Goal: Task Accomplishment & Management: Use online tool/utility

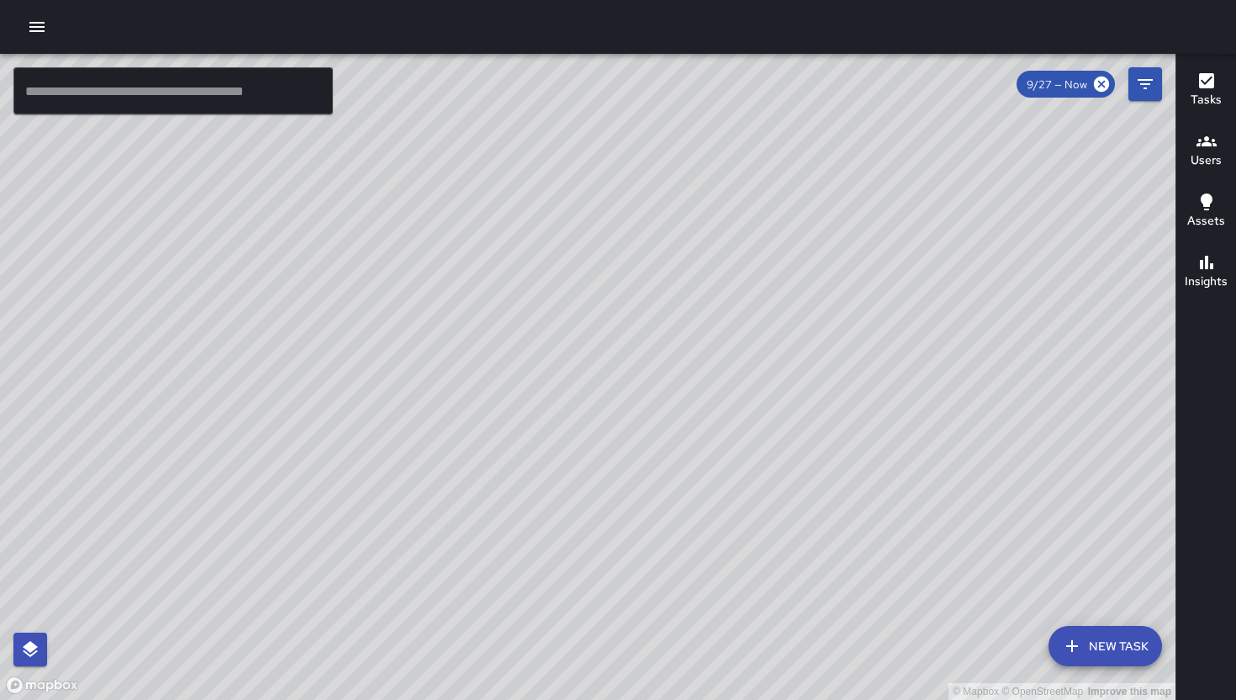
drag, startPoint x: 741, startPoint y: 306, endPoint x: 594, endPoint y: 239, distance: 161.8
click at [600, 387] on div "© Mapbox © OpenStreetMap Improve this map" at bounding box center [588, 377] width 1176 height 646
drag, startPoint x: 468, startPoint y: 538, endPoint x: 367, endPoint y: 285, distance: 272.2
click at [367, 285] on div "© Mapbox © OpenStreetMap Improve this map" at bounding box center [588, 377] width 1176 height 646
drag, startPoint x: 565, startPoint y: 526, endPoint x: 744, endPoint y: 574, distance: 185.2
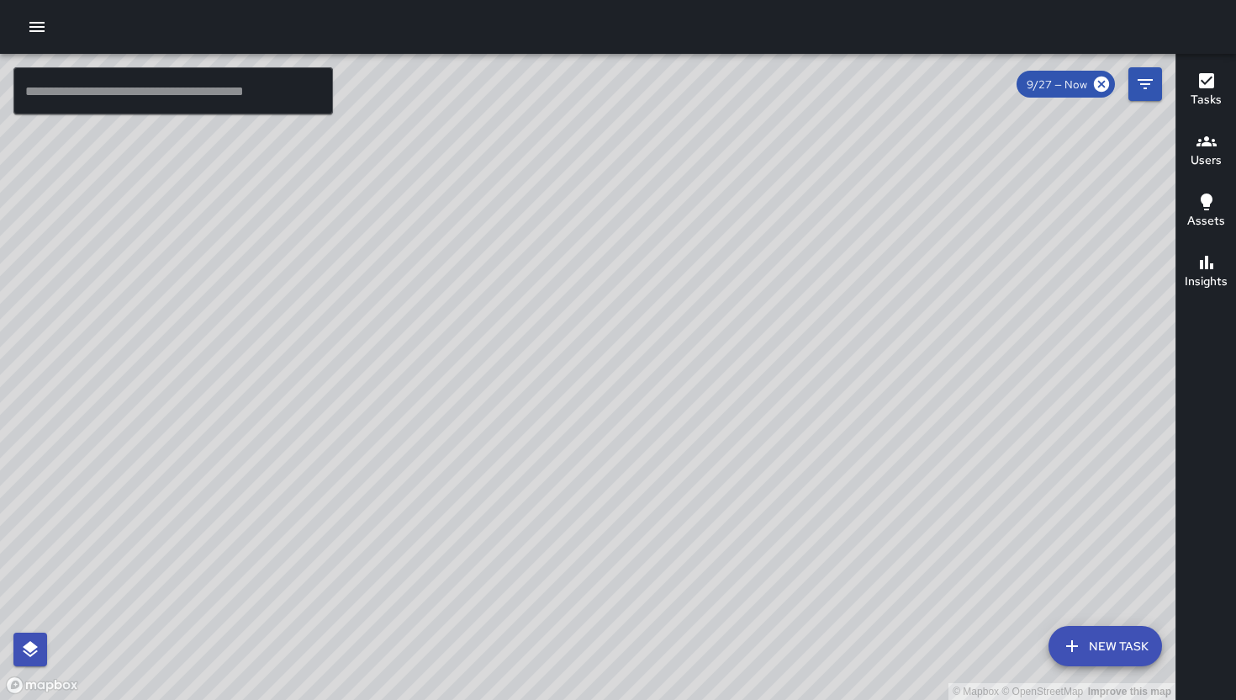
click at [744, 584] on div "© Mapbox © OpenStreetMap Improve this map" at bounding box center [588, 377] width 1176 height 646
drag, startPoint x: 552, startPoint y: 378, endPoint x: 559, endPoint y: 387, distance: 12.0
click at [559, 387] on div "© Mapbox © OpenStreetMap Improve this map" at bounding box center [588, 377] width 1176 height 646
drag, startPoint x: 609, startPoint y: 419, endPoint x: 719, endPoint y: 262, distance: 192.0
click at [717, 262] on div "© Mapbox © OpenStreetMap Improve this map" at bounding box center [588, 377] width 1176 height 646
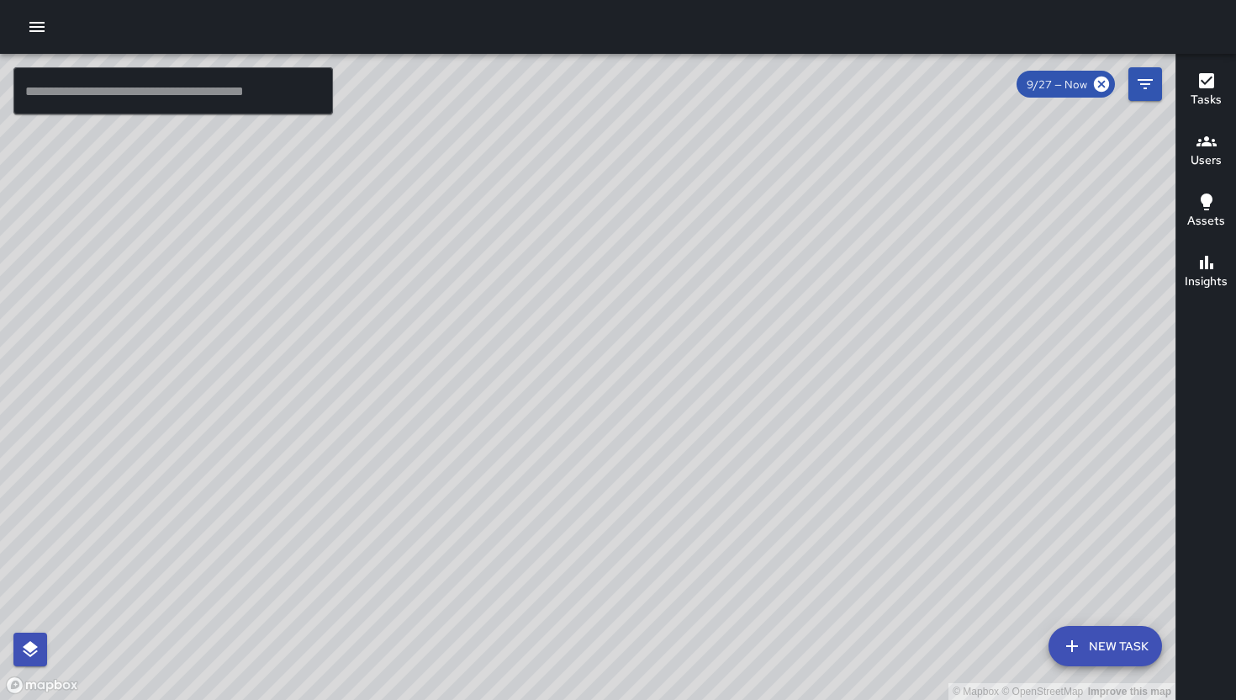
drag, startPoint x: 862, startPoint y: 226, endPoint x: 703, endPoint y: 340, distance: 195.3
click at [703, 340] on div "© Mapbox © OpenStreetMap Improve this map" at bounding box center [588, 377] width 1176 height 646
drag, startPoint x: 707, startPoint y: 367, endPoint x: 346, endPoint y: 571, distance: 414.6
click at [346, 578] on div "© Mapbox © OpenStreetMap Improve this map" at bounding box center [588, 377] width 1176 height 646
drag, startPoint x: 719, startPoint y: 564, endPoint x: 700, endPoint y: 198, distance: 366.3
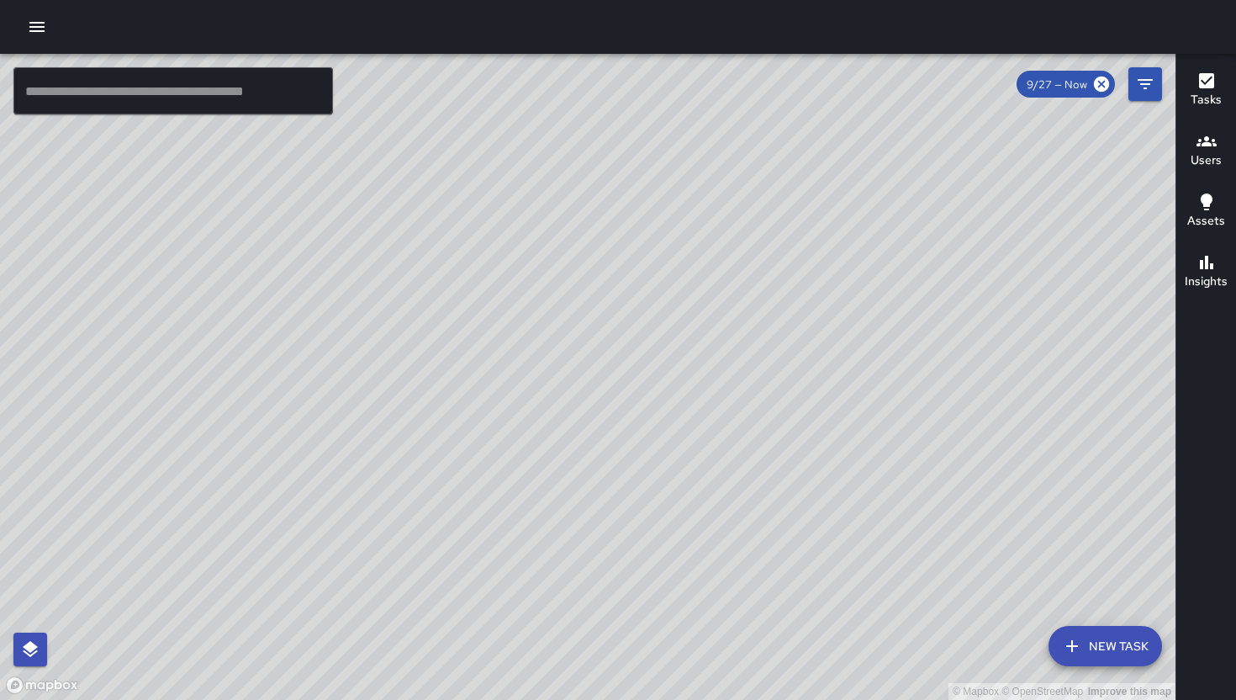
click at [681, 193] on div "© Mapbox © OpenStreetMap Improve this map" at bounding box center [588, 377] width 1176 height 646
drag, startPoint x: 664, startPoint y: 252, endPoint x: 828, endPoint y: 274, distance: 165.4
click at [833, 278] on div "© Mapbox © OpenStreetMap Improve this map" at bounding box center [588, 377] width 1176 height 646
drag, startPoint x: 667, startPoint y: 235, endPoint x: 663, endPoint y: 372, distance: 137.1
click at [669, 369] on div "© Mapbox © OpenStreetMap Improve this map" at bounding box center [588, 377] width 1176 height 646
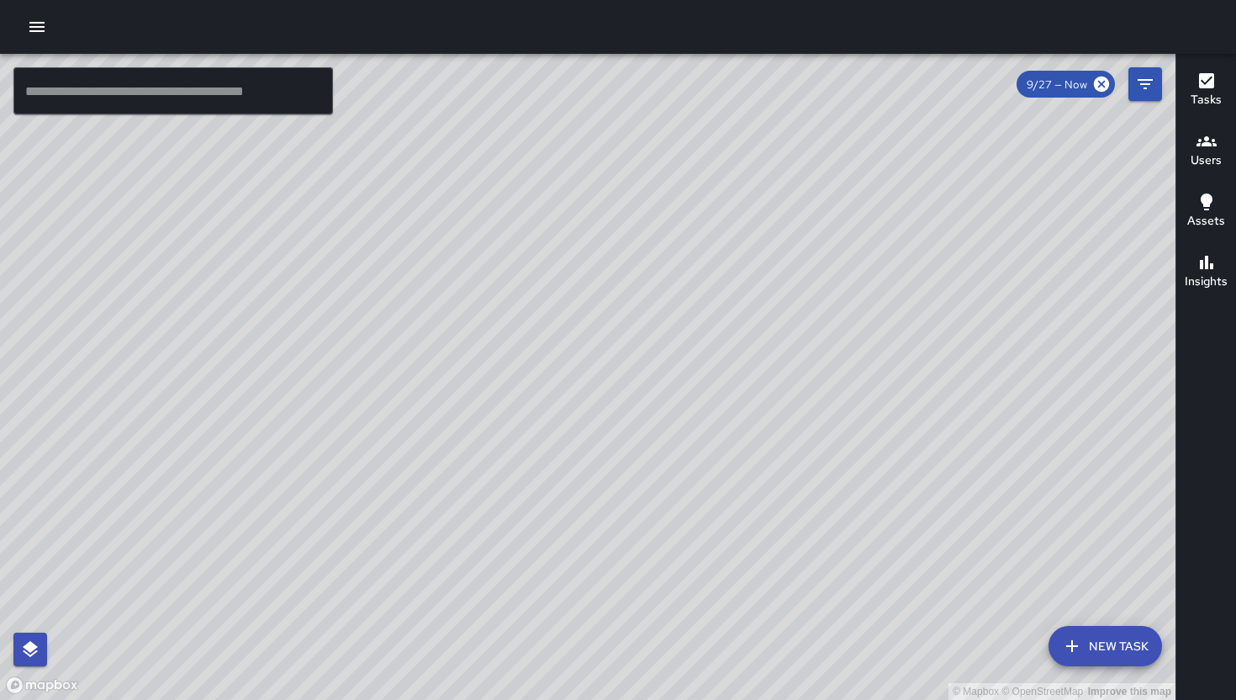
click at [667, 371] on div "© Mapbox © OpenStreetMap Improve this map" at bounding box center [588, 377] width 1176 height 646
drag, startPoint x: 822, startPoint y: 391, endPoint x: 563, endPoint y: 506, distance: 284.2
click at [563, 506] on div "© Mapbox © OpenStreetMap Improve this map" at bounding box center [588, 377] width 1176 height 646
drag, startPoint x: 515, startPoint y: 484, endPoint x: 585, endPoint y: 425, distance: 91.8
click at [585, 425] on div "© Mapbox © OpenStreetMap Improve this map" at bounding box center [588, 377] width 1176 height 646
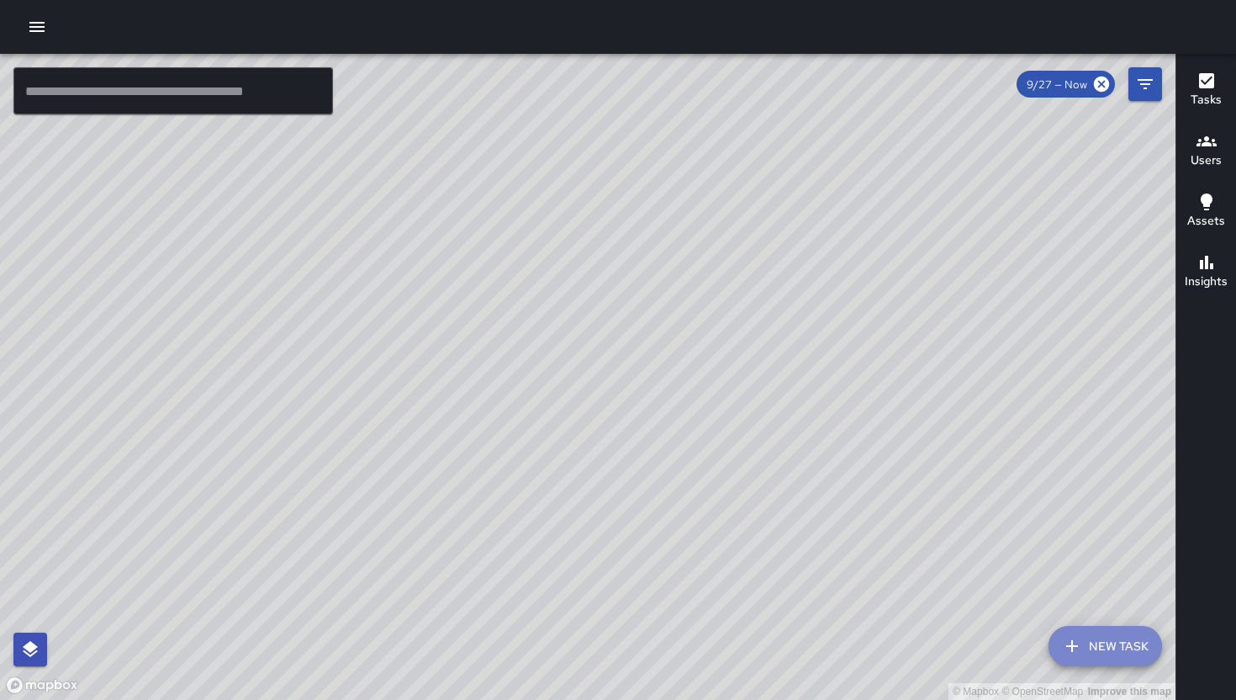
click at [1108, 637] on button "New Task" at bounding box center [1106, 646] width 114 height 40
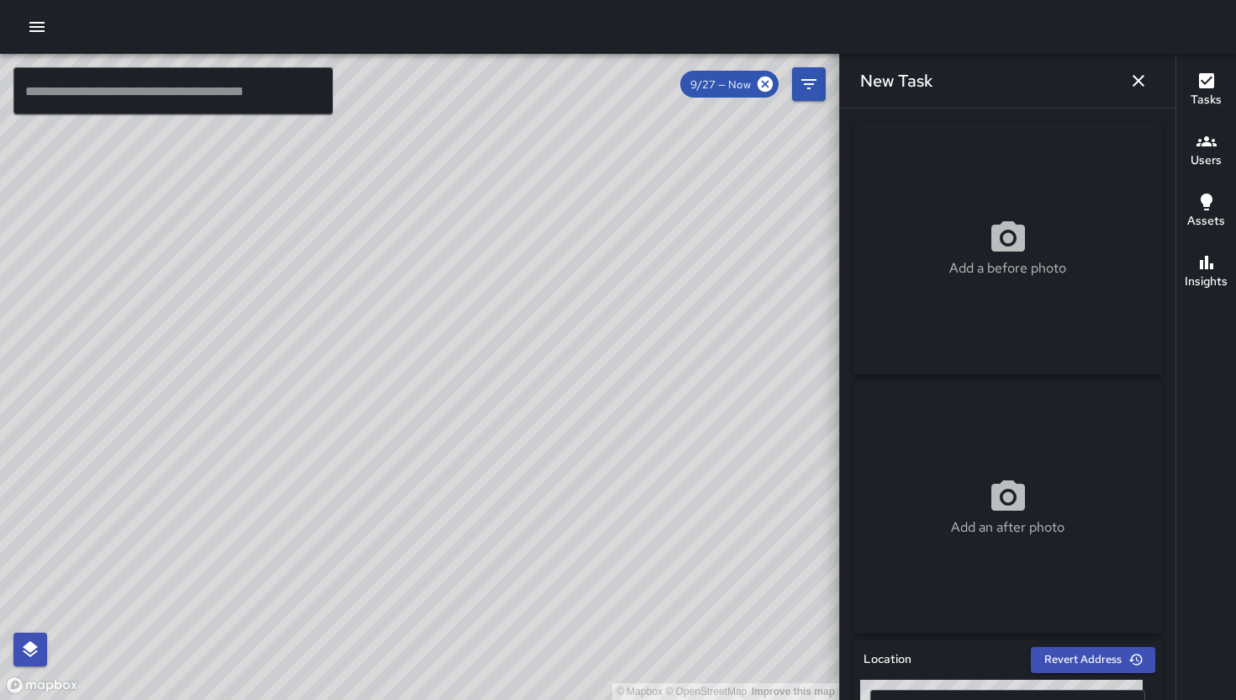
scroll to position [166, 0]
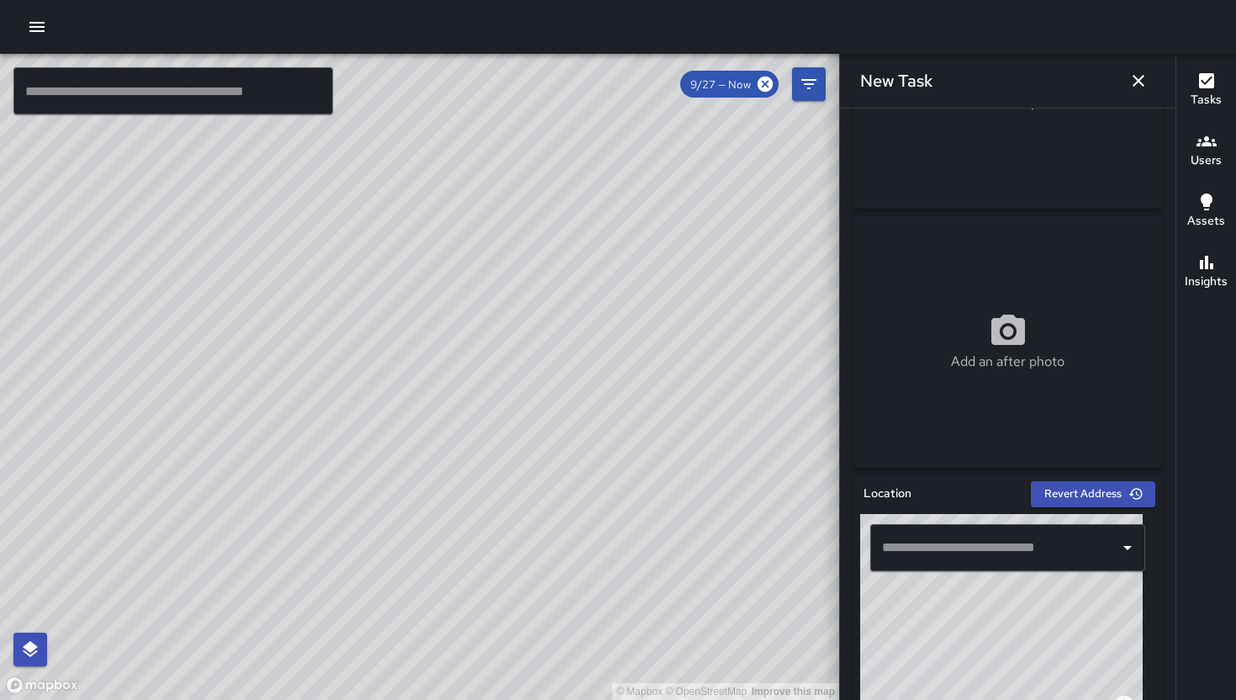
click at [1037, 576] on div "​" at bounding box center [1007, 547] width 295 height 67
click at [1039, 568] on div "​" at bounding box center [1007, 547] width 275 height 47
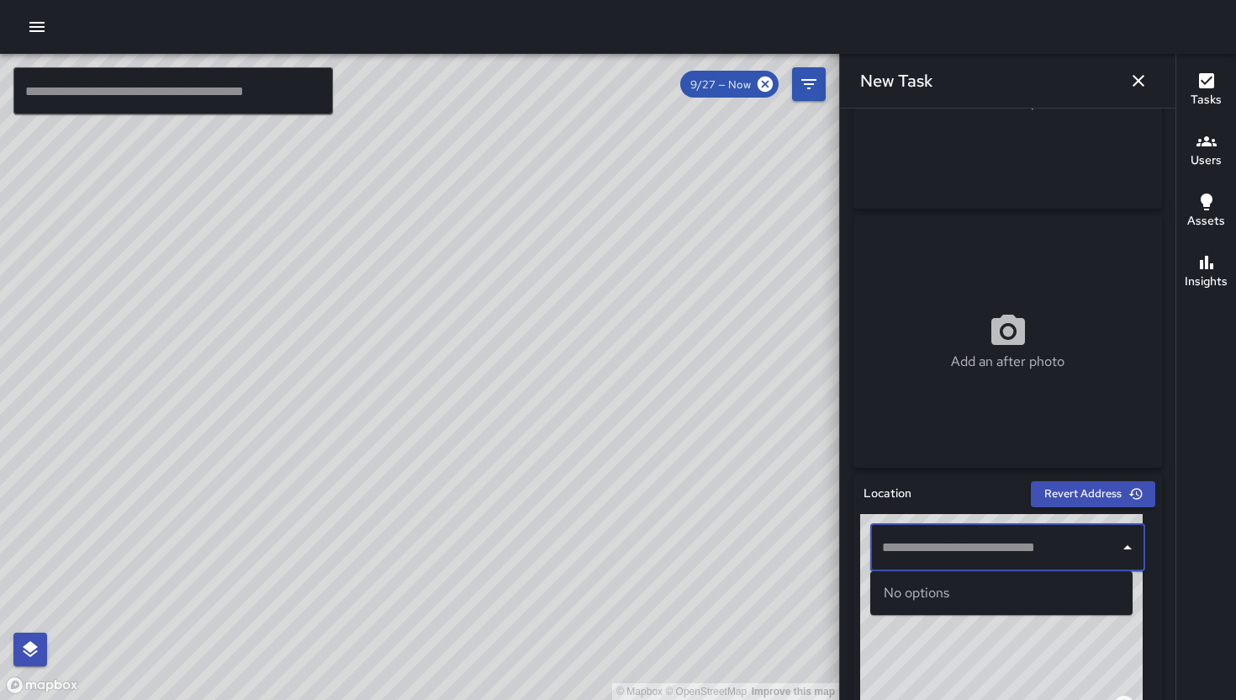
type input "*"
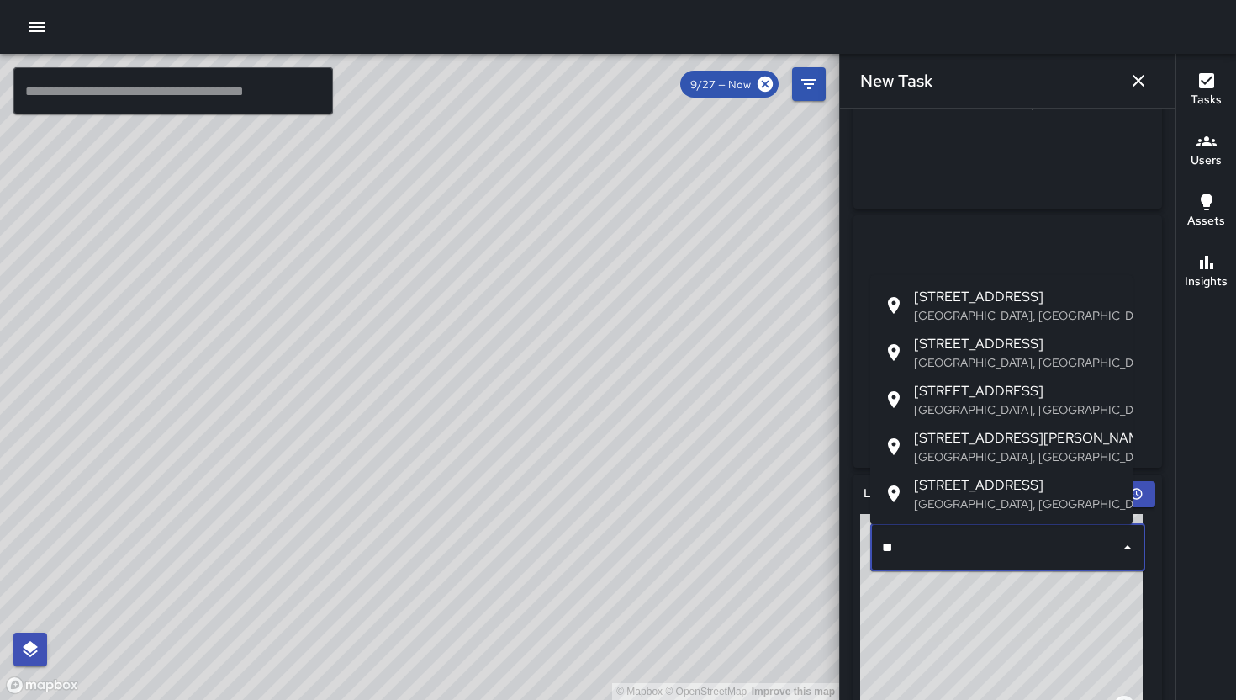
type input "*"
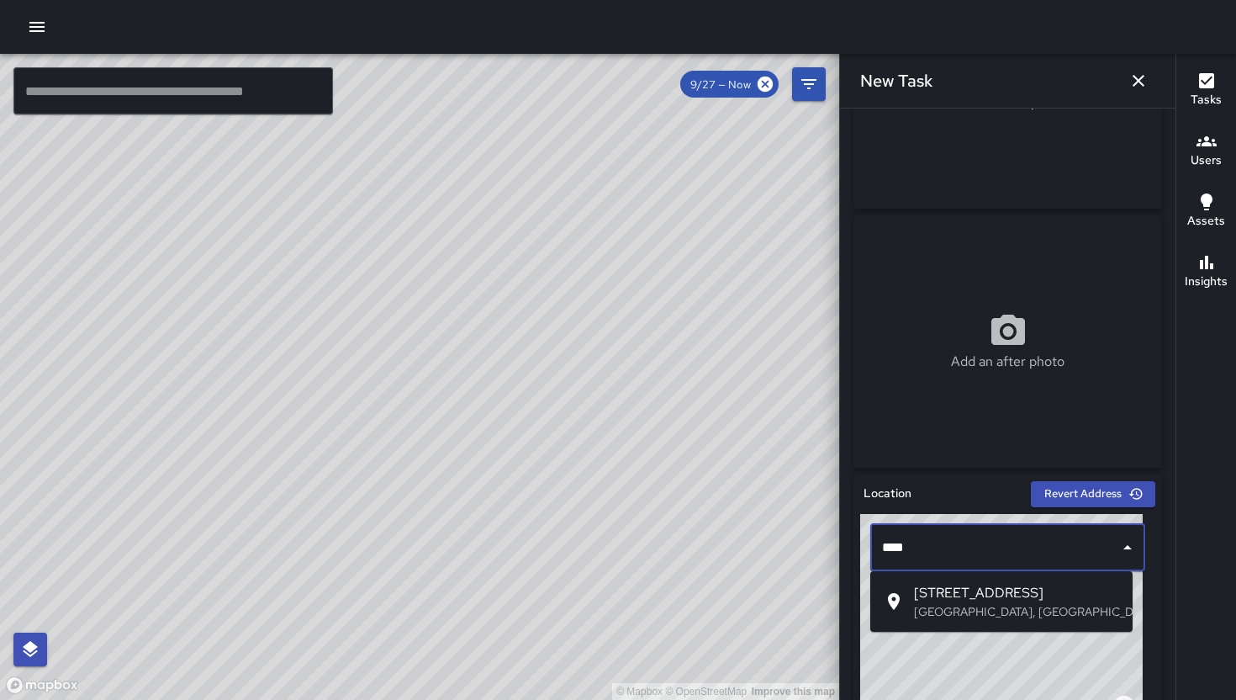
click at [1010, 616] on p "San Francisco, CA, USA" at bounding box center [1016, 611] width 205 height 17
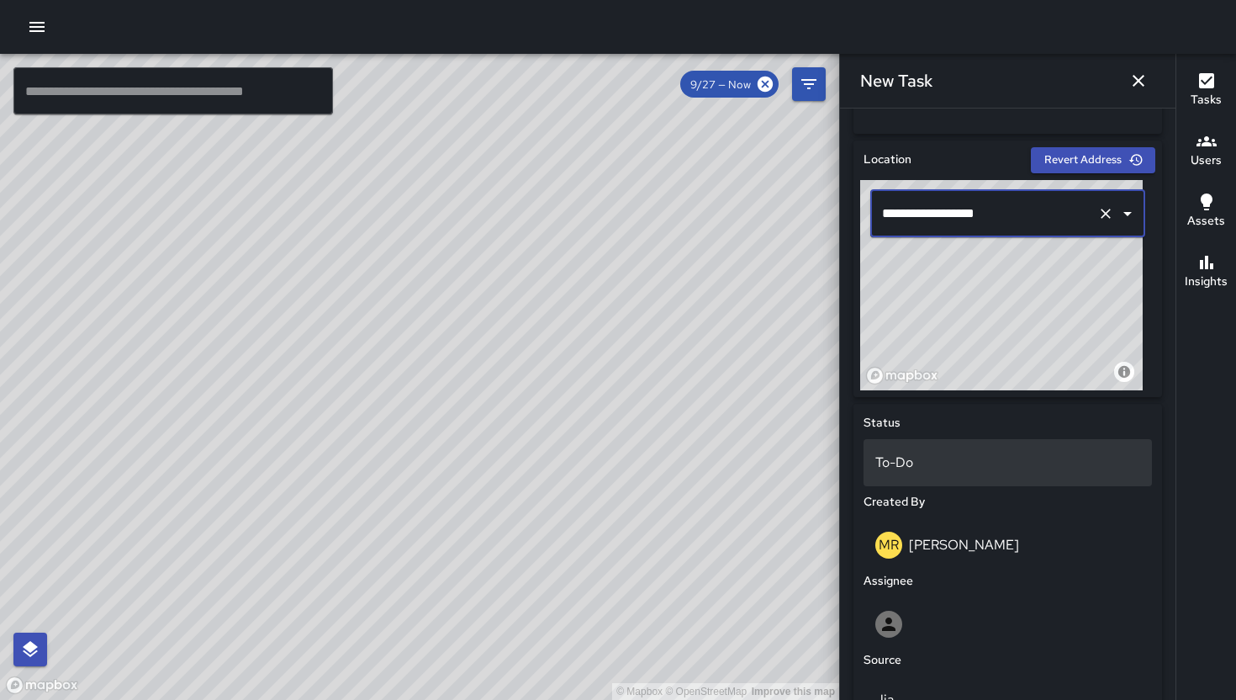
scroll to position [516, 0]
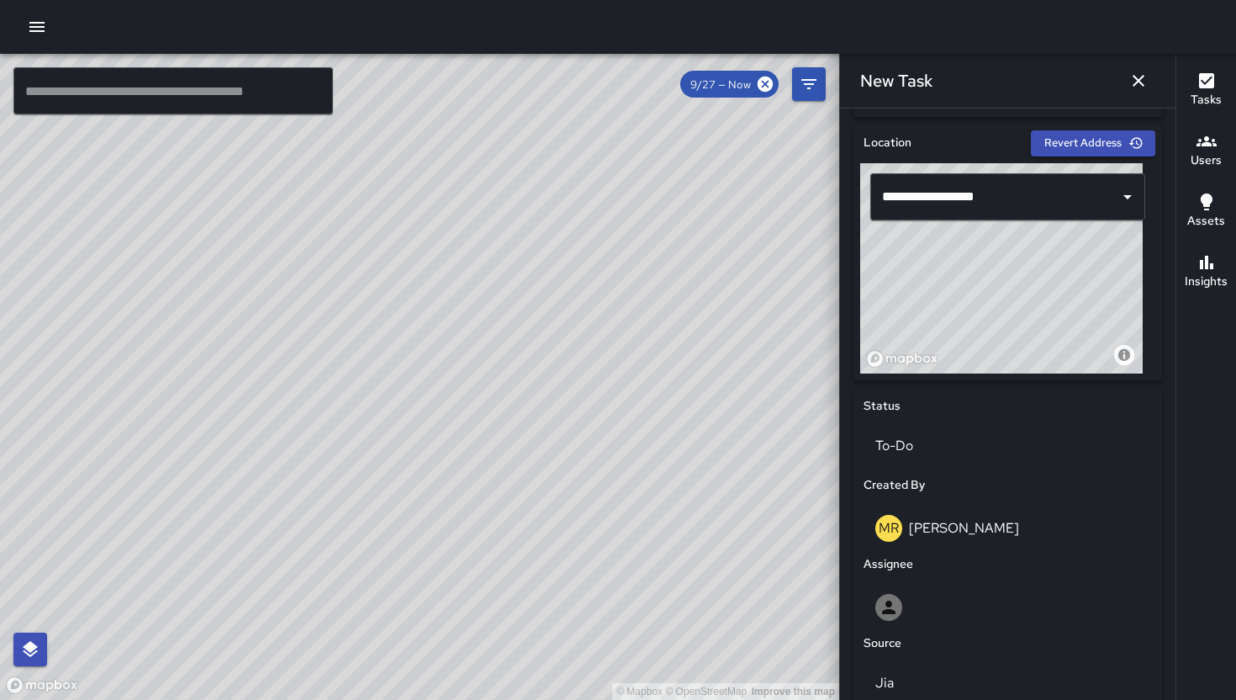
drag, startPoint x: 1012, startPoint y: 305, endPoint x: 985, endPoint y: 298, distance: 28.0
click at [985, 298] on div "© Mapbox © OpenStreetMap Improve this map" at bounding box center [1001, 268] width 283 height 210
type input "**********"
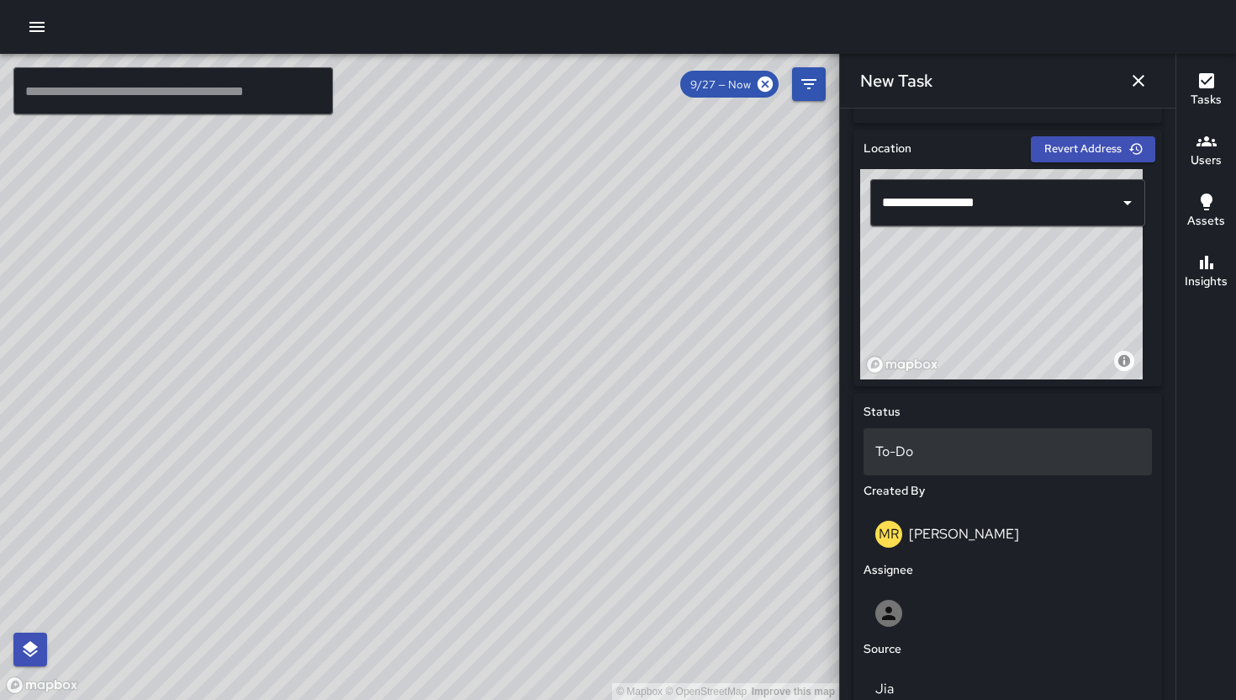
scroll to position [510, 0]
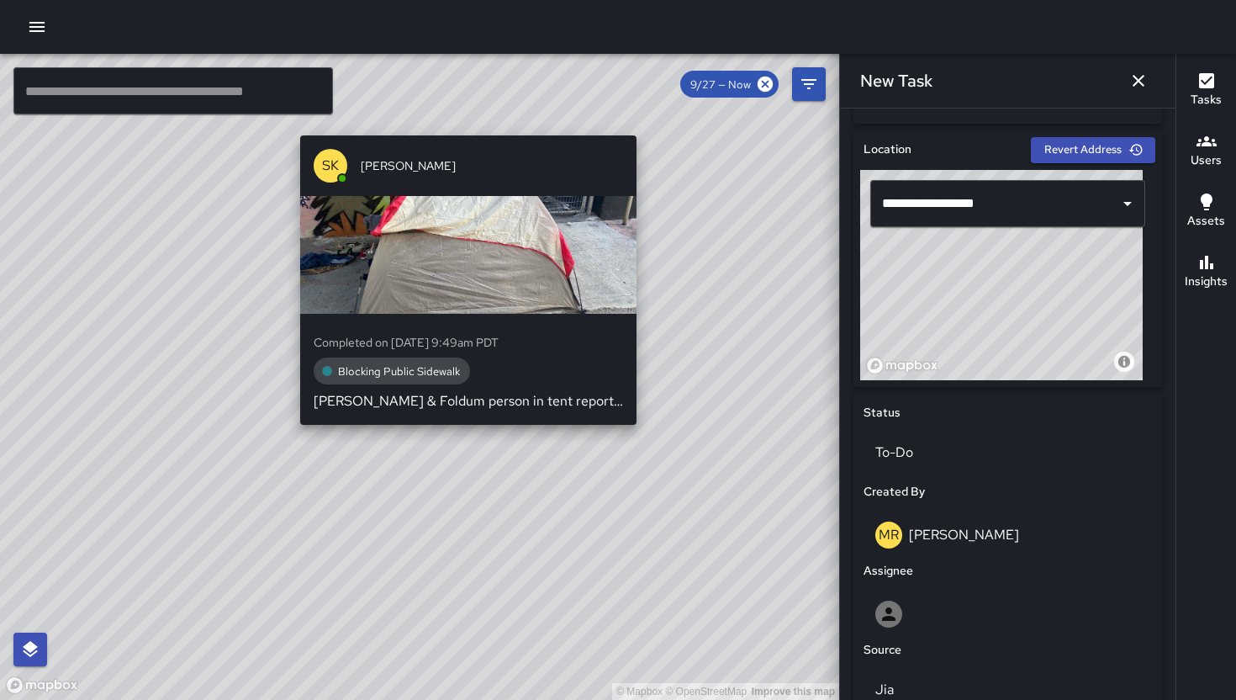
click at [288, 447] on div "© Mapbox © OpenStreetMap Improve this map SK SEAN KELLEY Completed on 9/27/2025…" at bounding box center [419, 377] width 839 height 646
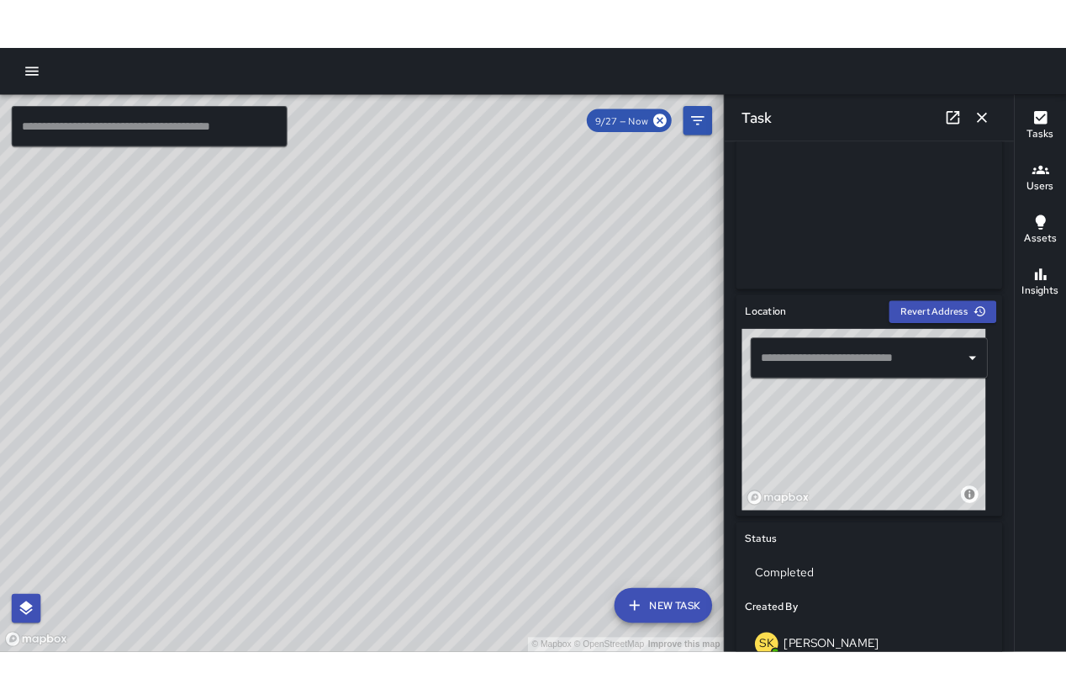
scroll to position [343, 0]
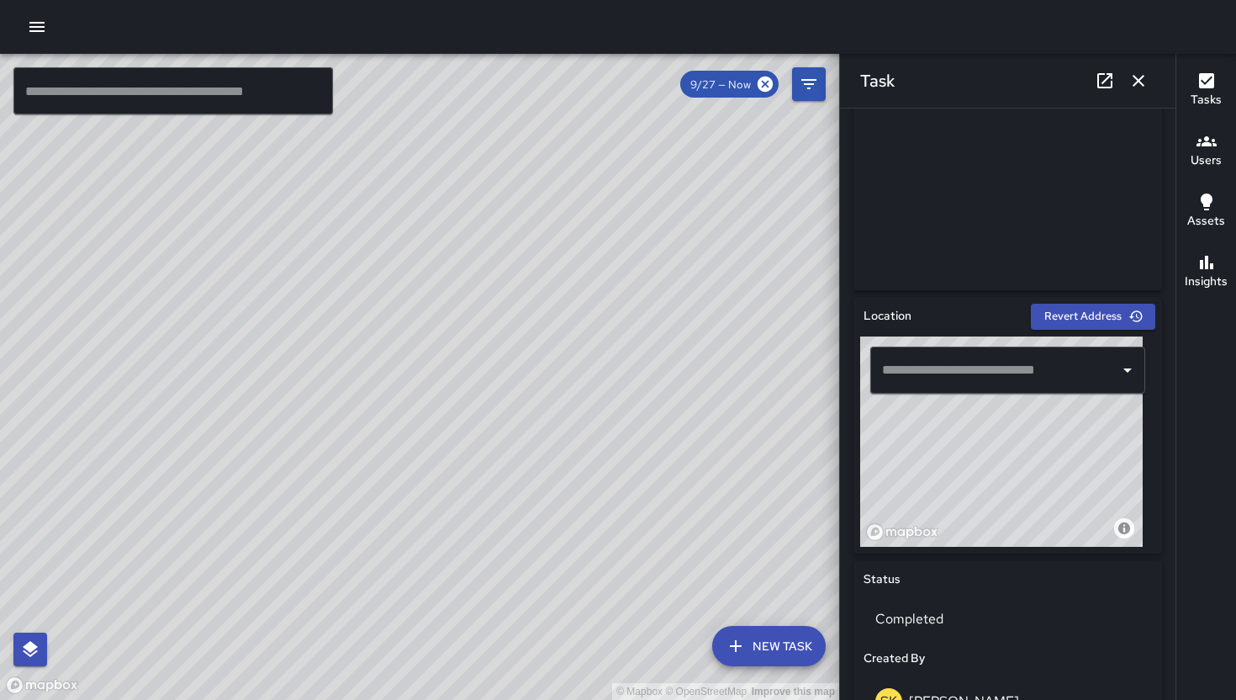
click at [1139, 71] on icon "button" at bounding box center [1139, 81] width 20 height 20
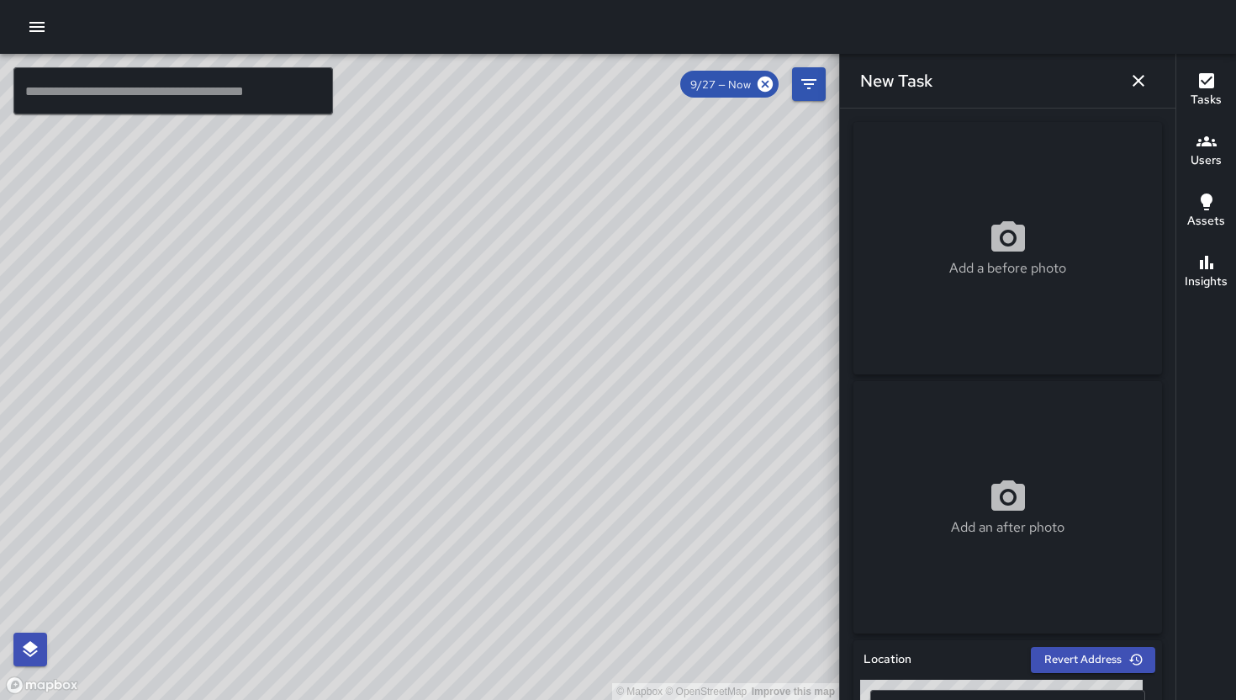
click at [1131, 81] on icon "button" at bounding box center [1139, 81] width 20 height 20
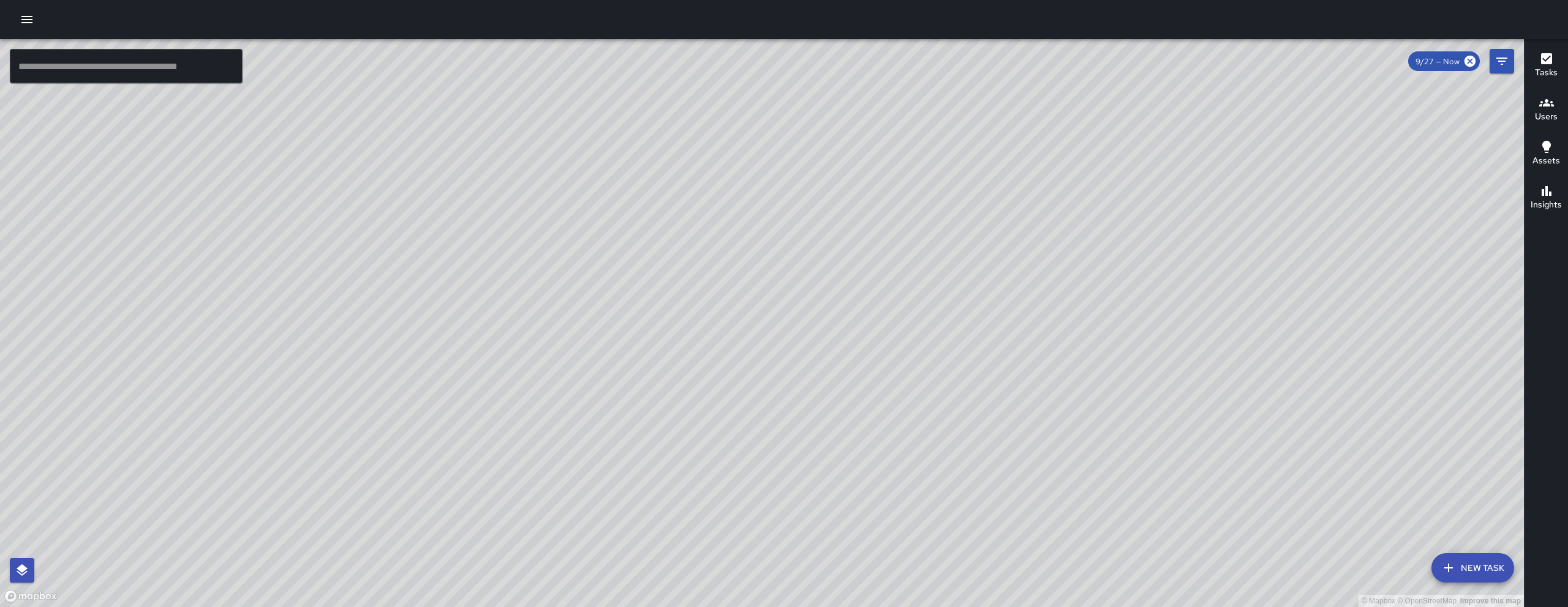
drag, startPoint x: 724, startPoint y: 509, endPoint x: 797, endPoint y: 155, distance: 361.4
click at [797, 155] on div "© Mapbox © OpenStreetMap Improve this map" at bounding box center [762, 323] width 1524 height 568
drag, startPoint x: 172, startPoint y: 86, endPoint x: 170, endPoint y: 79, distance: 7.3
click at [171, 82] on div "© Mapbox © OpenStreetMap Improve this map ​ New Task 9/27 — Now Map Layers Task…" at bounding box center [762, 323] width 1524 height 568
click at [170, 79] on input "text" at bounding box center [126, 66] width 233 height 34
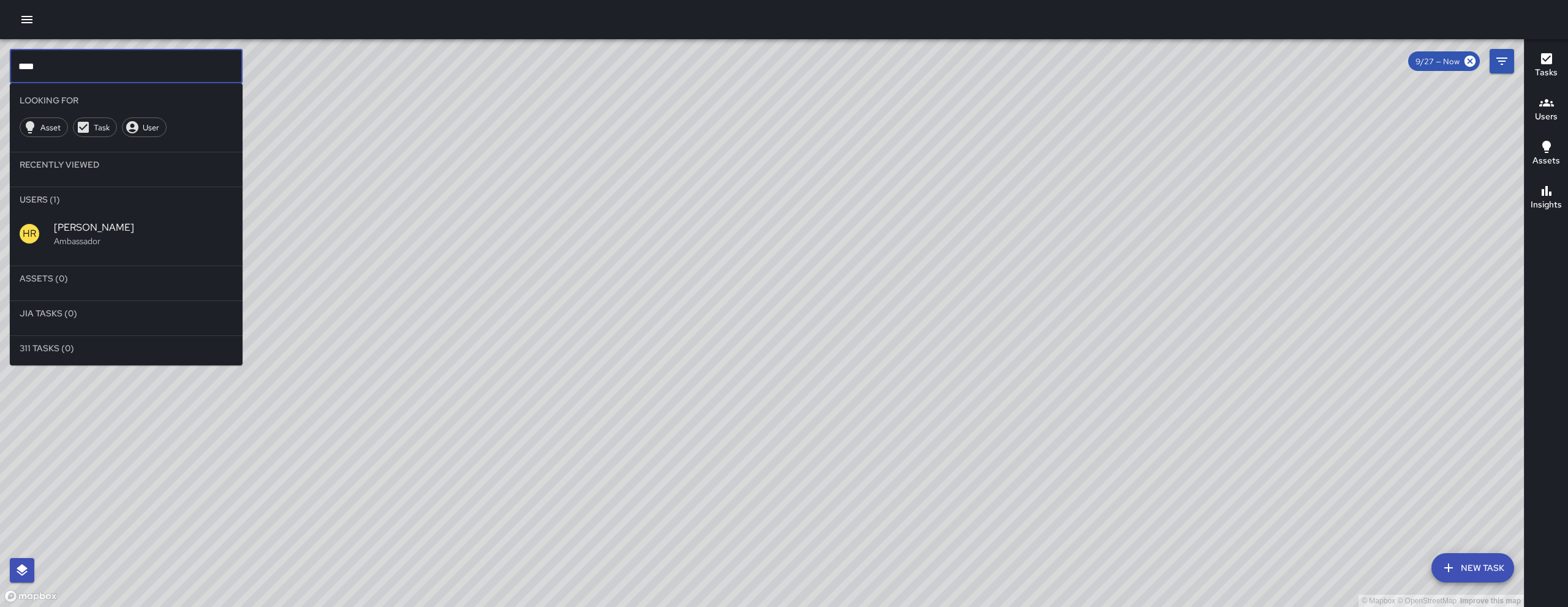
type input "****"
click at [141, 240] on p "Ambassador" at bounding box center [143, 241] width 179 height 12
click at [141, 240] on div "© Mapbox © OpenStreetMap Improve this map" at bounding box center [762, 323] width 1524 height 568
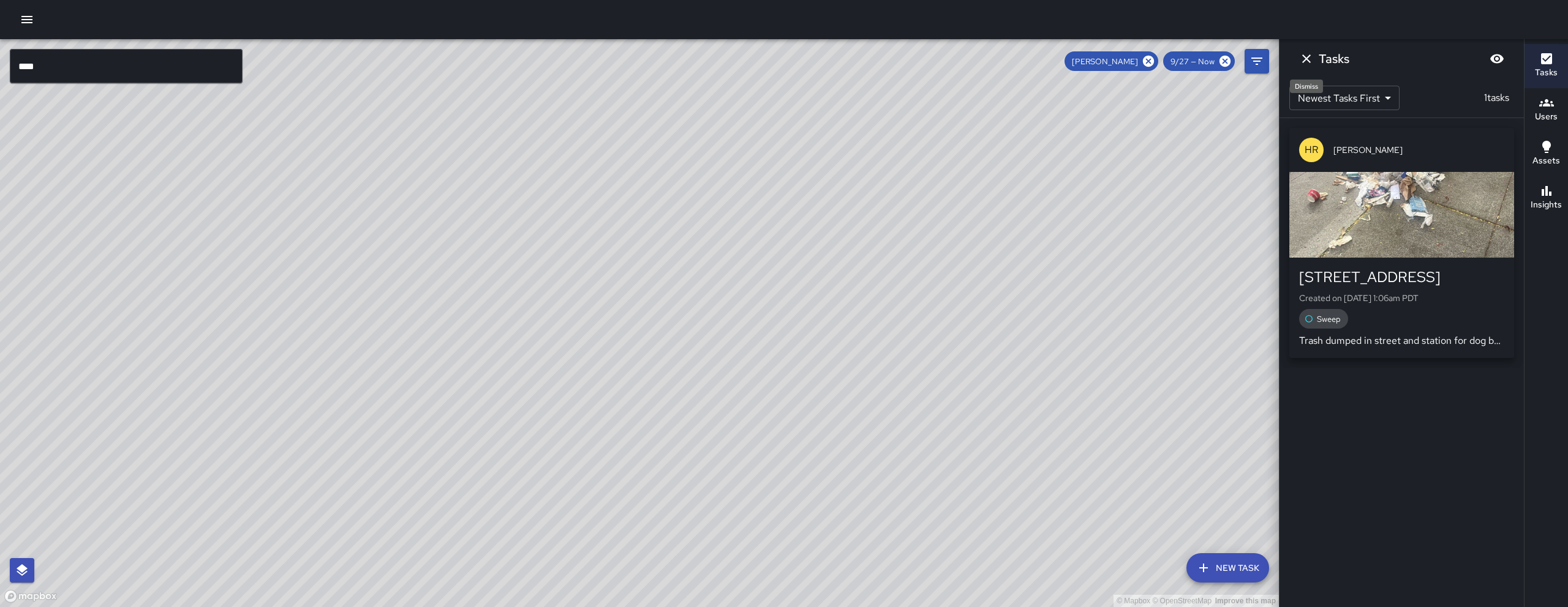
click at [1303, 61] on icon "Dismiss" at bounding box center [1307, 59] width 9 height 9
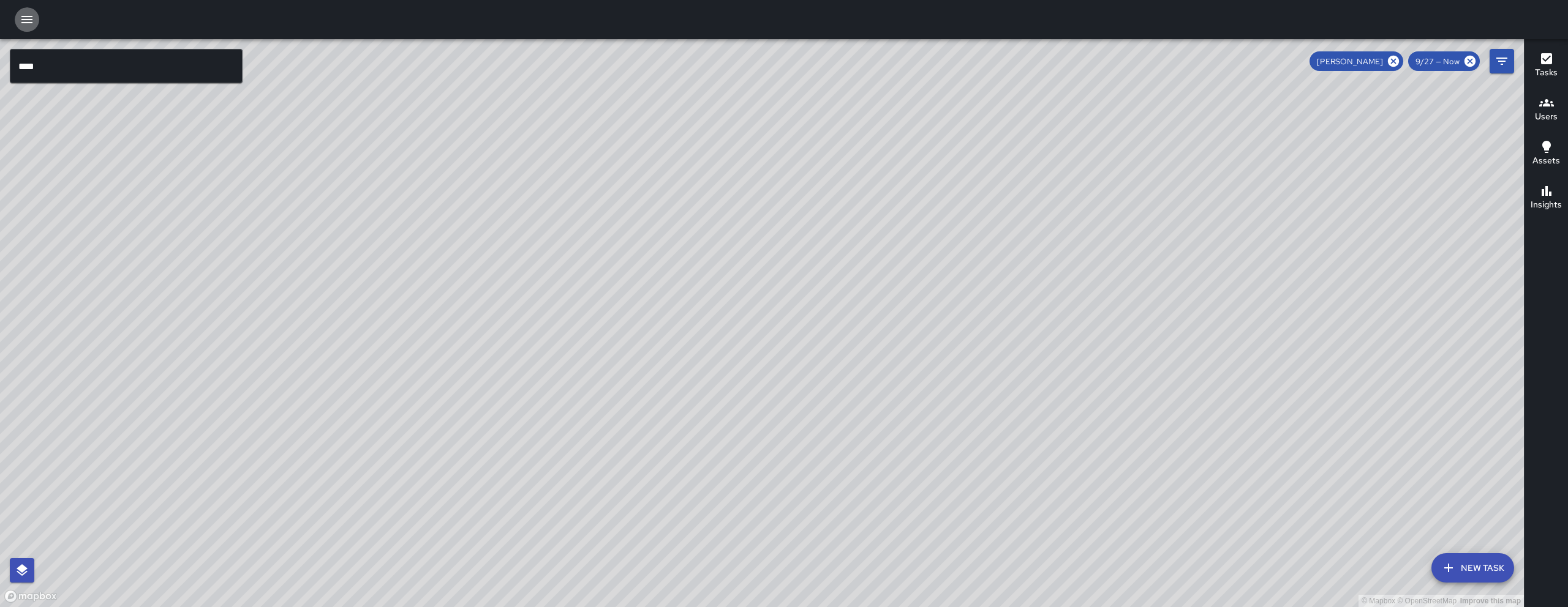
click at [20, 25] on icon "button" at bounding box center [27, 20] width 15 height 15
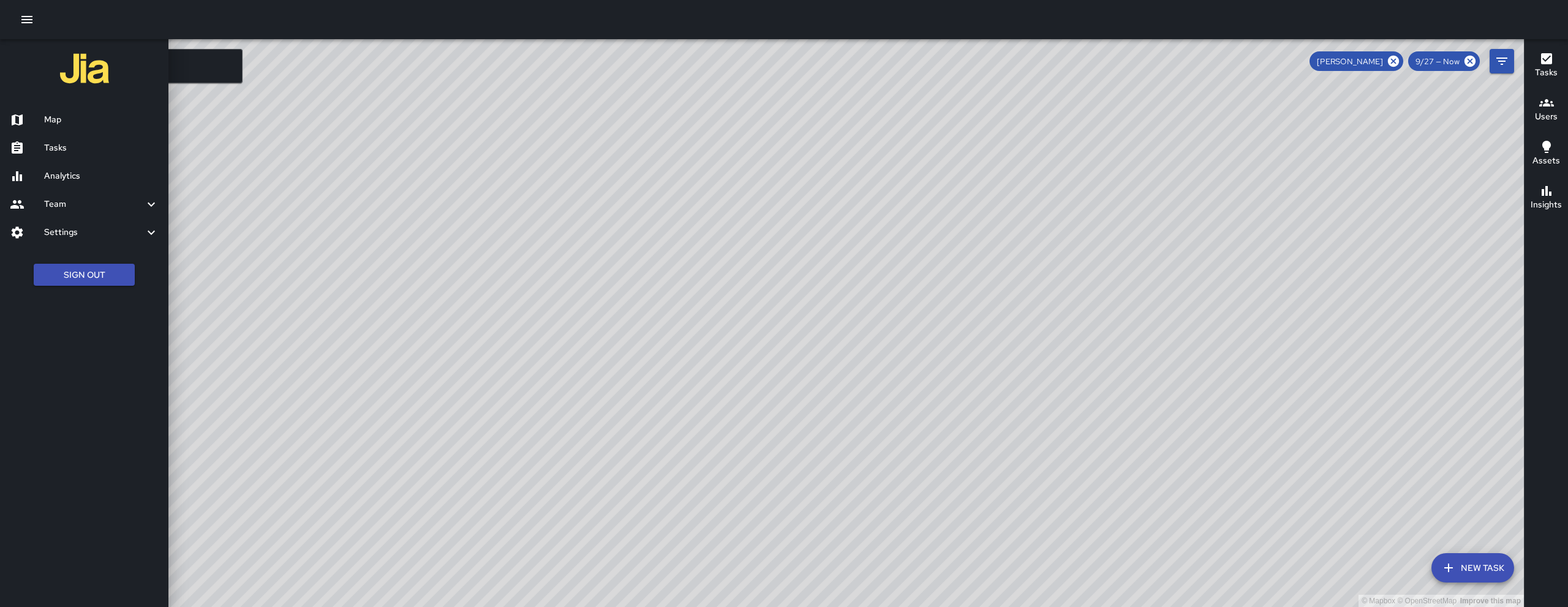
click at [94, 138] on div "Tasks" at bounding box center [84, 148] width 168 height 28
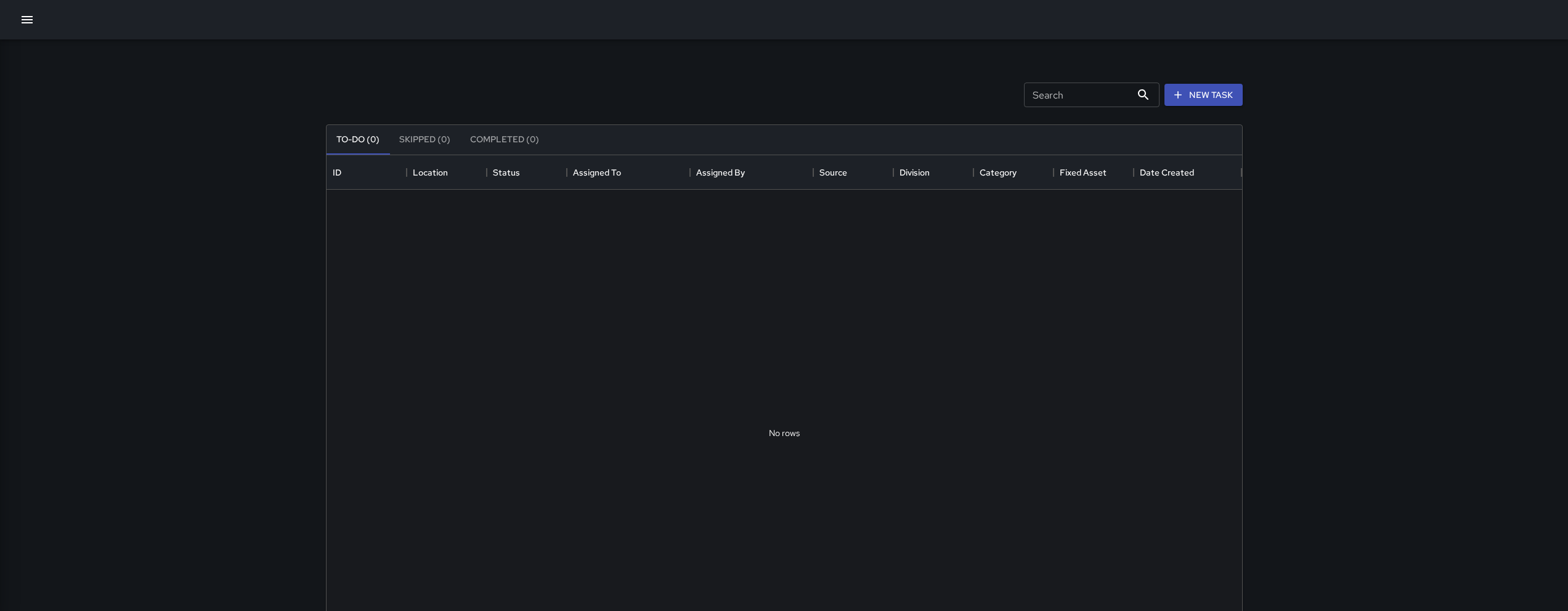
scroll to position [513, 906]
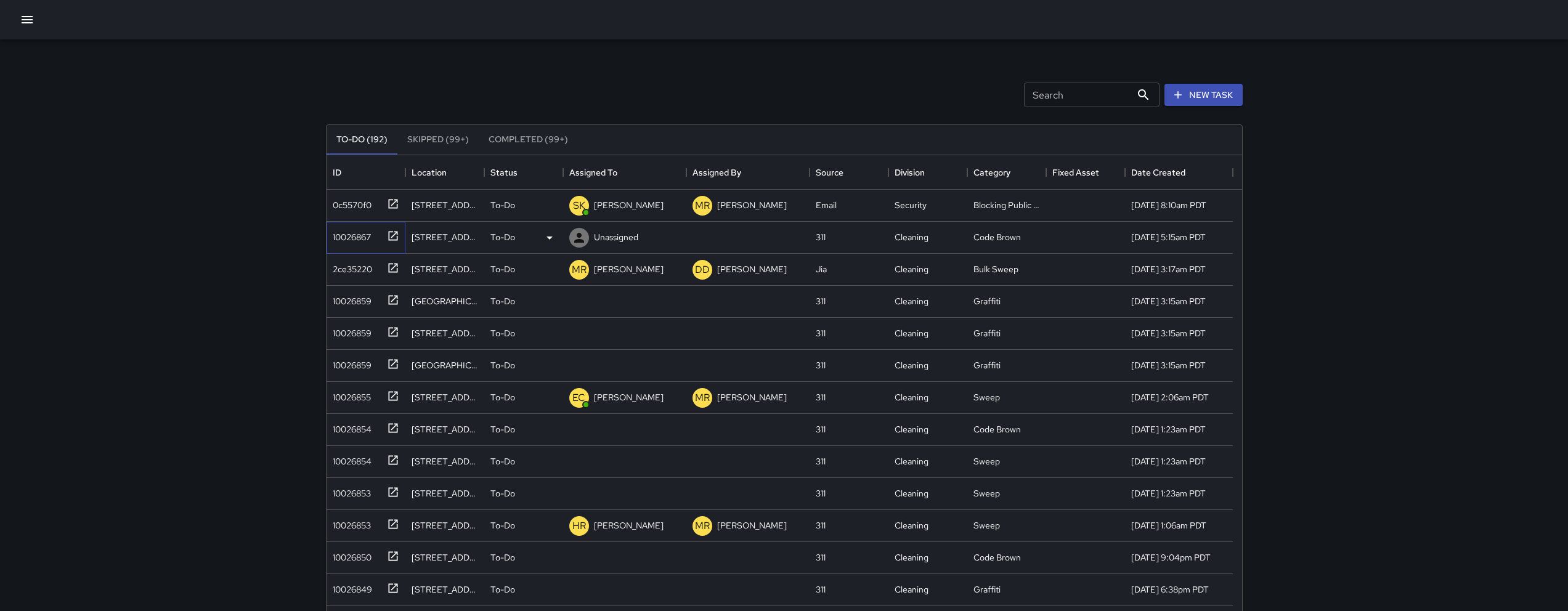
click at [353, 245] on div "10026867" at bounding box center [366, 238] width 79 height 32
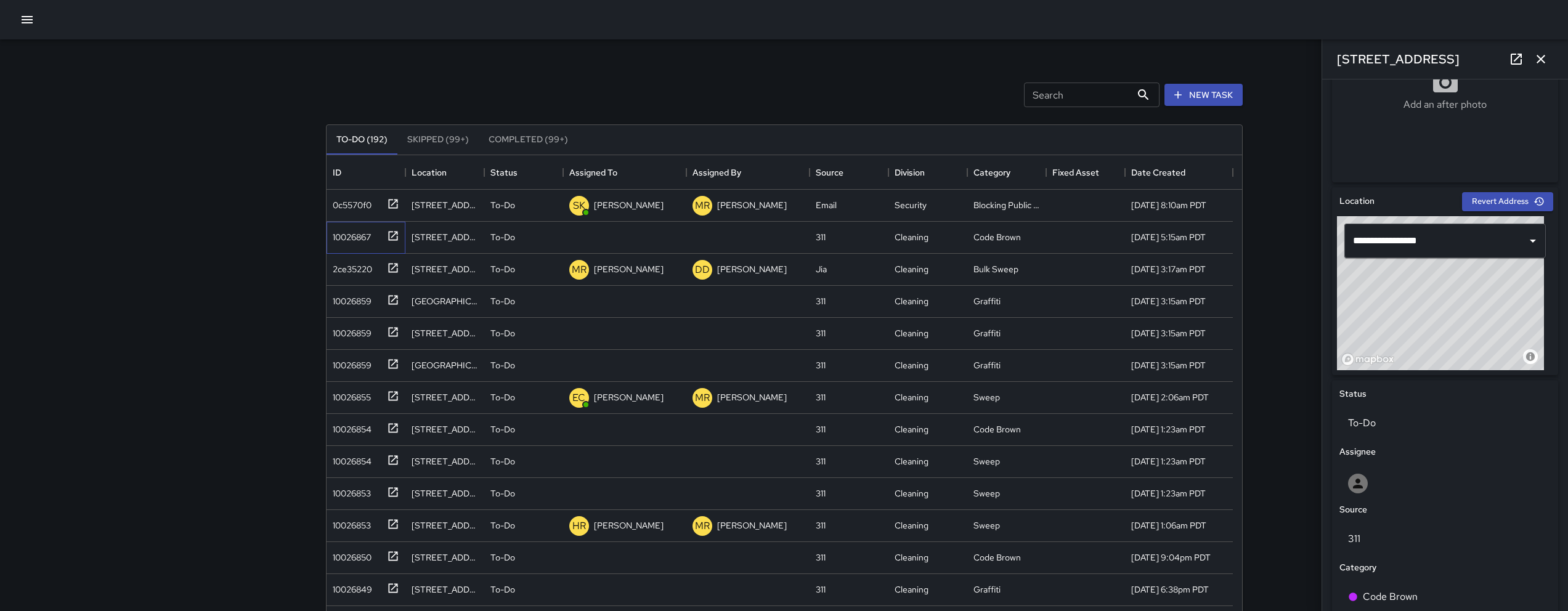
scroll to position [225, 0]
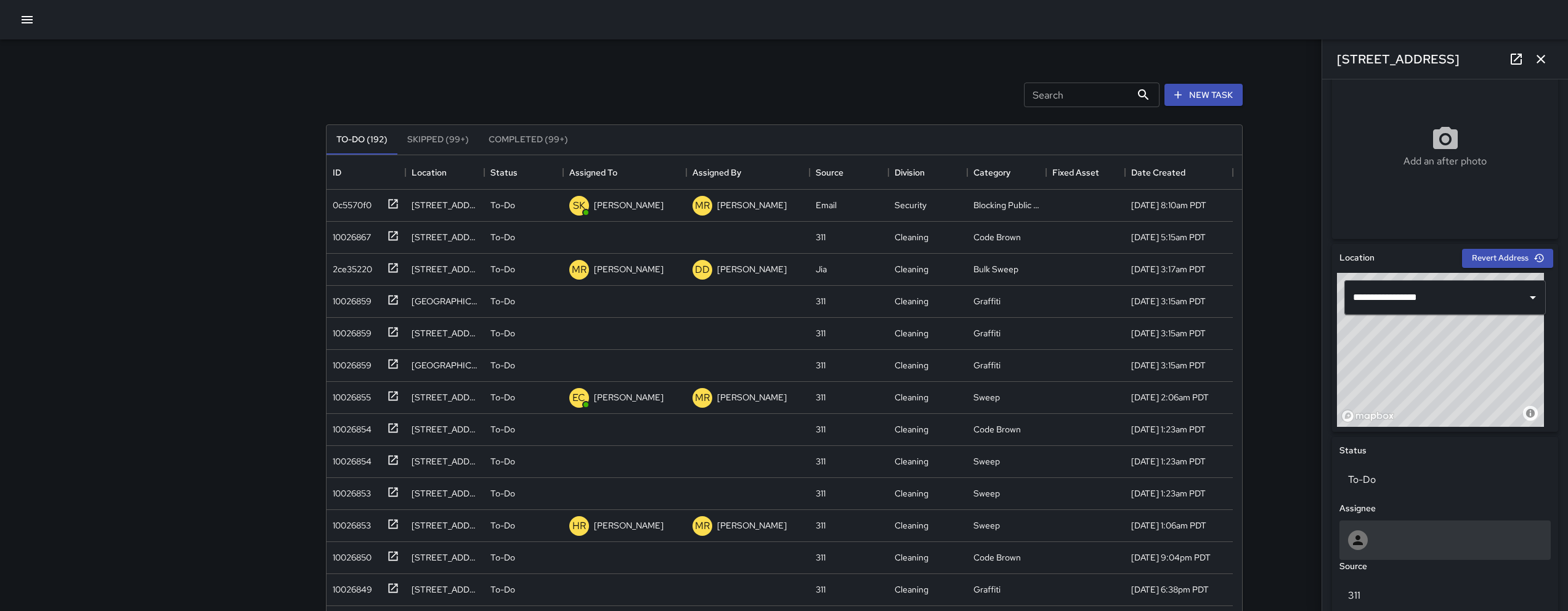
click at [1372, 544] on div at bounding box center [1445, 540] width 194 height 20
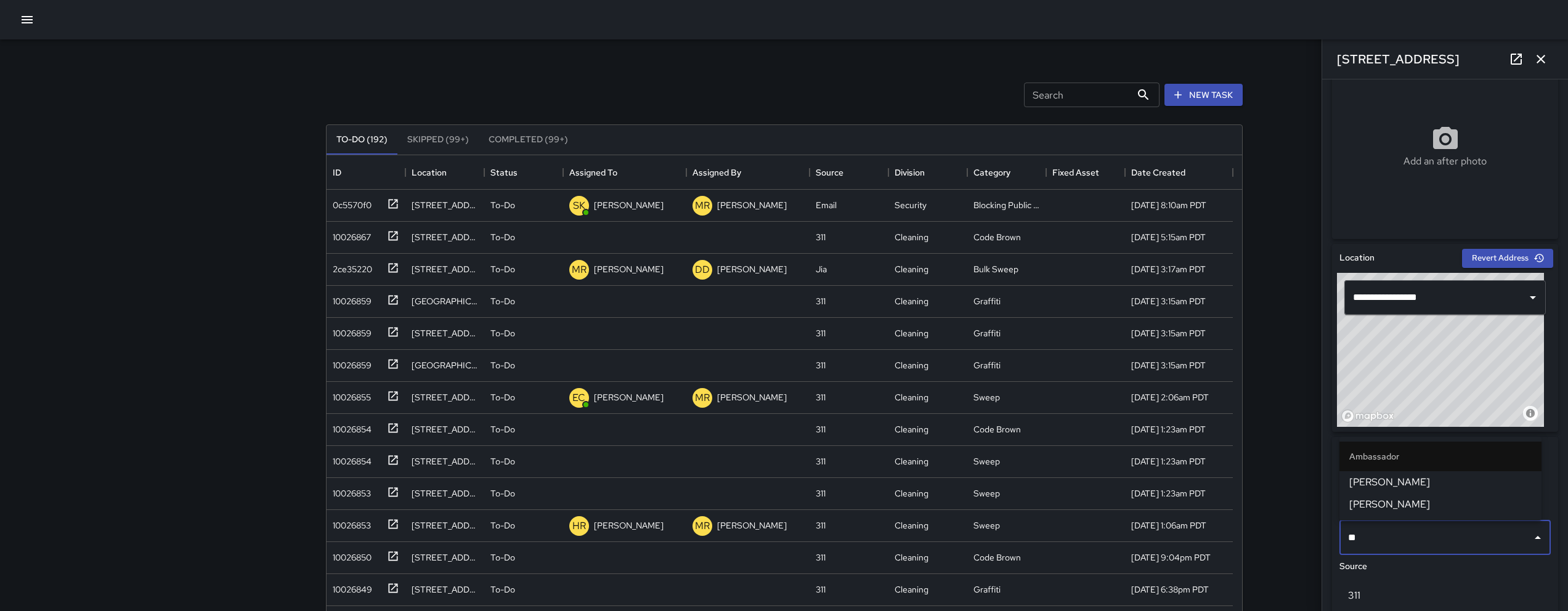
type input "***"
click at [1390, 502] on span "Edwin Barillas" at bounding box center [1441, 505] width 182 height 15
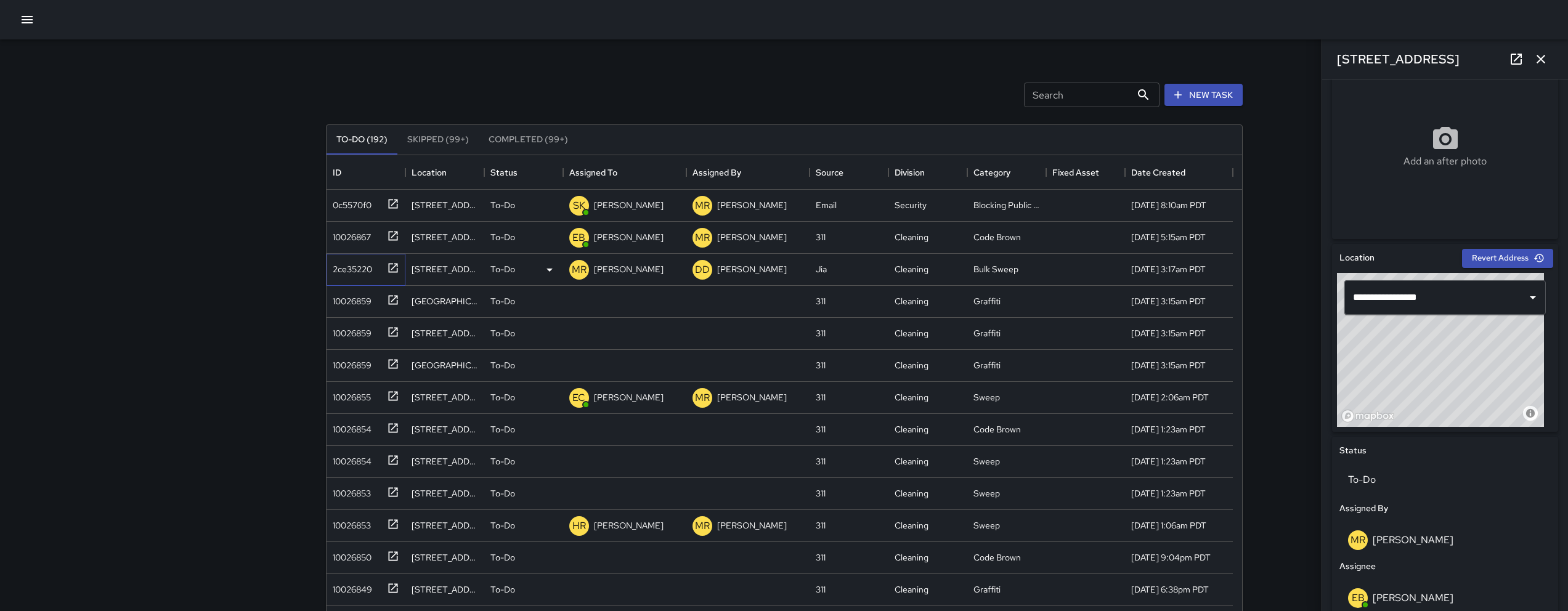
click at [365, 281] on div "2ce35220" at bounding box center [366, 270] width 79 height 32
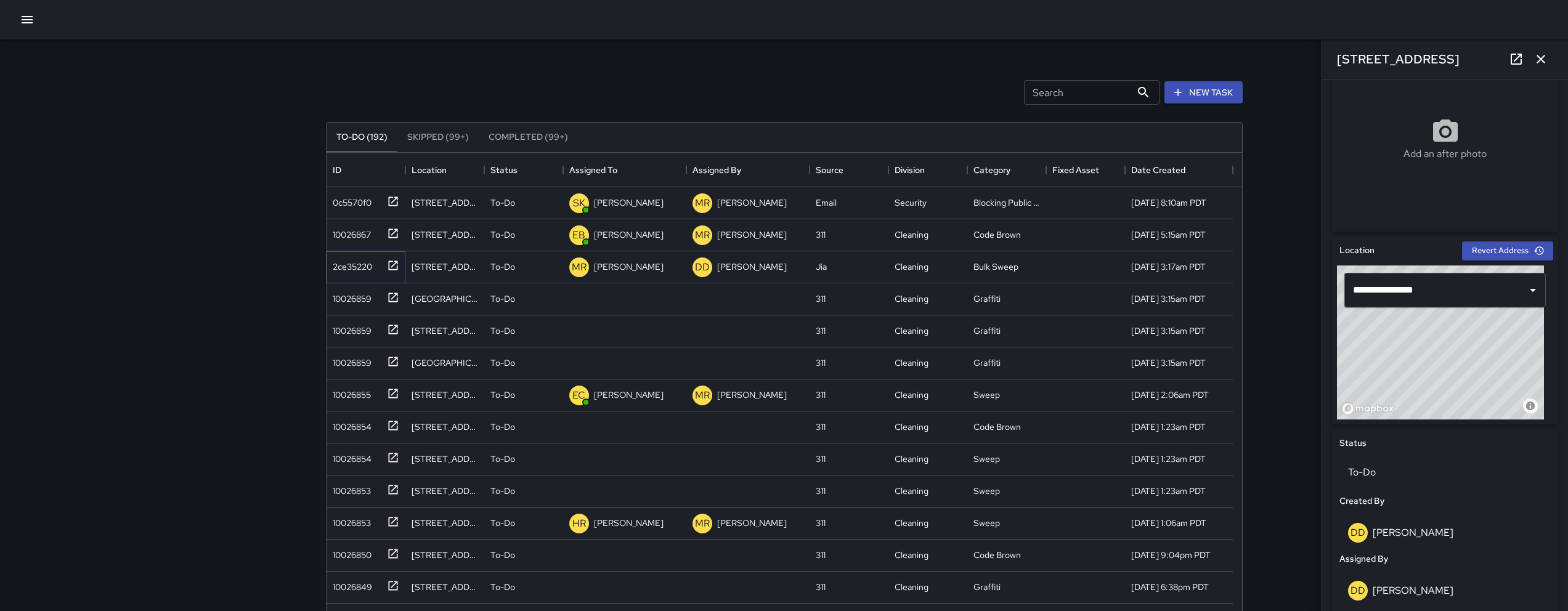
scroll to position [369, 0]
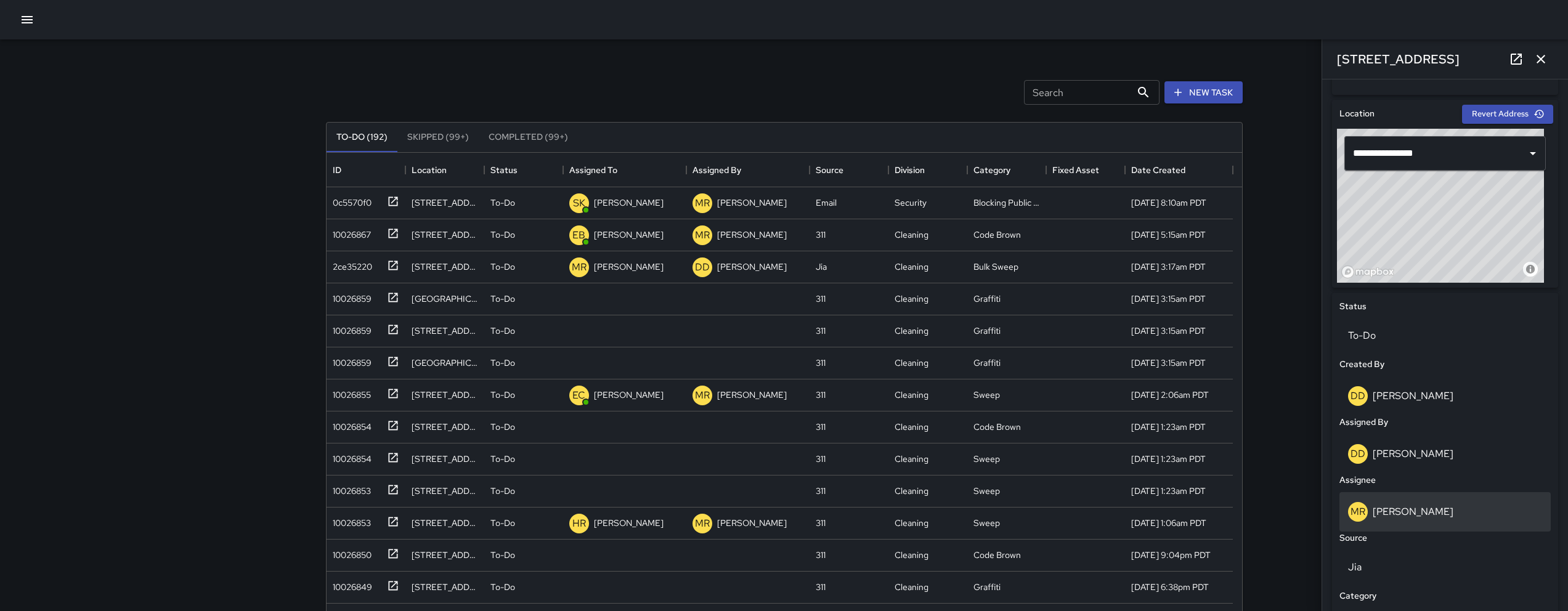
click at [1426, 525] on div "MR Maria Rosas" at bounding box center [1445, 512] width 211 height 40
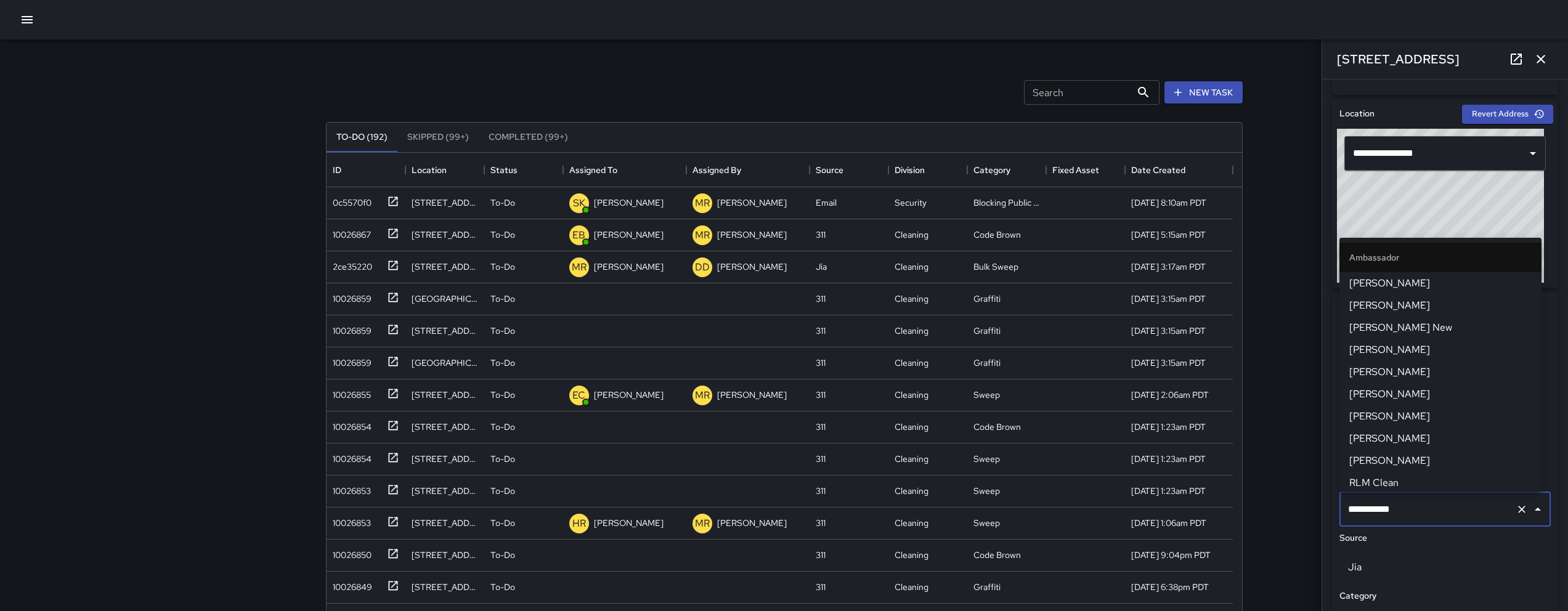
click at [1426, 525] on div "**********" at bounding box center [1445, 509] width 211 height 34
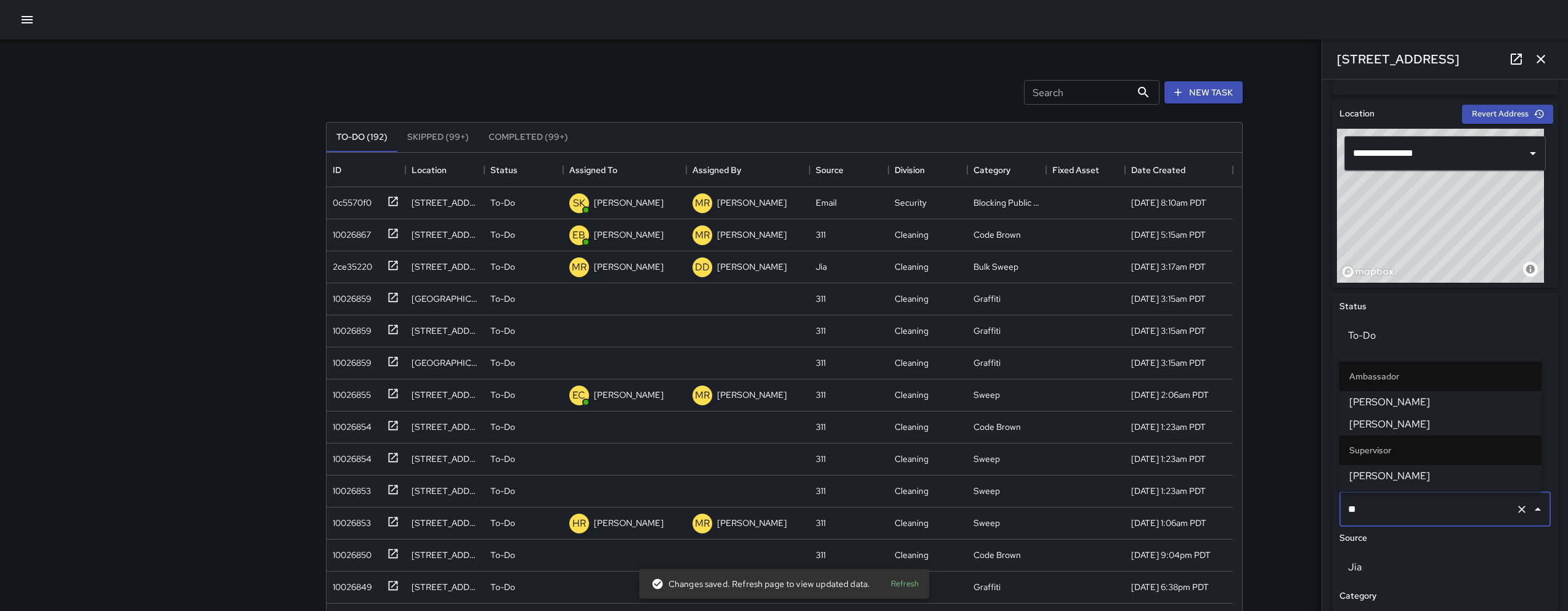
type input "***"
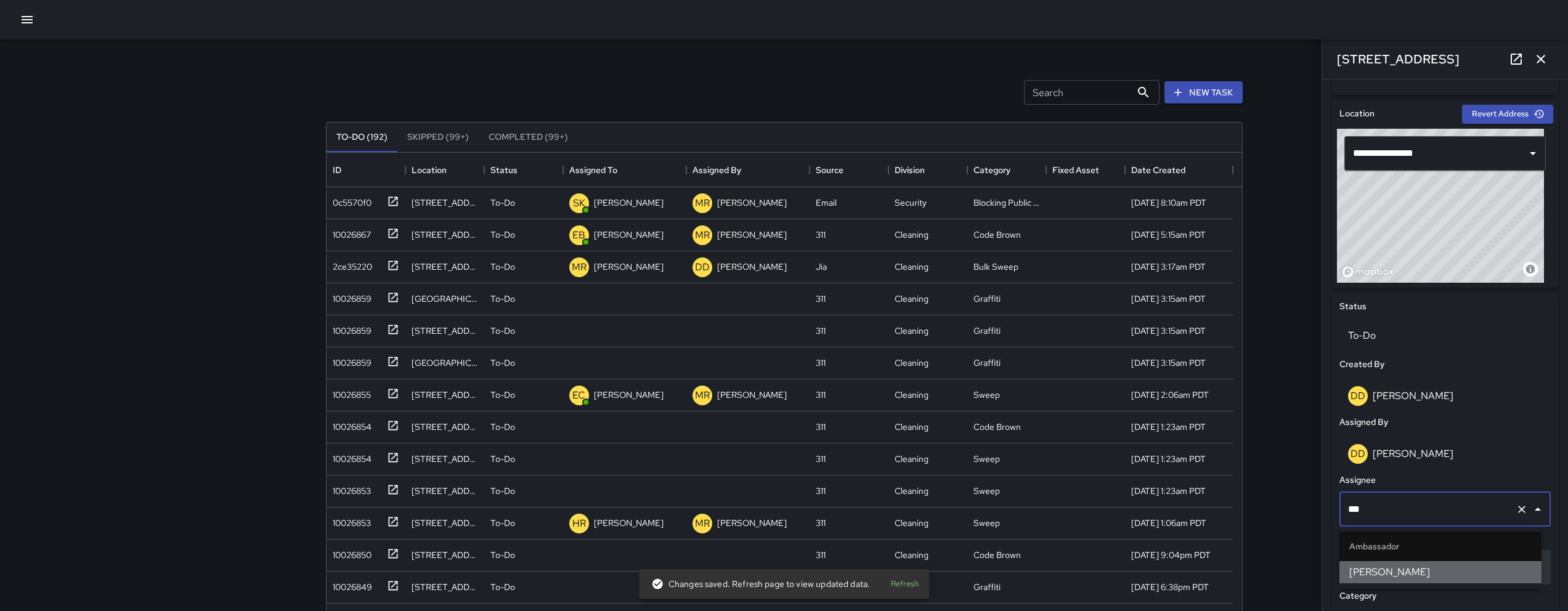
click at [1419, 575] on span "Joe Bankhead" at bounding box center [1441, 572] width 182 height 15
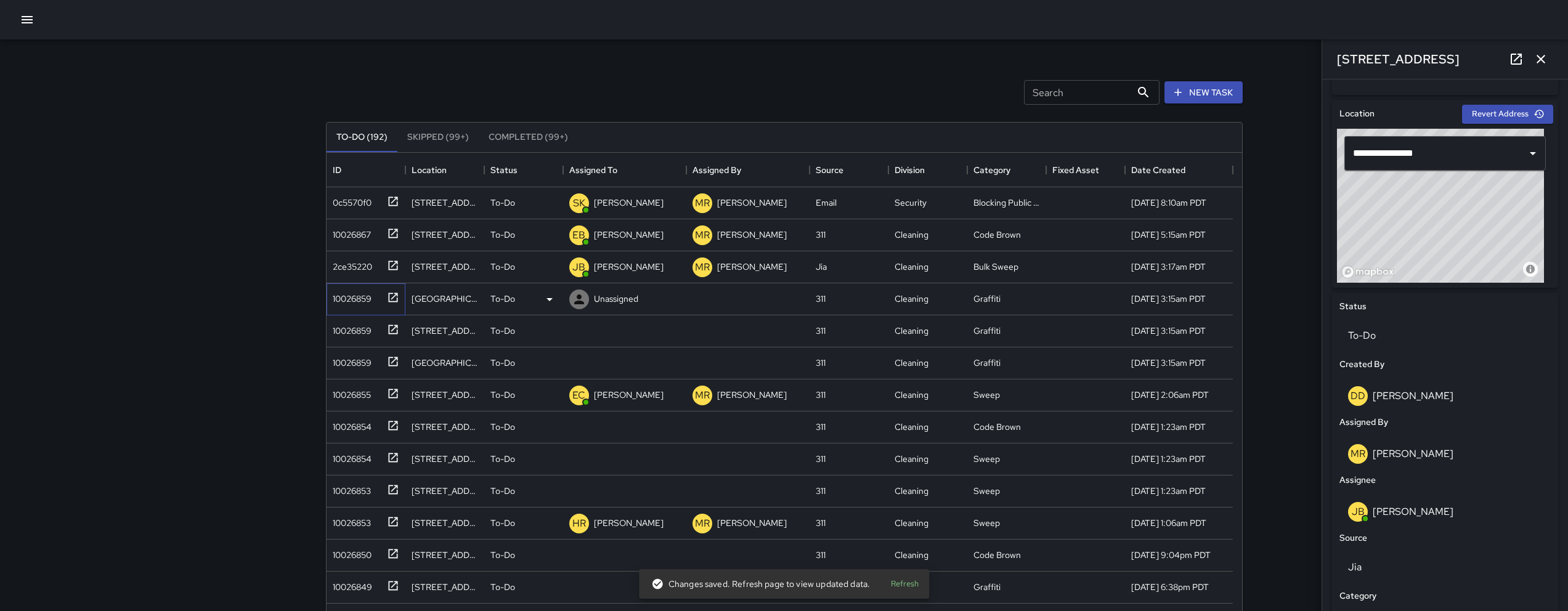
click at [335, 295] on div "10026859" at bounding box center [350, 297] width 44 height 18
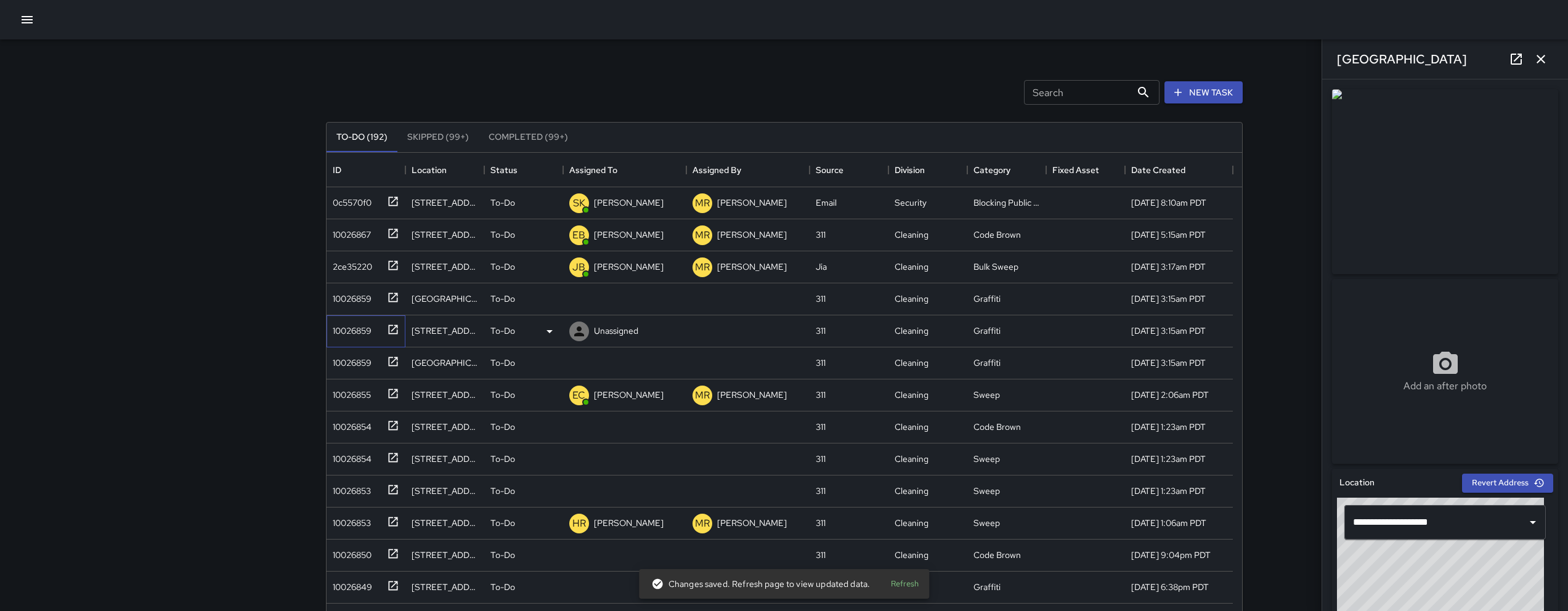
click at [330, 335] on div "10026859" at bounding box center [350, 328] width 44 height 18
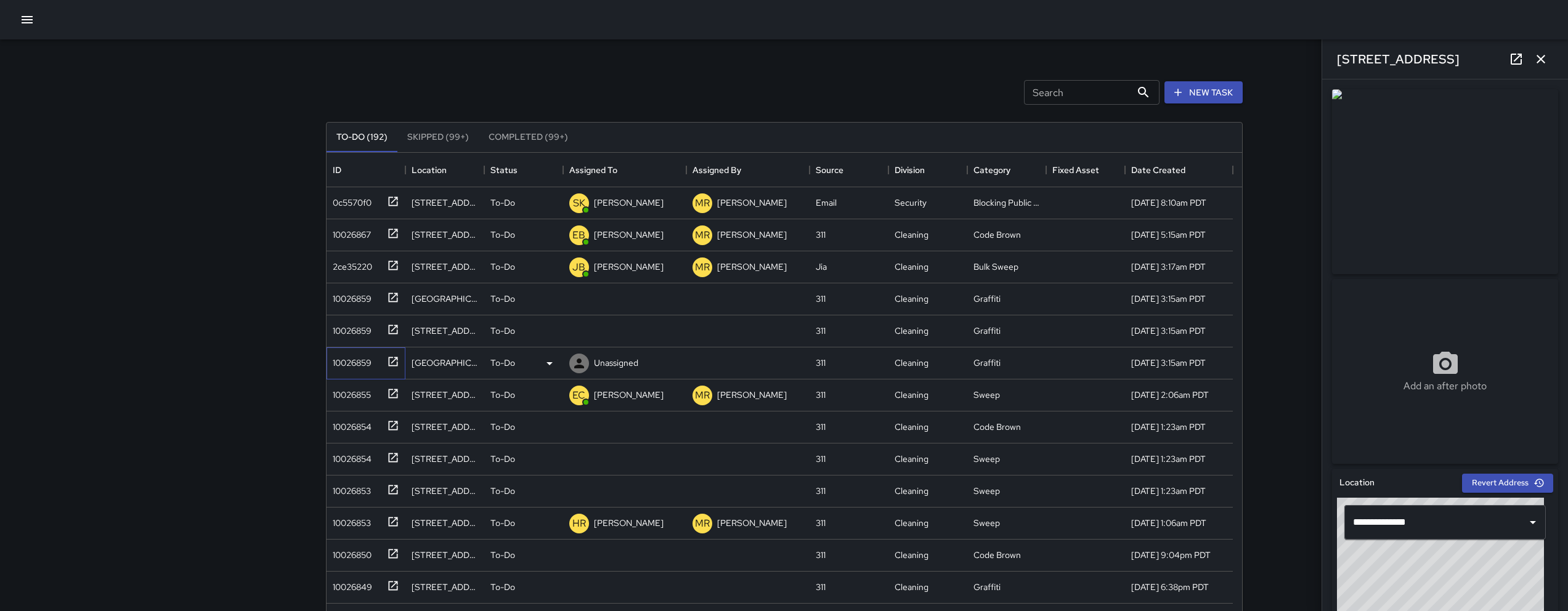
click at [335, 377] on div "10026859" at bounding box center [366, 363] width 79 height 32
click at [347, 439] on div "10026854" at bounding box center [366, 428] width 79 height 32
click at [344, 467] on div "10026854" at bounding box center [366, 459] width 79 height 32
click at [348, 486] on div "10026853" at bounding box center [349, 489] width 43 height 18
drag, startPoint x: 360, startPoint y: 553, endPoint x: 353, endPoint y: 567, distance: 15.7
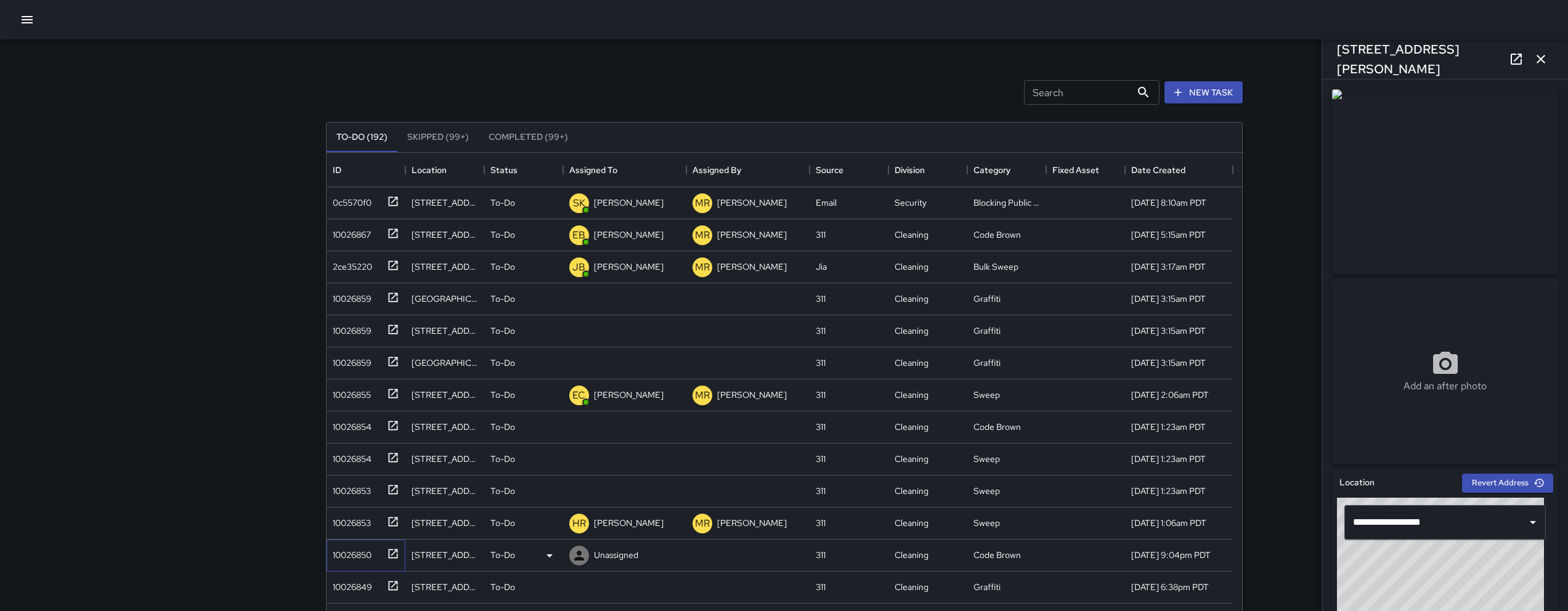
click at [359, 553] on div "10026850" at bounding box center [350, 553] width 44 height 18
click at [347, 579] on div "10026849" at bounding box center [350, 585] width 45 height 18
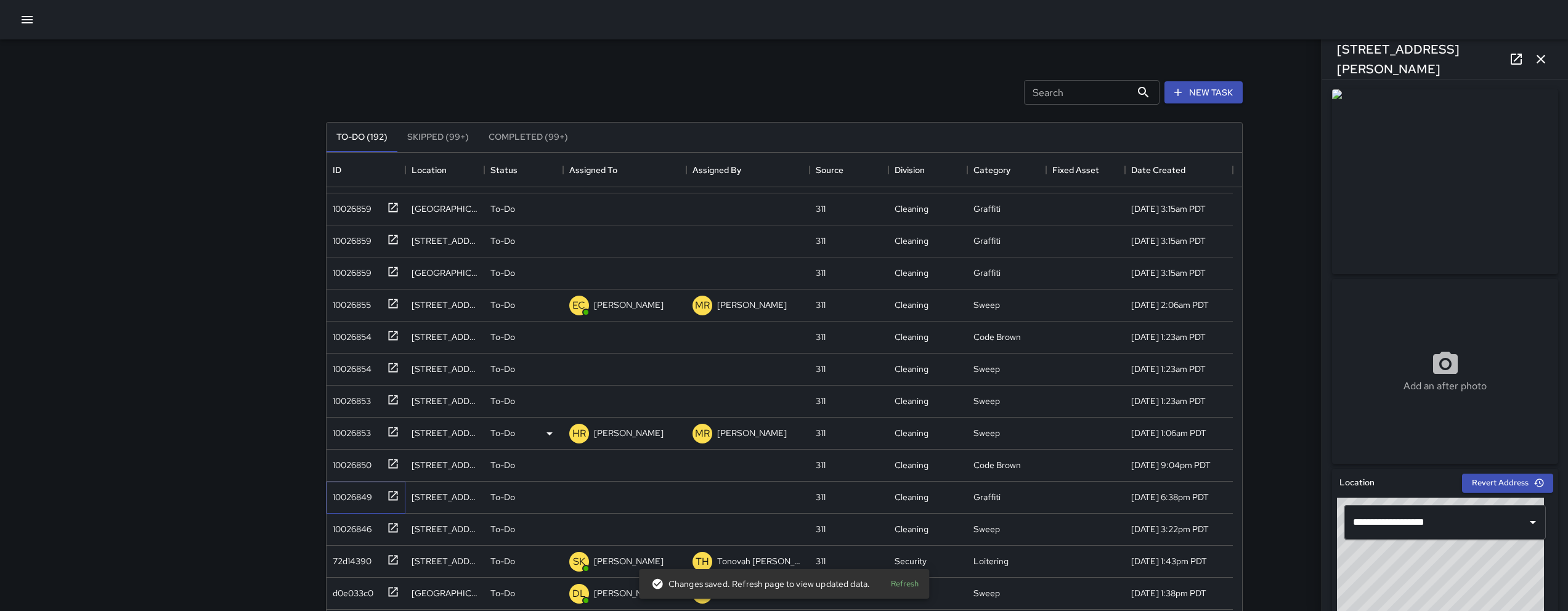
scroll to position [105, 0]
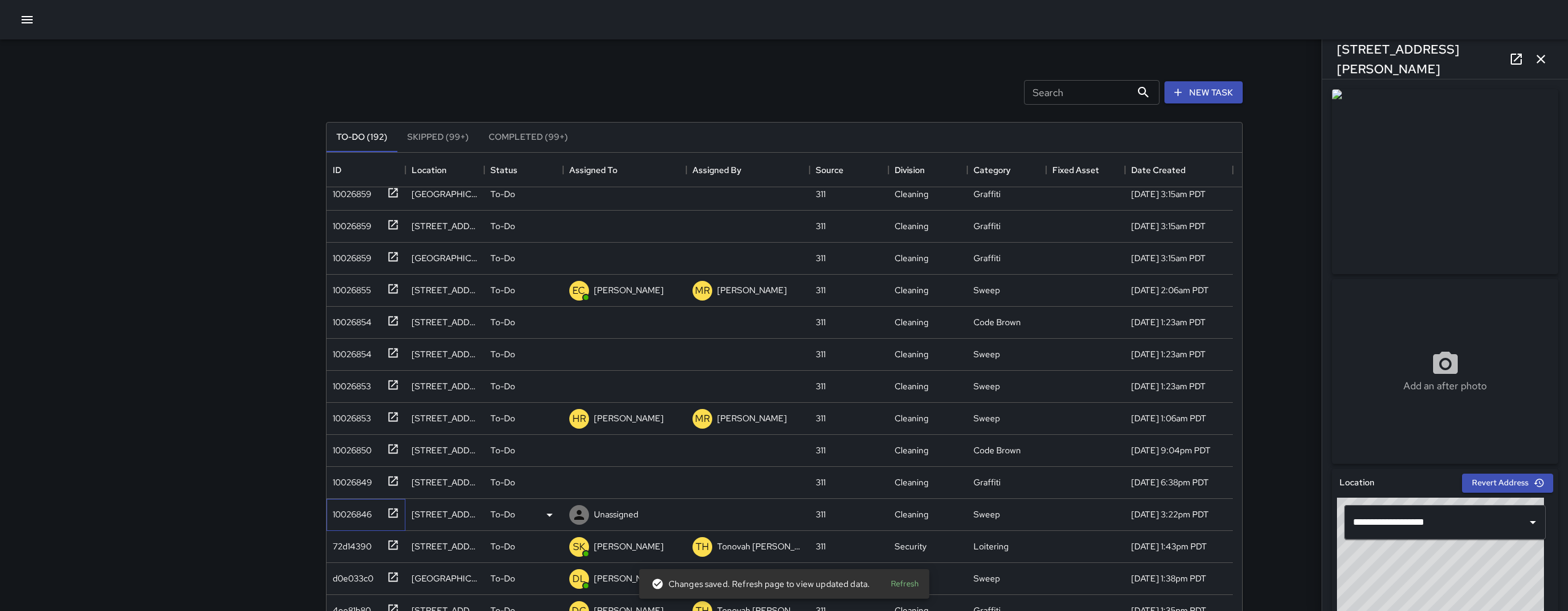
click at [343, 522] on div "10026846" at bounding box center [363, 512] width 72 height 21
drag, startPoint x: 355, startPoint y: 232, endPoint x: 588, endPoint y: 4, distance: 326.0
click at [0, 0] on div "Search Search New Task To-Do (192) Skipped (99+) Completed (99+) ID Location St…" at bounding box center [784, 361] width 1568 height 727
click at [1536, 57] on icon "button" at bounding box center [1541, 59] width 15 height 15
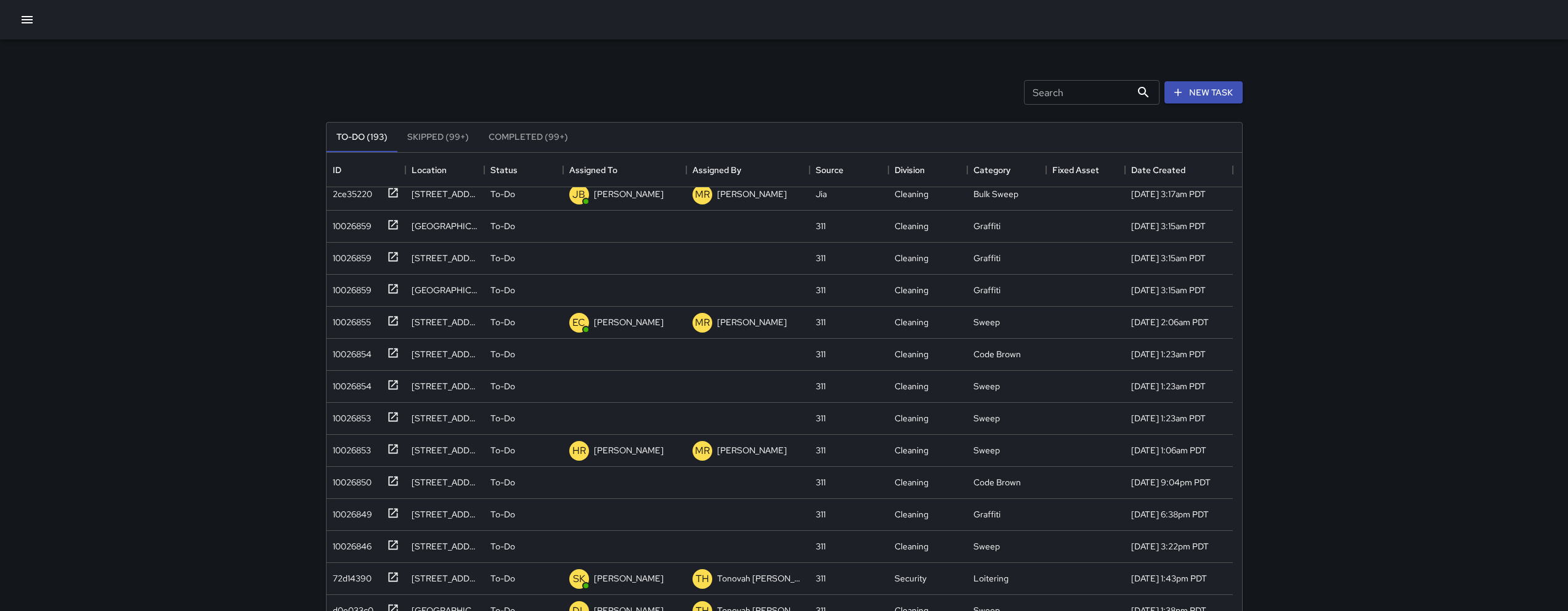
scroll to position [137, 0]
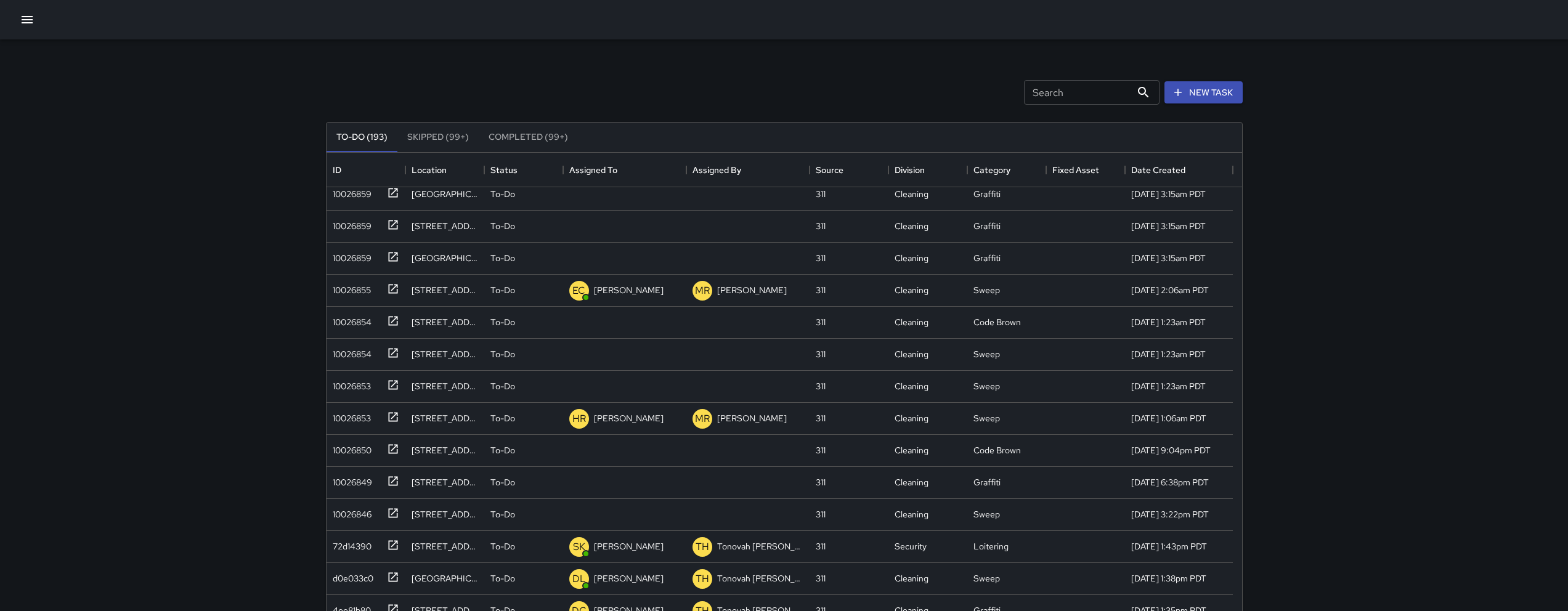
click at [34, 20] on icon "button" at bounding box center [27, 20] width 15 height 15
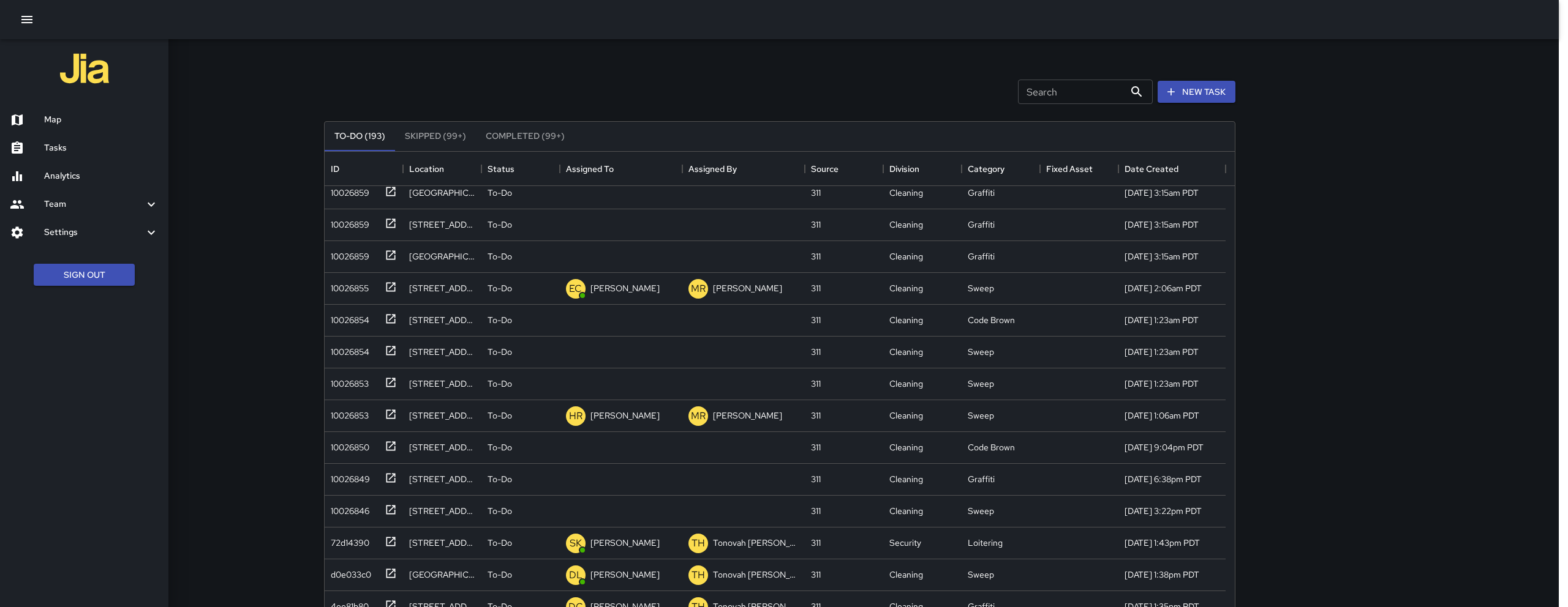
click at [55, 104] on ul "Map Tasks Analytics Team Leaderboard Settings Geofence and Zones Divisions and …" at bounding box center [84, 176] width 168 height 151
click at [55, 125] on h6 "Map" at bounding box center [101, 120] width 114 height 14
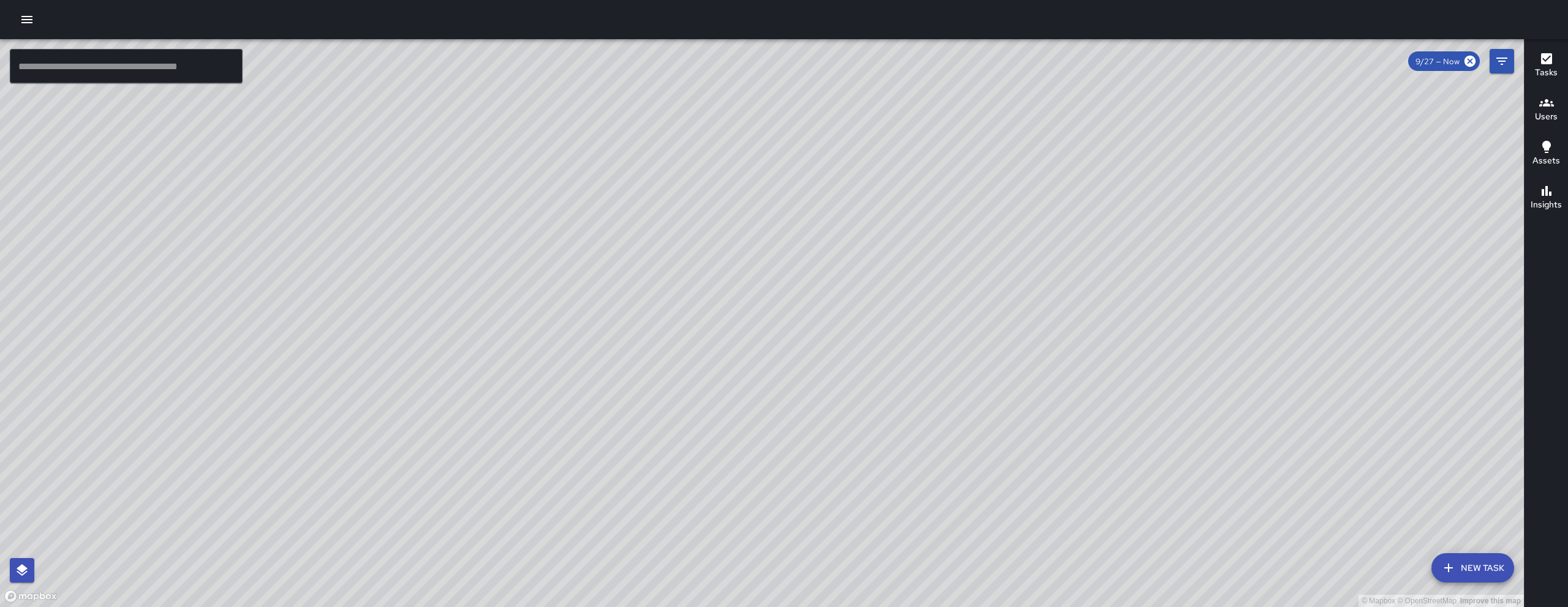
click at [220, 66] on input "text" at bounding box center [126, 66] width 233 height 34
click at [1534, 60] on button "Tasks" at bounding box center [1546, 66] width 44 height 44
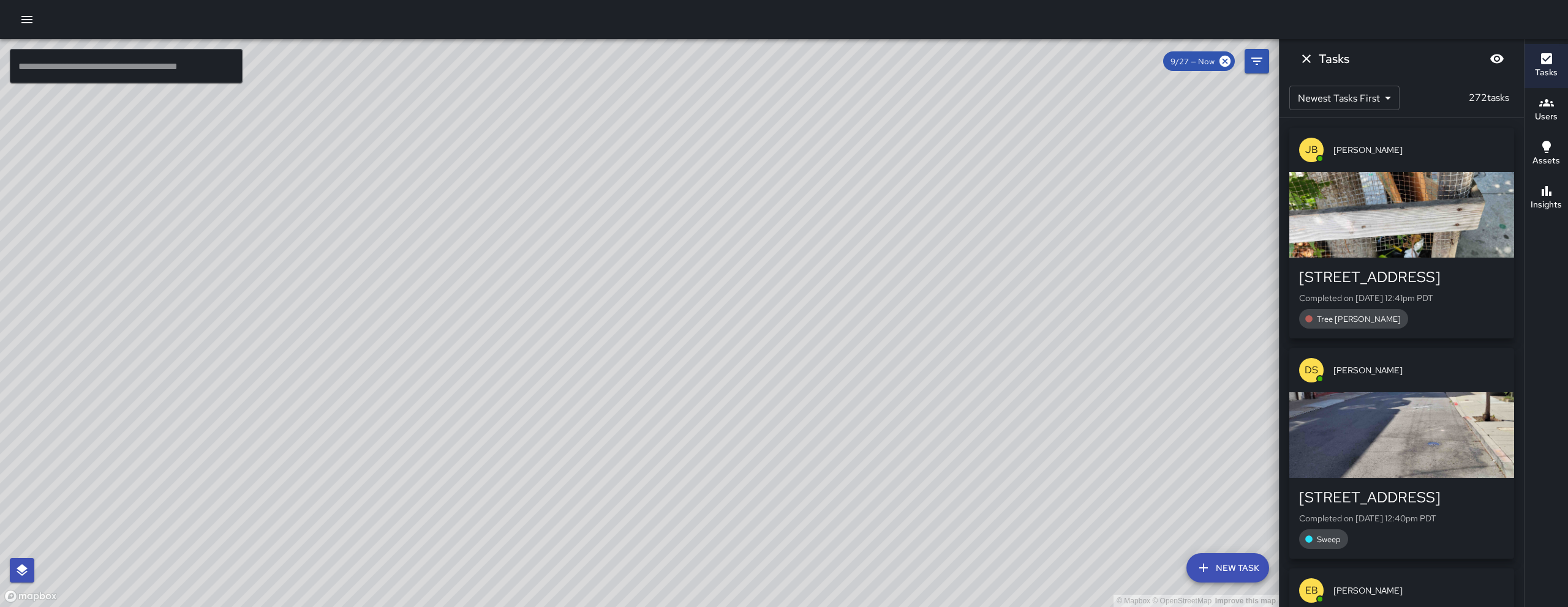
click at [1303, 66] on button "Dismiss" at bounding box center [1307, 59] width 25 height 25
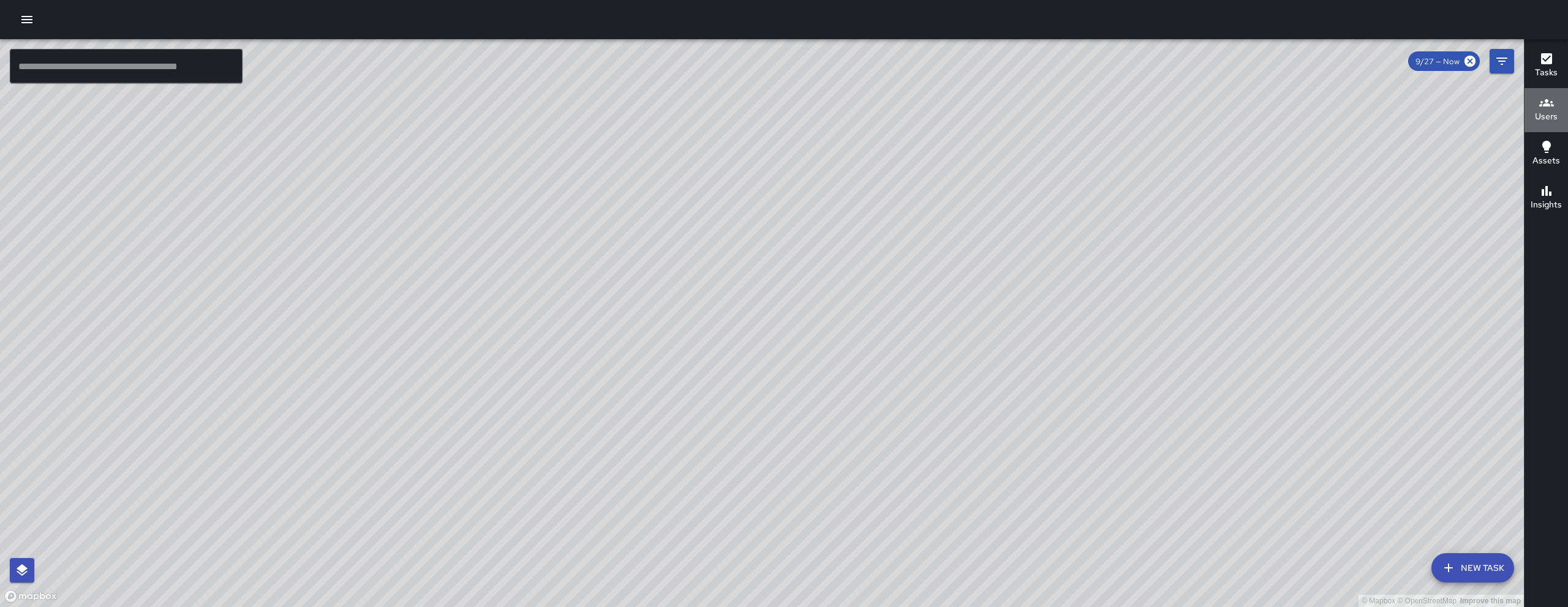
click at [1546, 106] on icon "button" at bounding box center [1546, 103] width 15 height 15
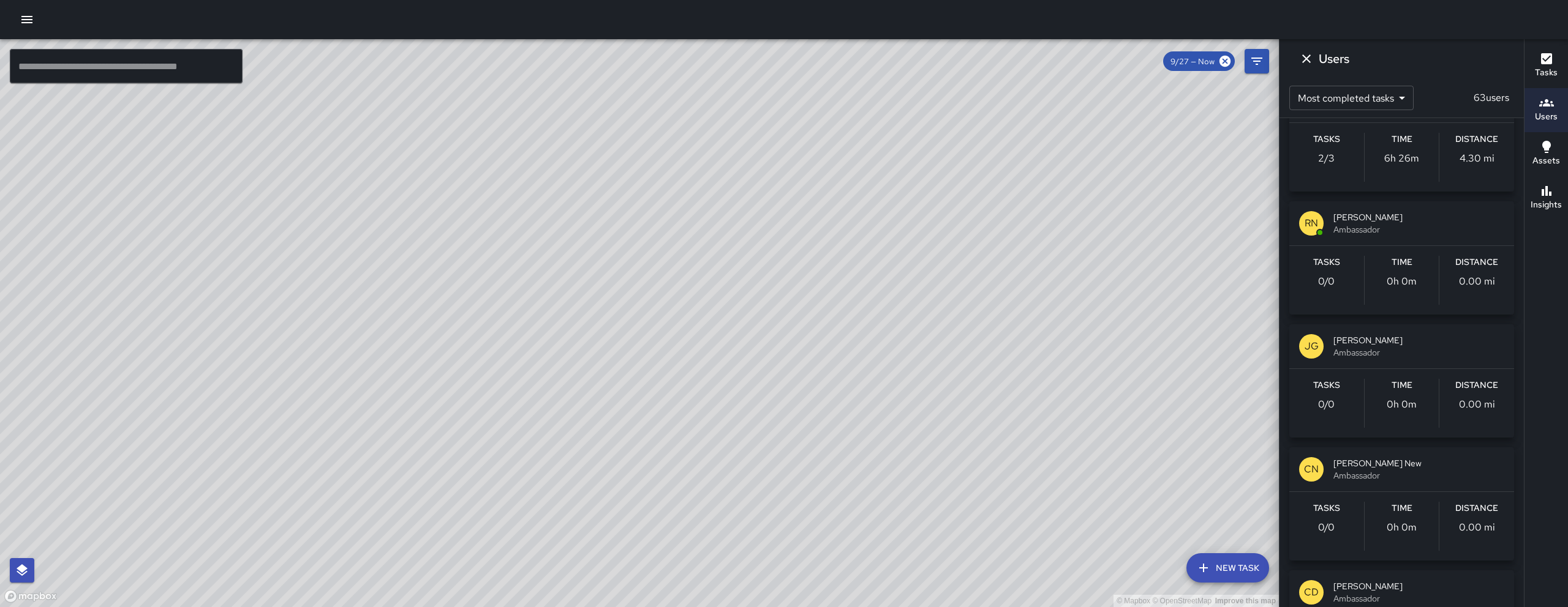
scroll to position [1063, 0]
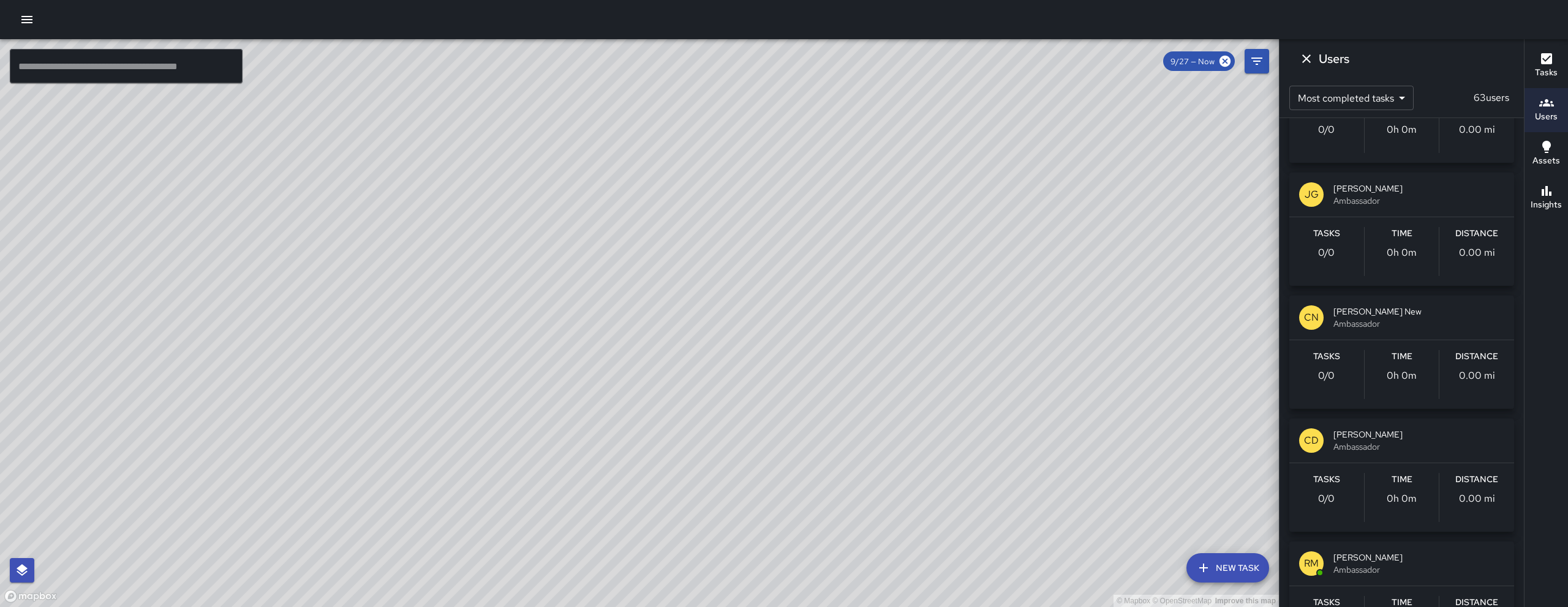
drag, startPoint x: 715, startPoint y: 135, endPoint x: 696, endPoint y: 242, distance: 108.7
click at [696, 242] on div "© Mapbox © OpenStreetMap Improve this map" at bounding box center [639, 323] width 1279 height 568
drag, startPoint x: 853, startPoint y: 306, endPoint x: 1048, endPoint y: 379, distance: 208.2
click at [1048, 379] on div "© Mapbox © OpenStreetMap Improve this map" at bounding box center [639, 323] width 1279 height 568
click at [1309, 62] on icon "Dismiss" at bounding box center [1307, 59] width 9 height 9
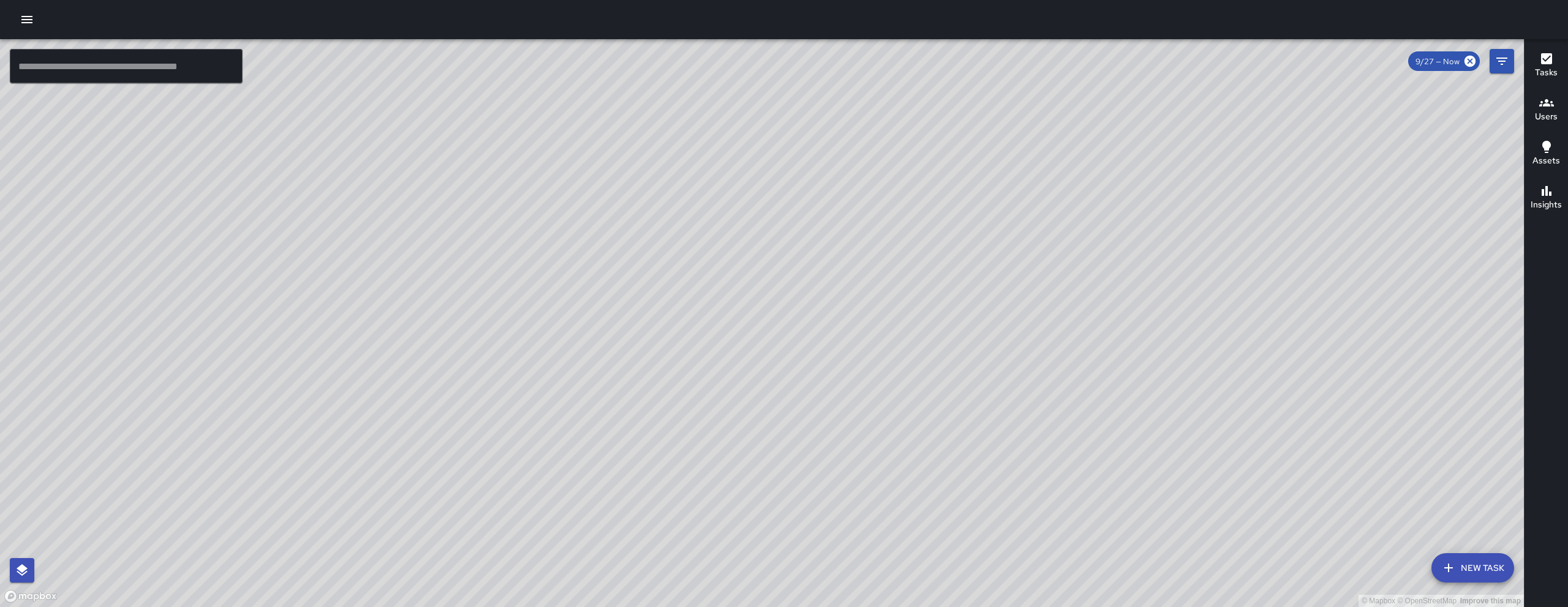
drag, startPoint x: 1184, startPoint y: 488, endPoint x: 929, endPoint y: 470, distance: 255.6
click at [934, 467] on div "© Mapbox © OpenStreetMap Improve this map" at bounding box center [762, 323] width 1524 height 568
drag, startPoint x: 908, startPoint y: 413, endPoint x: 941, endPoint y: 159, distance: 256.1
click at [916, 122] on div "© Mapbox © OpenStreetMap Improve this map" at bounding box center [762, 323] width 1524 height 568
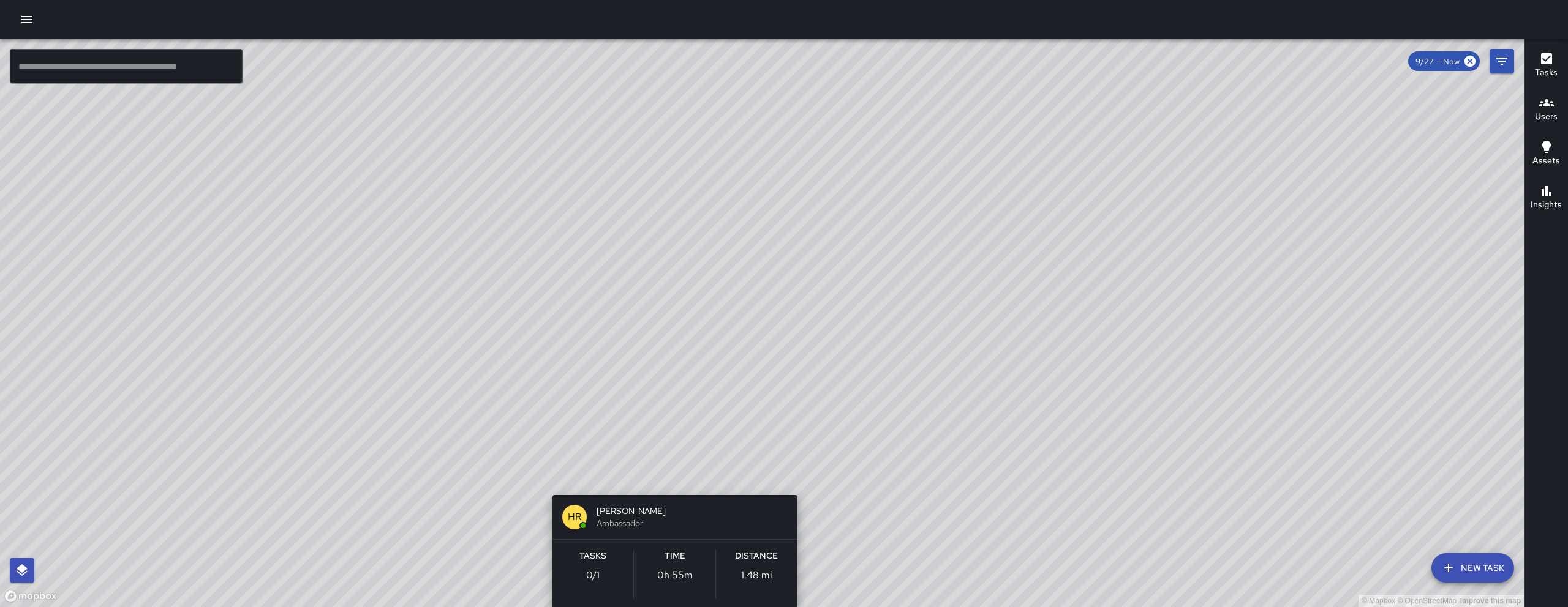
click at [668, 478] on div "© Mapbox © OpenStreetMap Improve this map HR Hank Rivera Ambassador Tasks 0 / 1…" at bounding box center [762, 323] width 1524 height 568
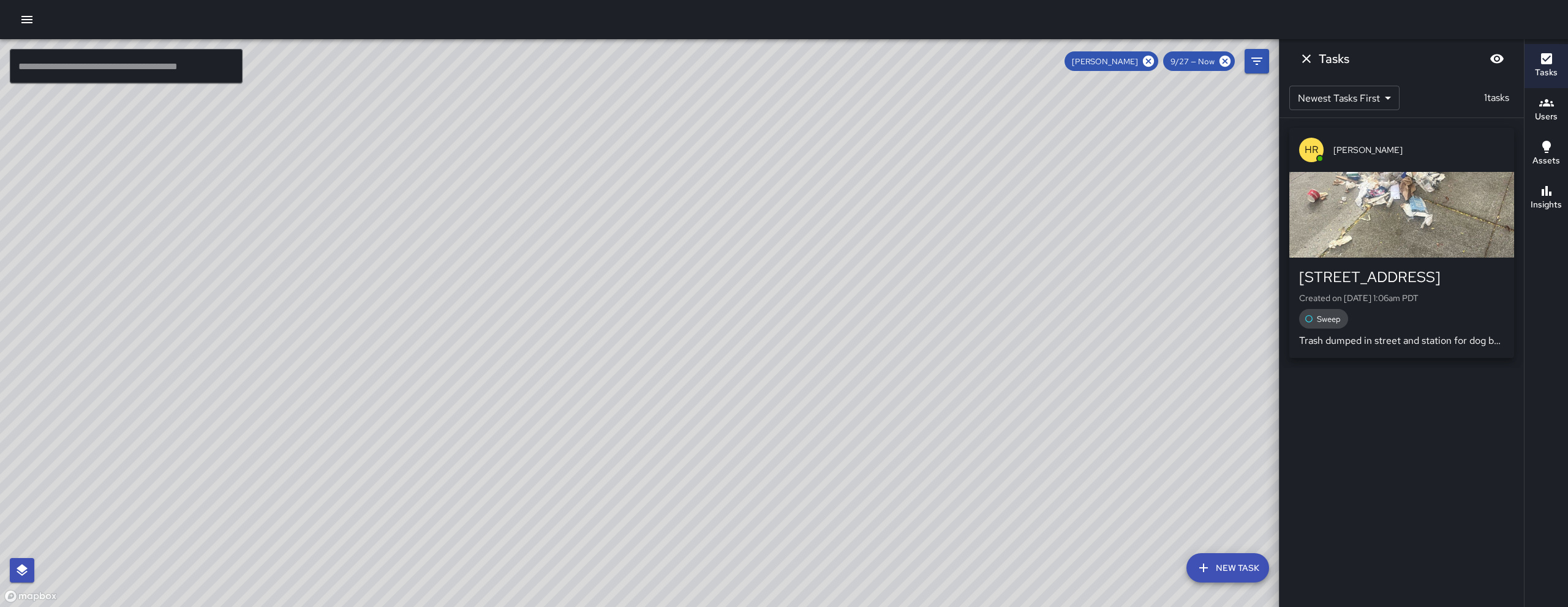
scroll to position [0, 0]
click at [1303, 60] on icon "Dismiss" at bounding box center [1307, 59] width 15 height 15
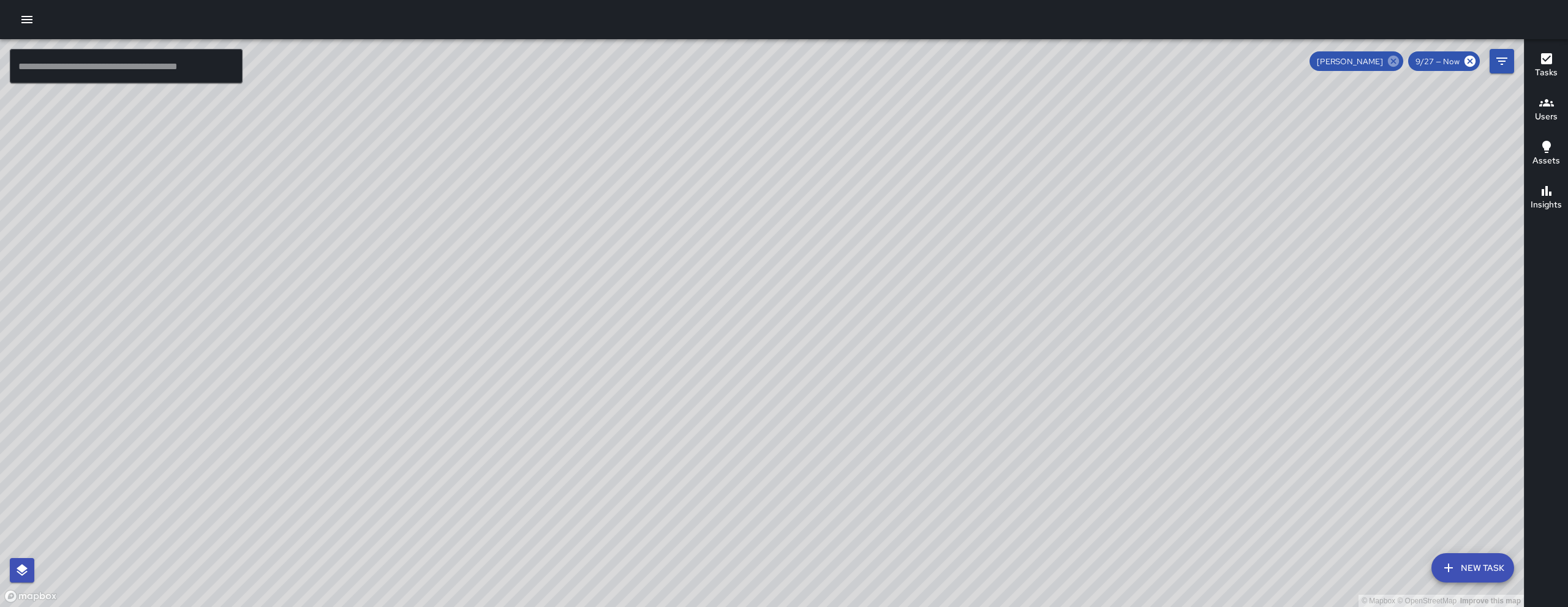
click at [1394, 66] on icon at bounding box center [1393, 61] width 11 height 11
drag, startPoint x: 1122, startPoint y: 312, endPoint x: 941, endPoint y: 421, distance: 211.3
click at [941, 421] on div "© Mapbox © OpenStreetMap Improve this map" at bounding box center [762, 323] width 1524 height 568
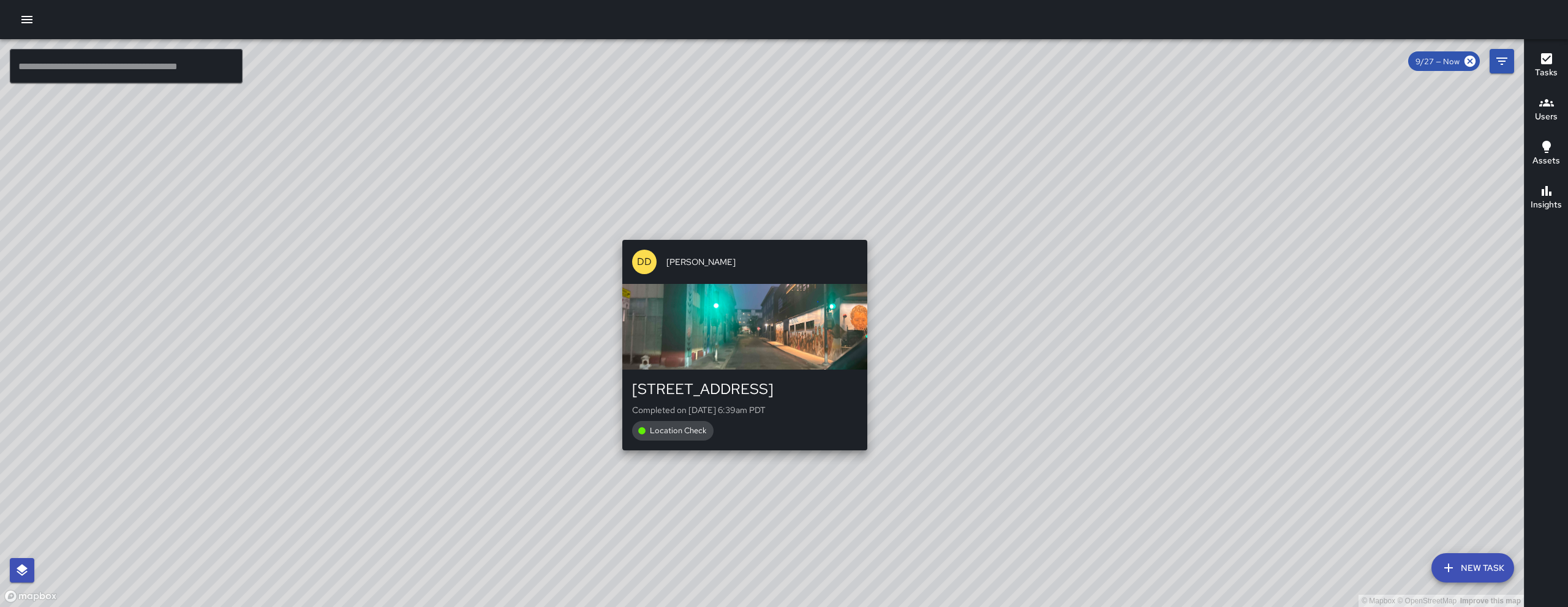
click at [762, 248] on div "DD Diego De La Oliva" at bounding box center [744, 262] width 245 height 44
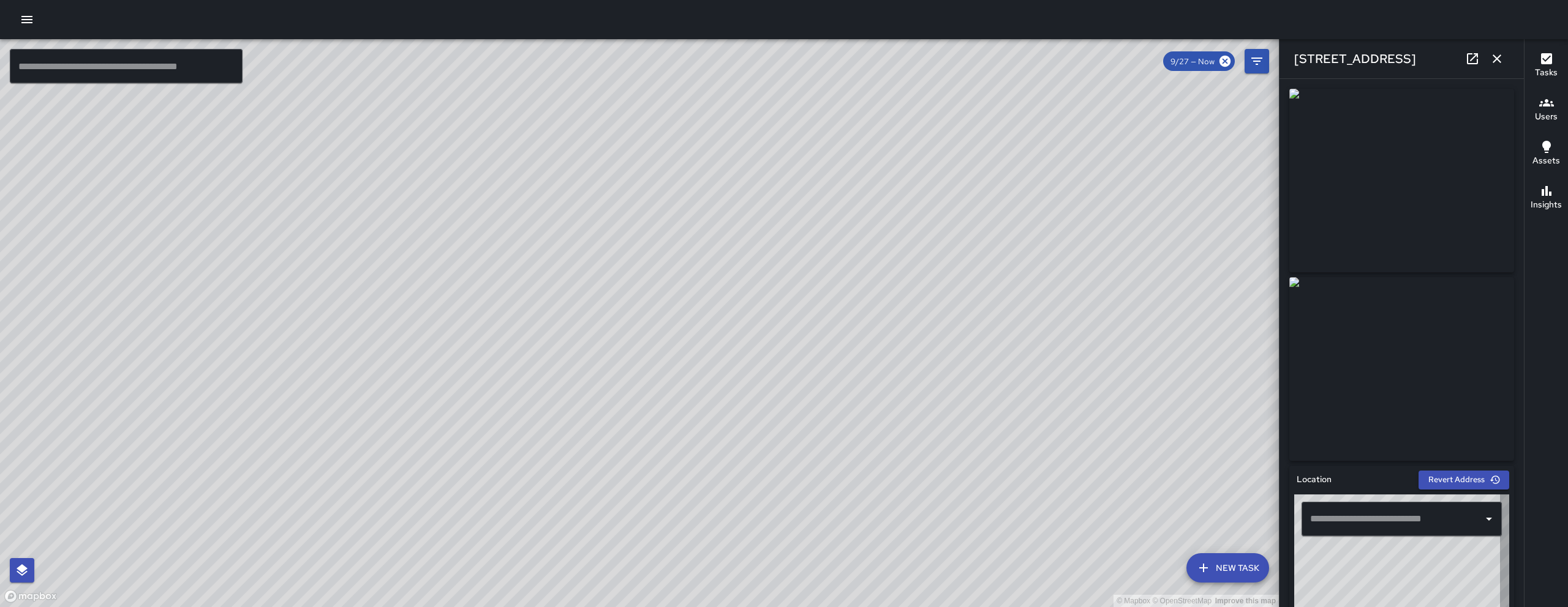
type input "**********"
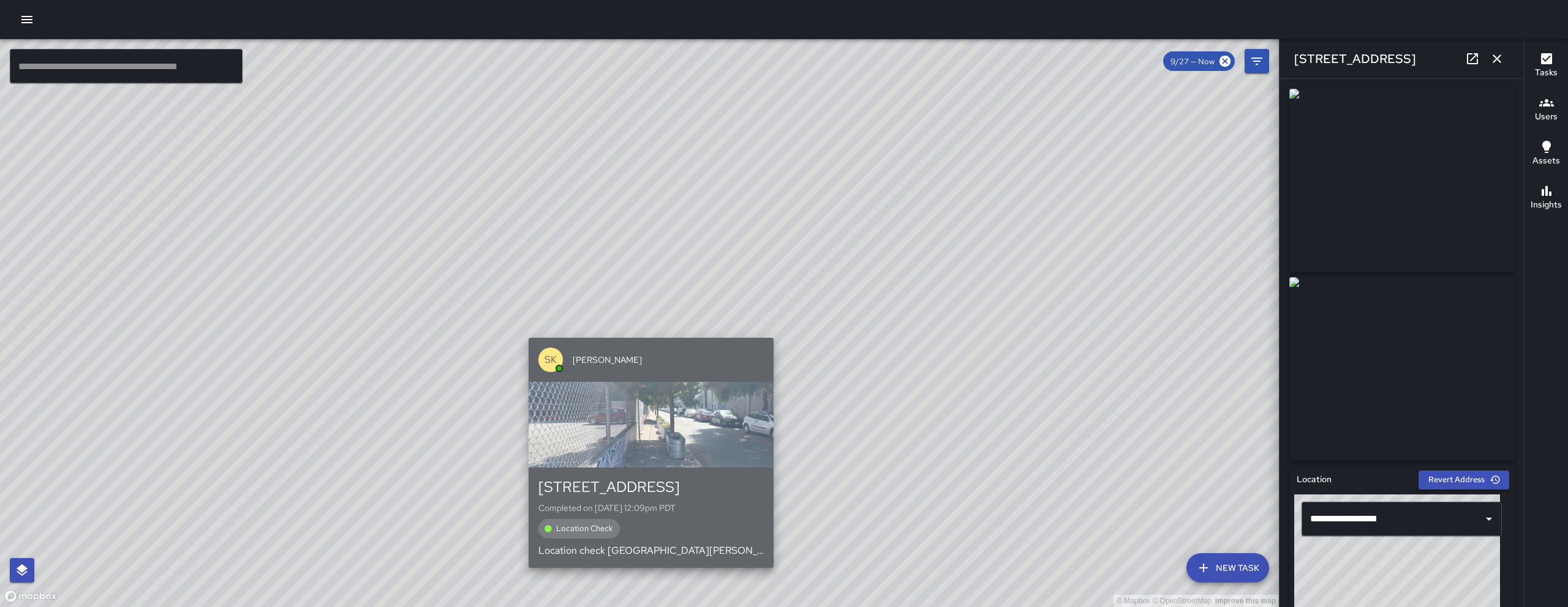
click at [646, 339] on div "SK SEAN KELLEY" at bounding box center [651, 360] width 245 height 44
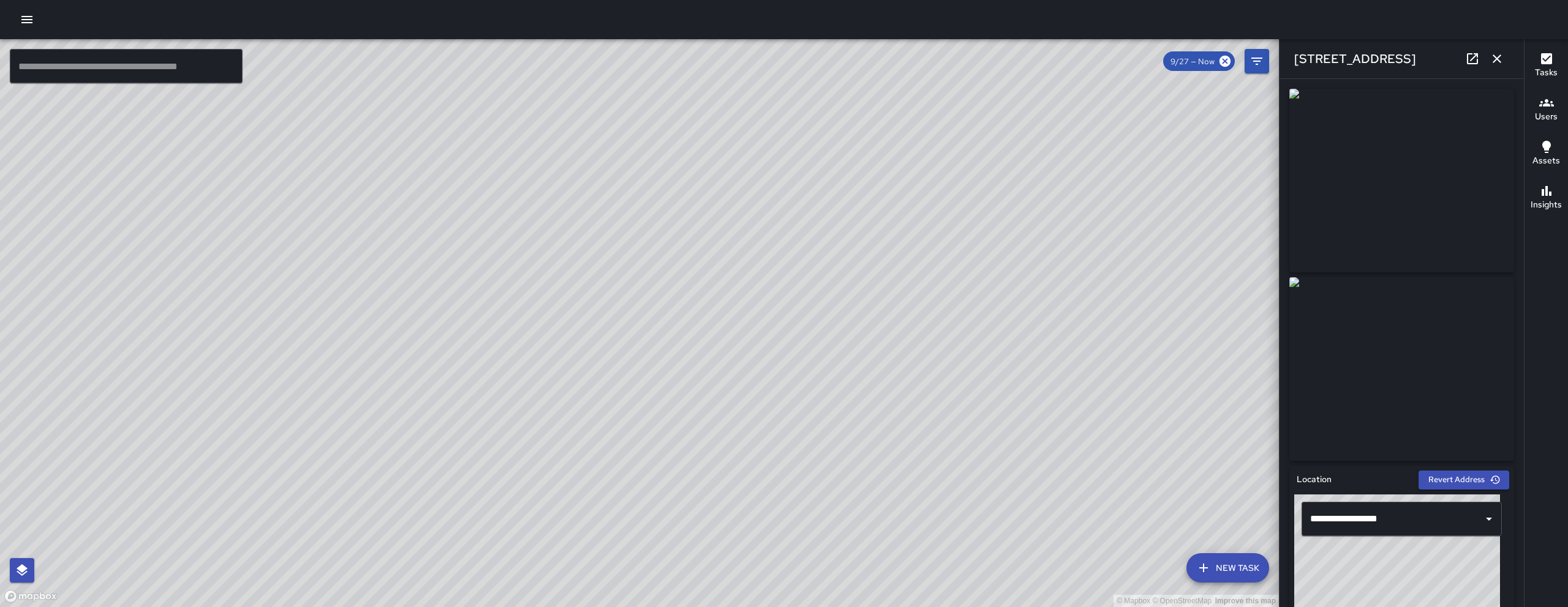
click at [1492, 62] on icon "button" at bounding box center [1497, 59] width 15 height 15
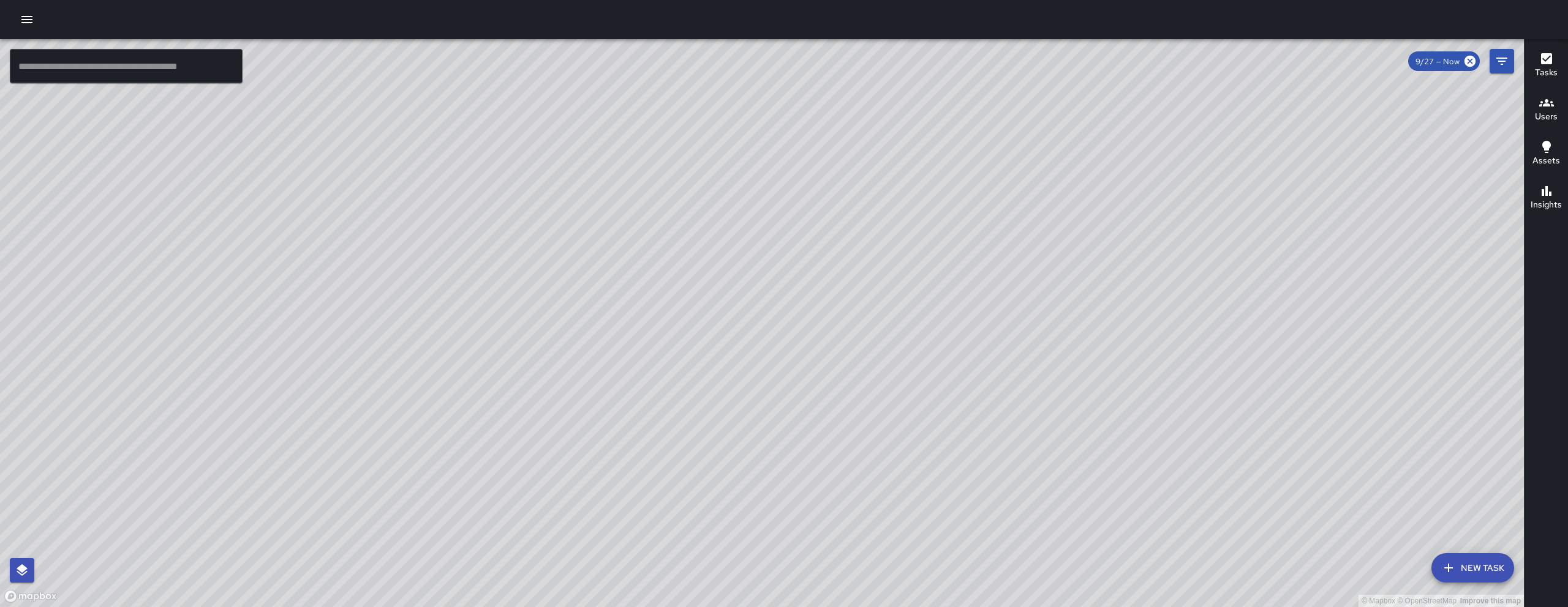
drag, startPoint x: 1075, startPoint y: 371, endPoint x: 882, endPoint y: 340, distance: 195.5
click at [966, 337] on div "© Mapbox © OpenStreetMap Improve this map" at bounding box center [762, 323] width 1524 height 568
drag, startPoint x: 1315, startPoint y: 398, endPoint x: 1018, endPoint y: 323, distance: 306.3
click at [1018, 322] on div "© Mapbox © OpenStreetMap Improve this map" at bounding box center [762, 323] width 1524 height 568
drag, startPoint x: 1038, startPoint y: 344, endPoint x: 1045, endPoint y: 364, distance: 21.2
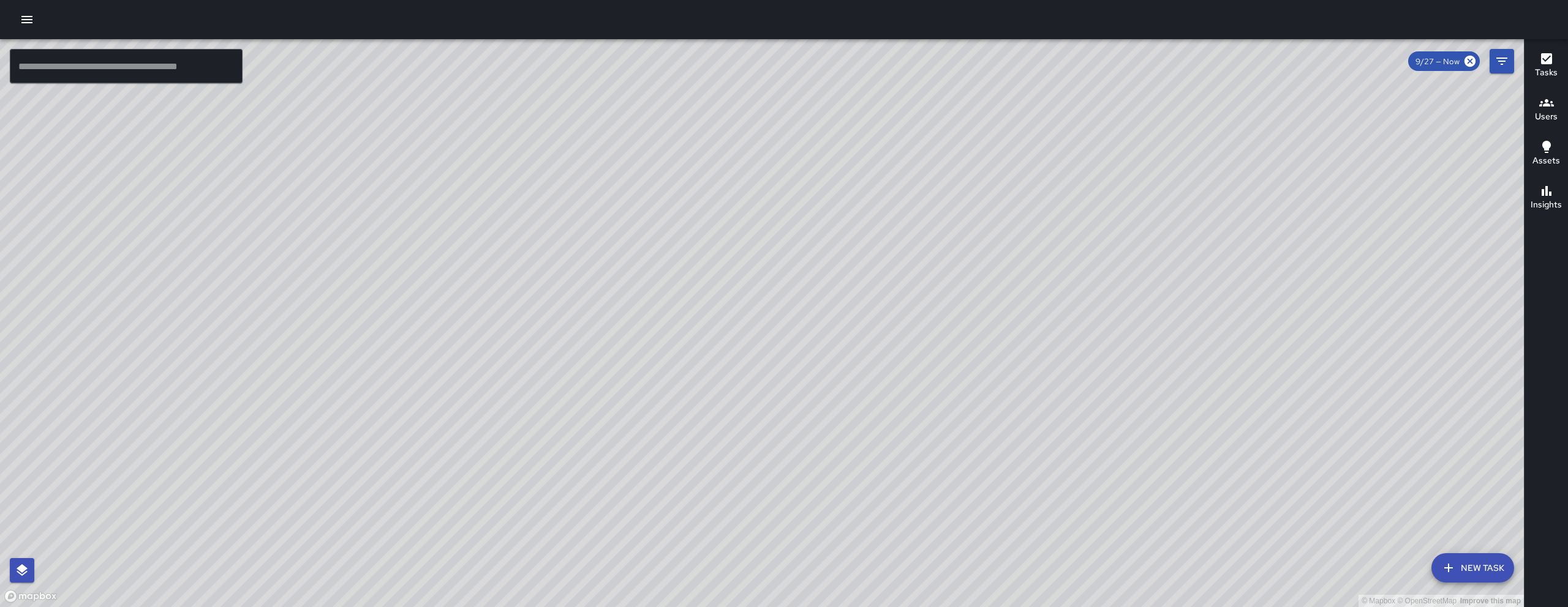
click at [1045, 364] on div "© Mapbox © OpenStreetMap Improve this map" at bounding box center [762, 323] width 1524 height 568
drag, startPoint x: 755, startPoint y: 199, endPoint x: 725, endPoint y: 222, distance: 37.8
click at [730, 218] on div "© Mapbox © OpenStreetMap Improve this map" at bounding box center [762, 323] width 1524 height 568
click at [1491, 582] on button "New Task" at bounding box center [1473, 568] width 83 height 29
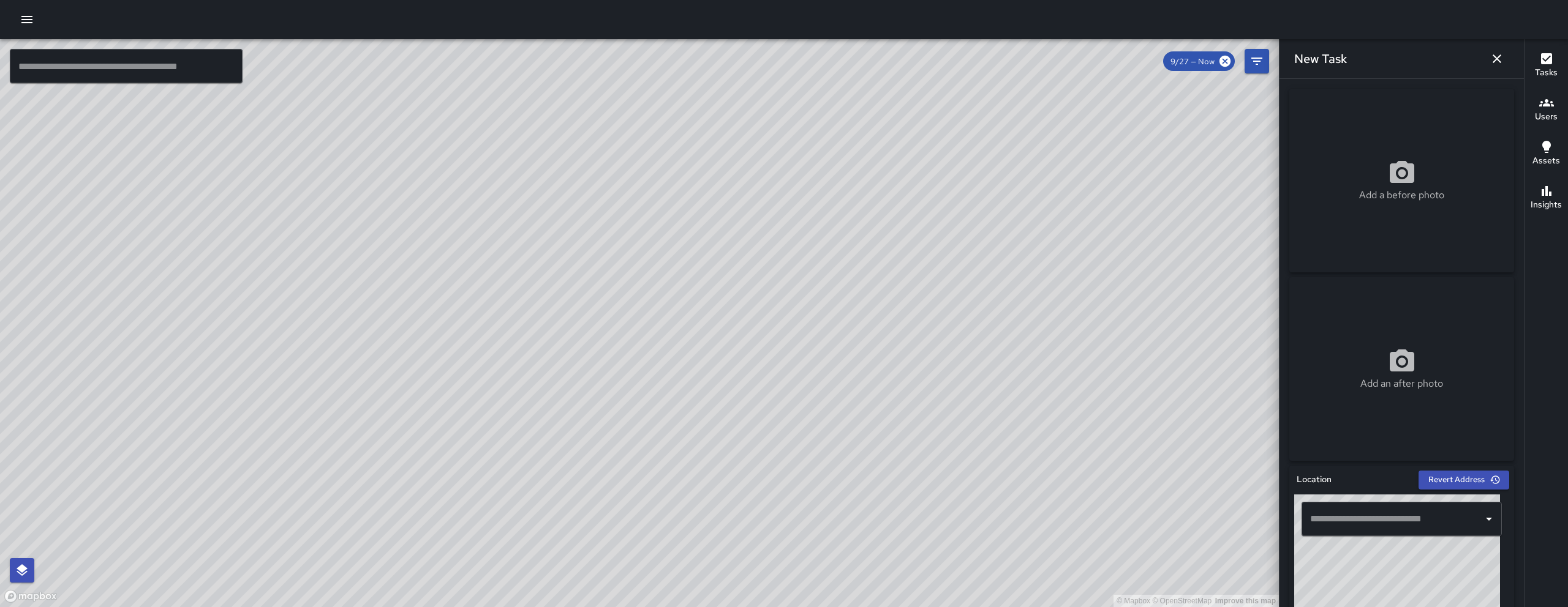
drag, startPoint x: 1400, startPoint y: 539, endPoint x: 1401, endPoint y: 526, distance: 13.0
click at [1400, 533] on div "​" at bounding box center [1401, 518] width 215 height 49
click at [1401, 526] on input "text" at bounding box center [1392, 519] width 171 height 23
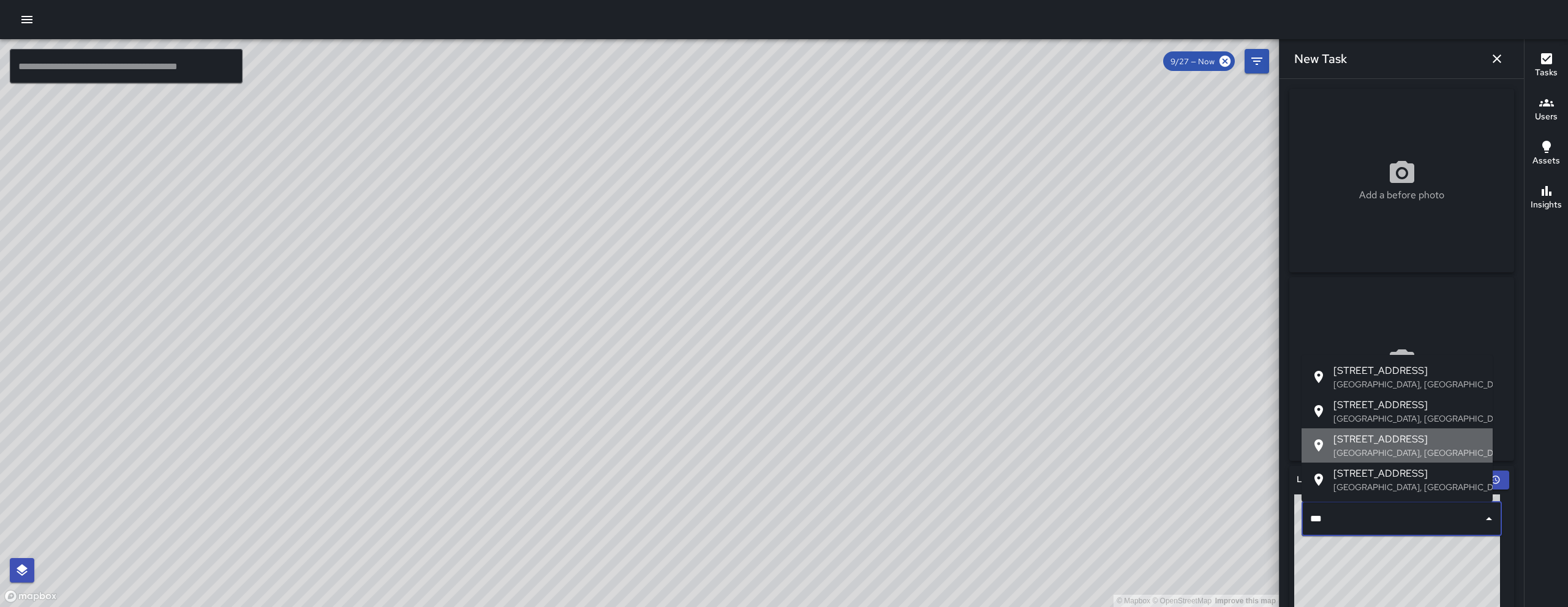
click at [1406, 451] on p "San Francisco, CA, USA" at bounding box center [1408, 453] width 149 height 12
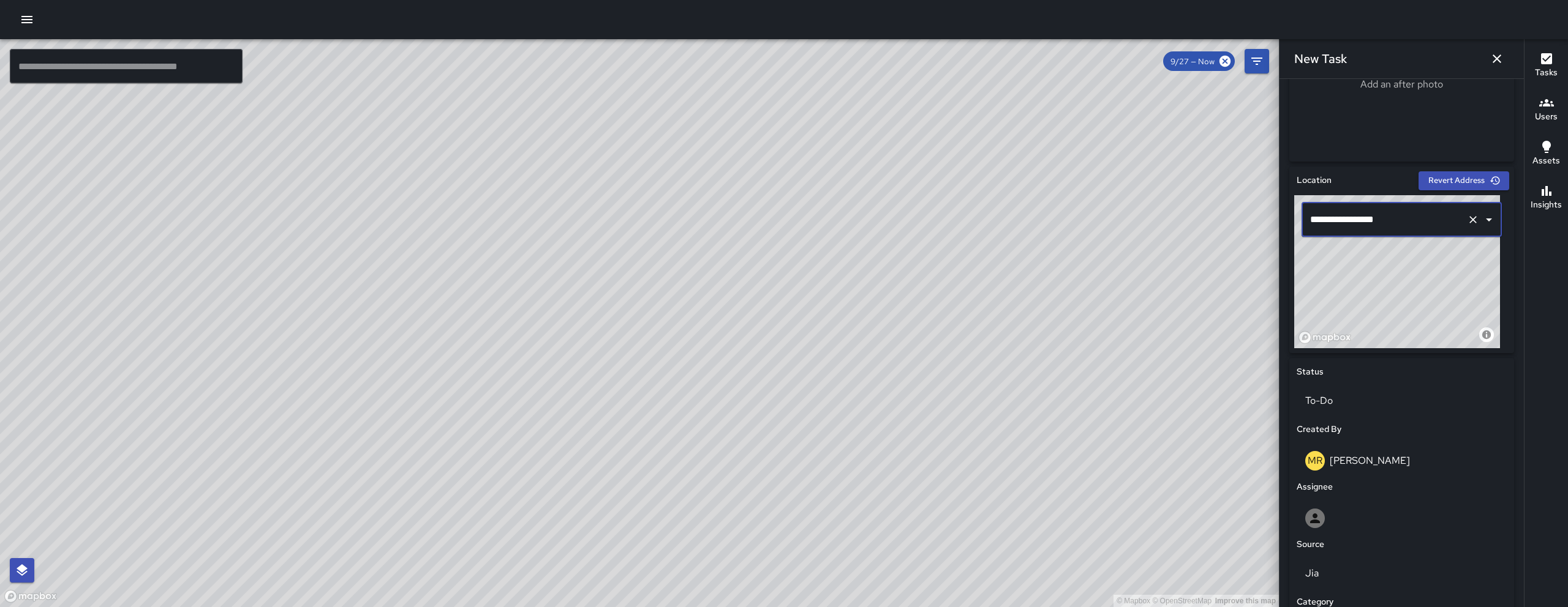
scroll to position [309, 0]
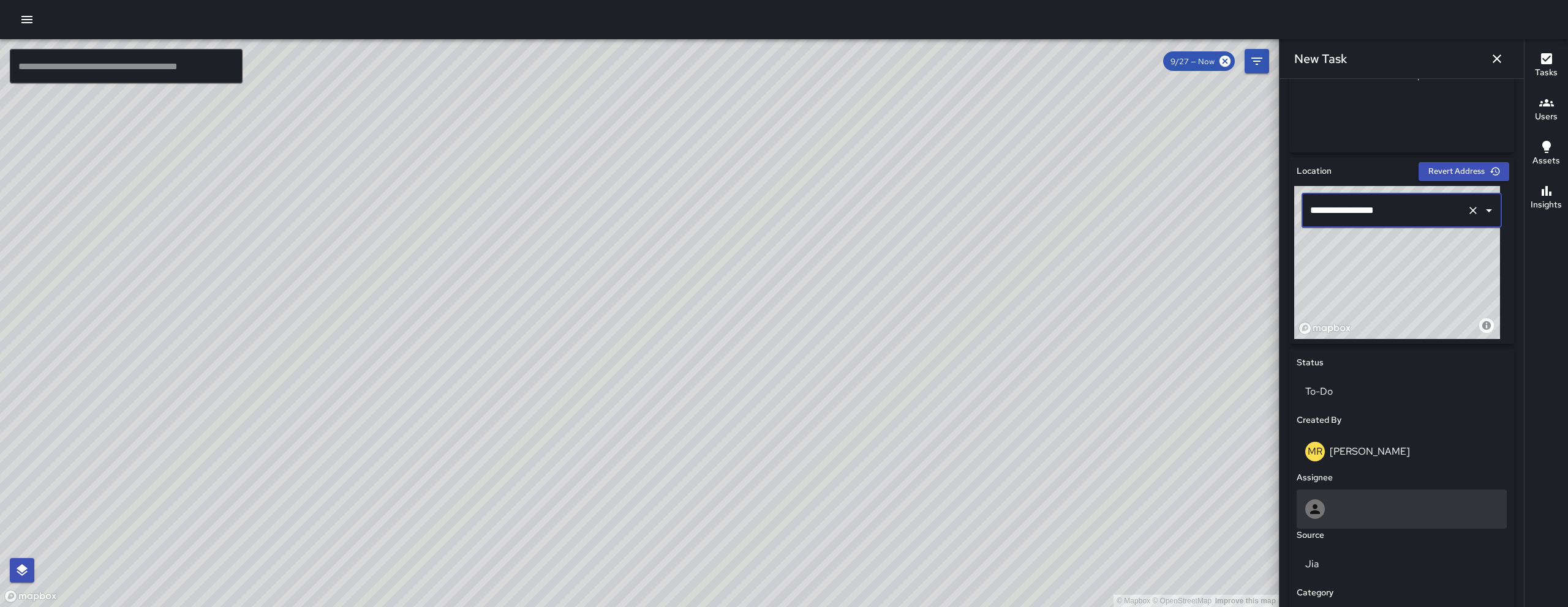
type input "**********"
click at [1384, 503] on div at bounding box center [1401, 509] width 193 height 20
type input "*"
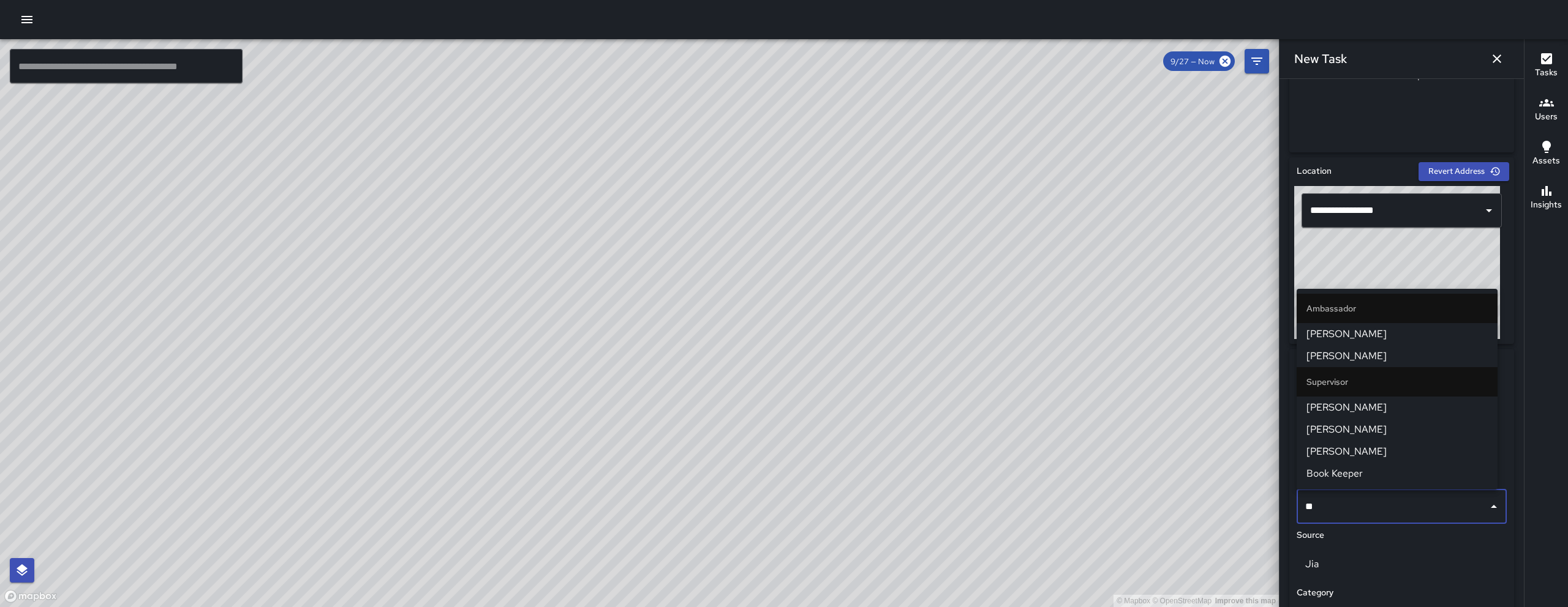
type input "***"
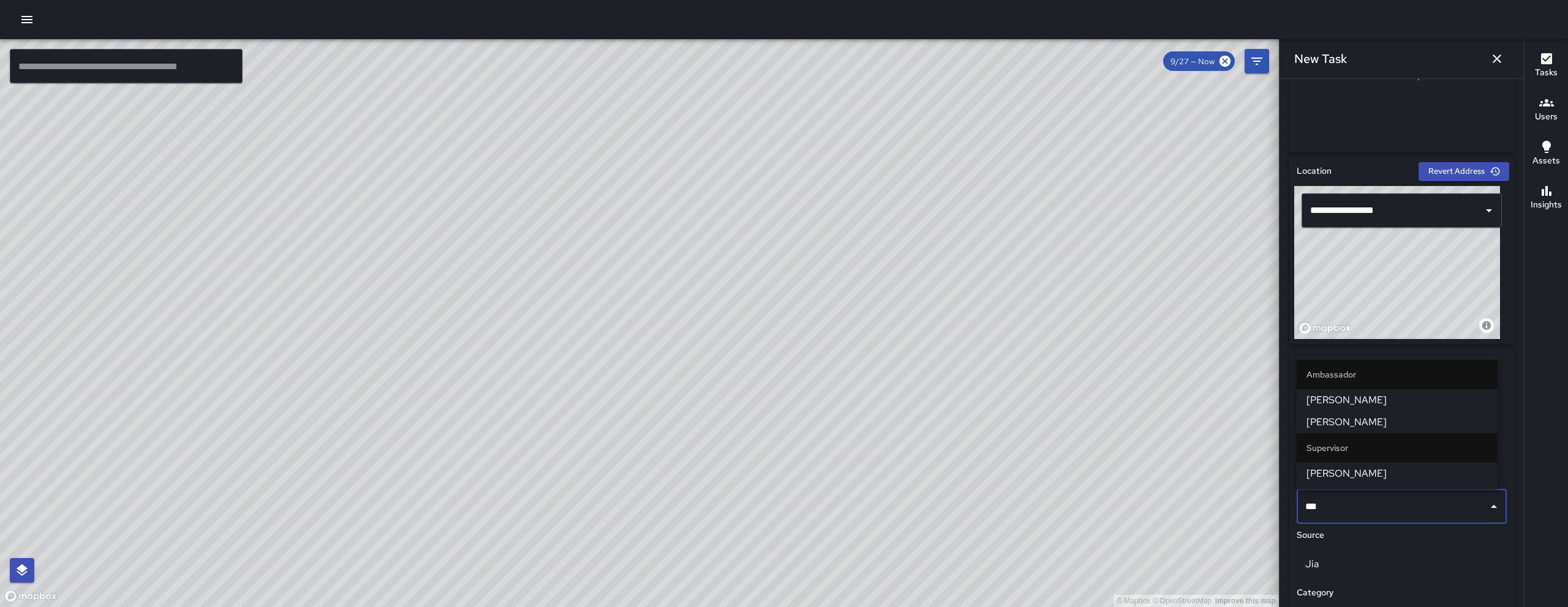
click at [1401, 419] on span "[PERSON_NAME]" at bounding box center [1397, 422] width 181 height 15
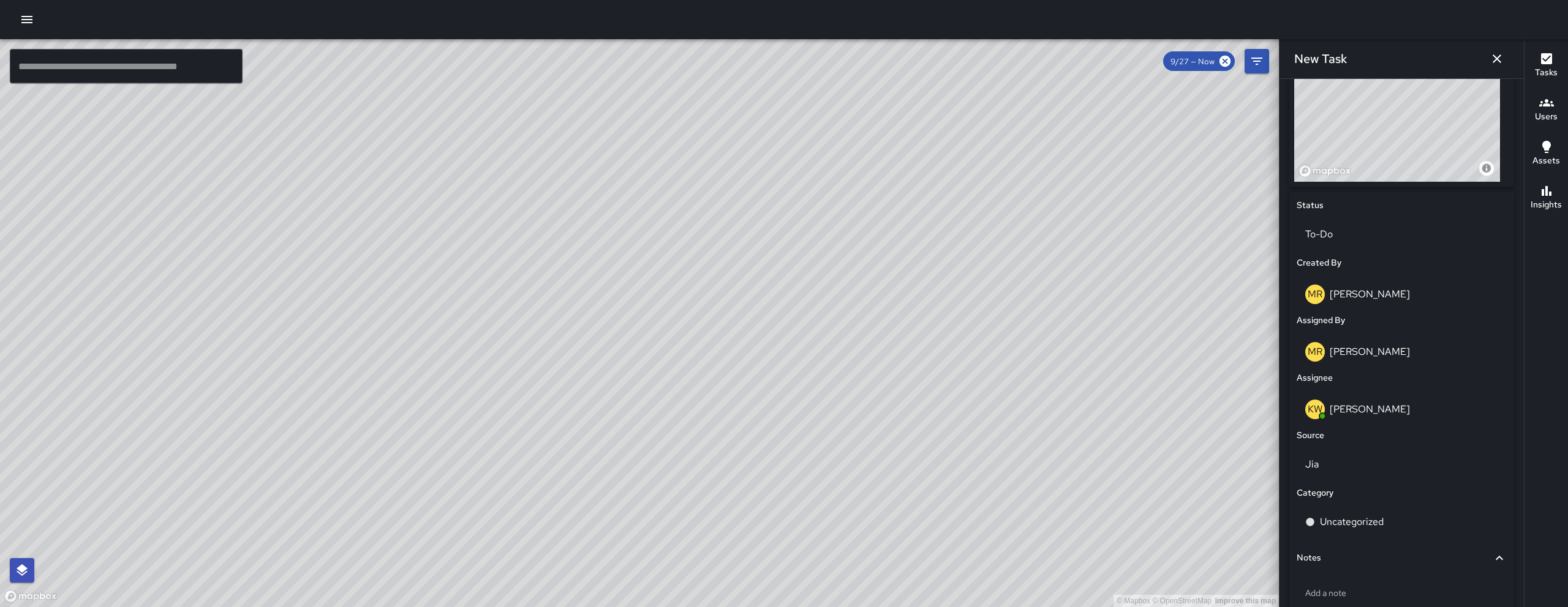
scroll to position [525, 0]
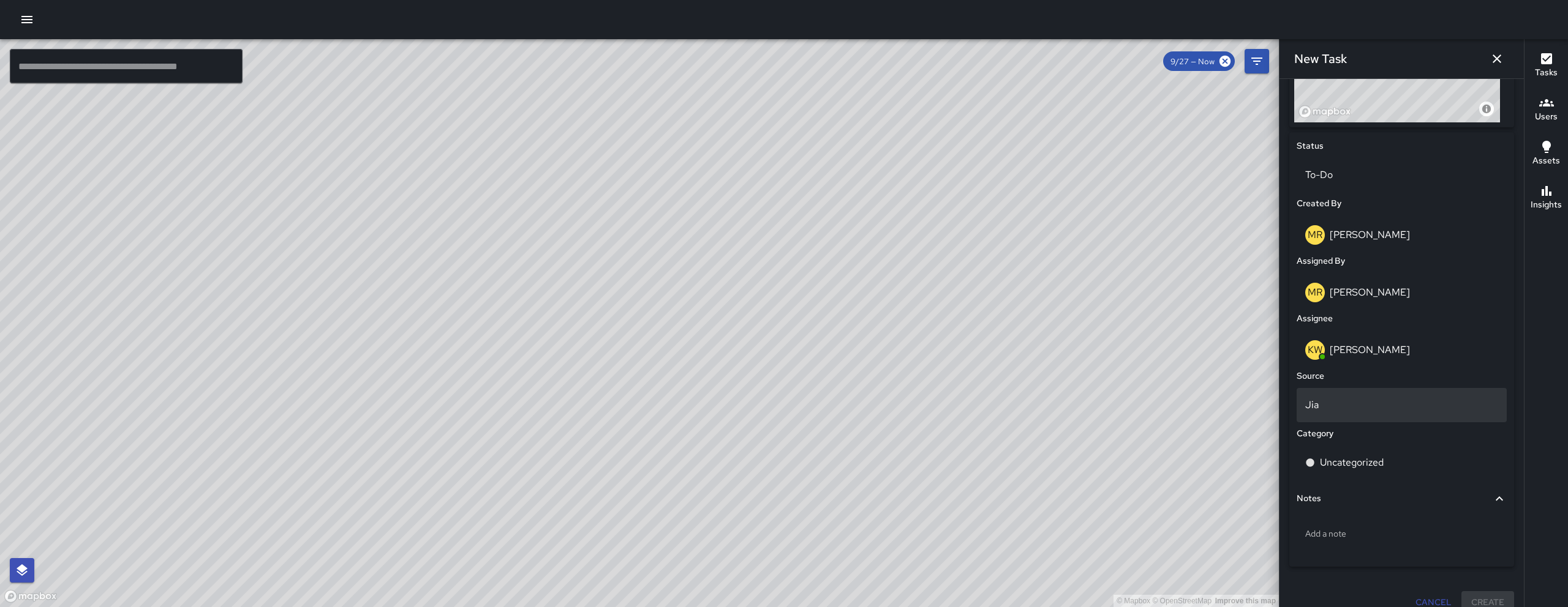
click at [1331, 421] on div "Jia" at bounding box center [1401, 405] width 210 height 34
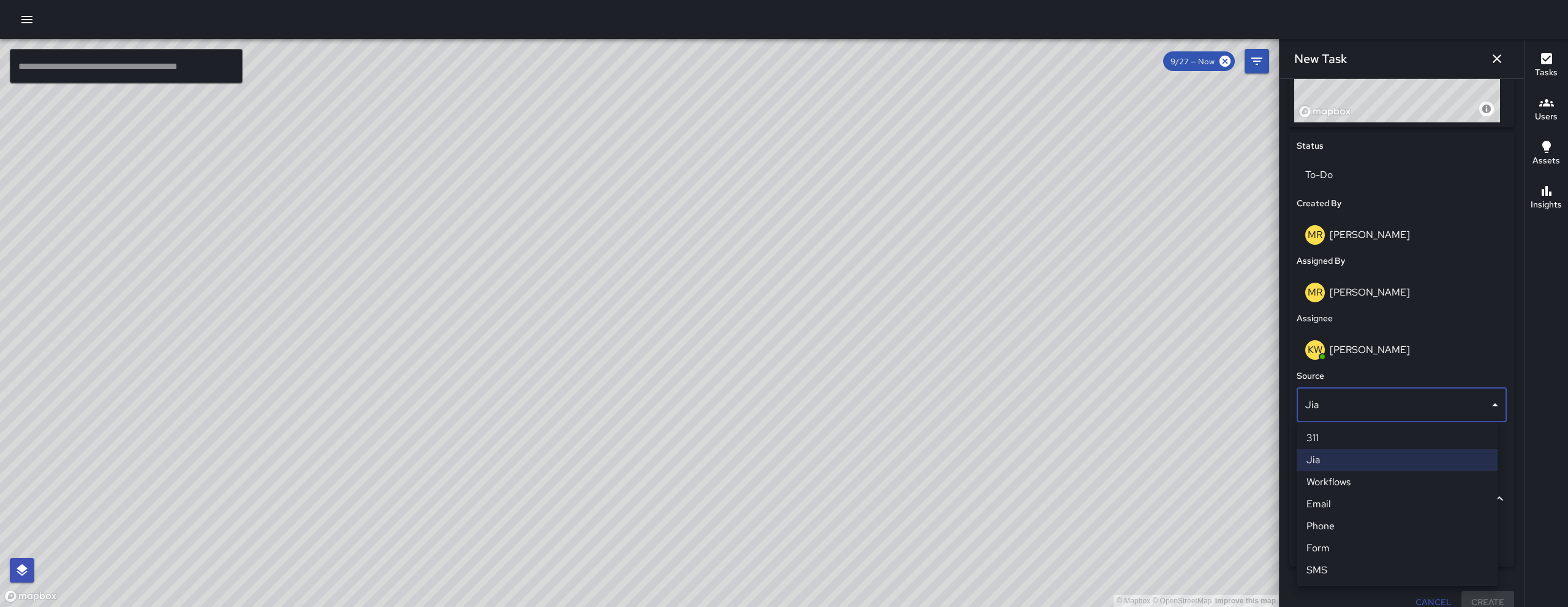
click at [1334, 502] on li "Email" at bounding box center [1397, 504] width 201 height 22
click at [1355, 468] on p "Uncategorized" at bounding box center [1351, 463] width 63 height 15
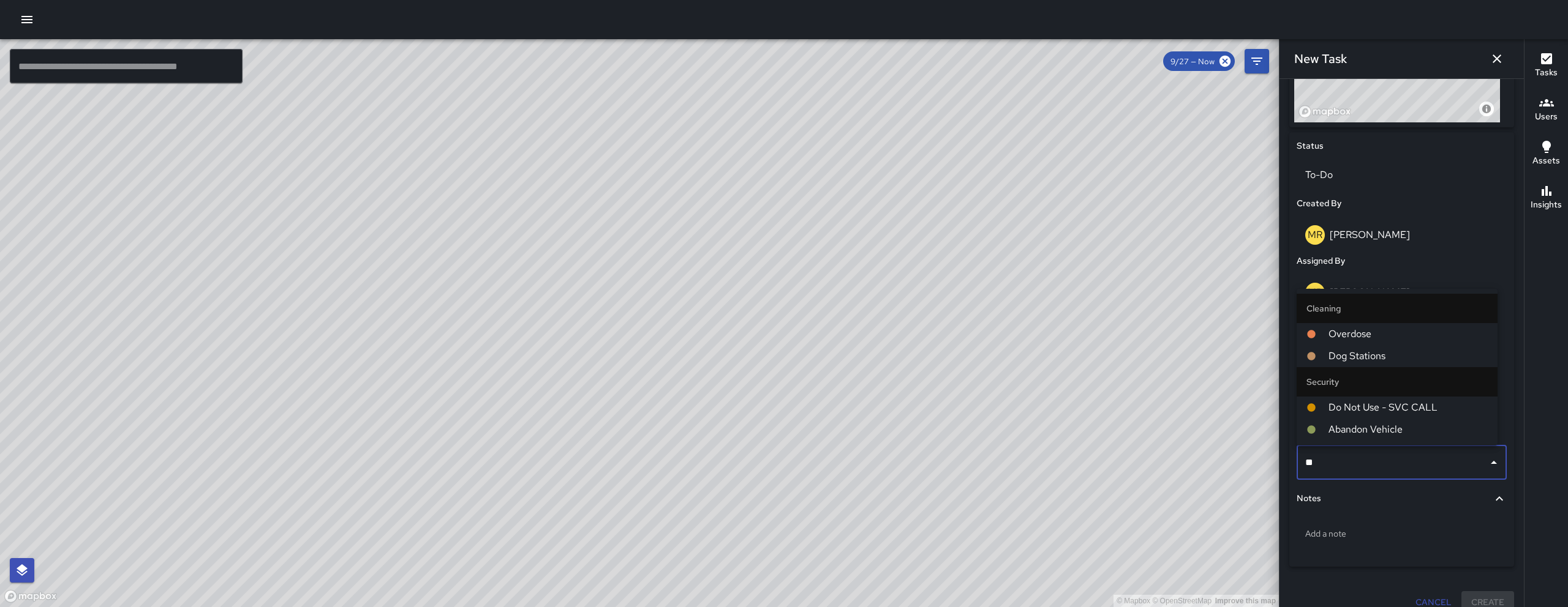
type input "***"
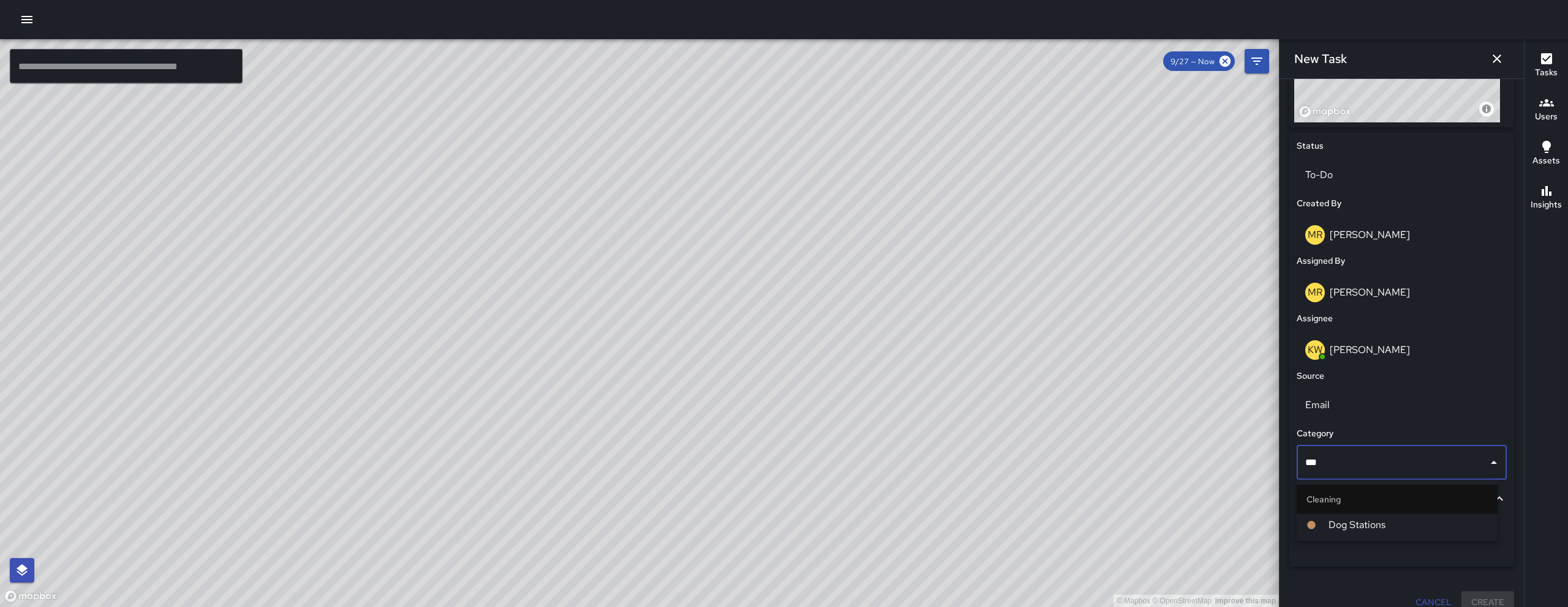
click at [1349, 528] on span "Dog Stations" at bounding box center [1408, 525] width 159 height 15
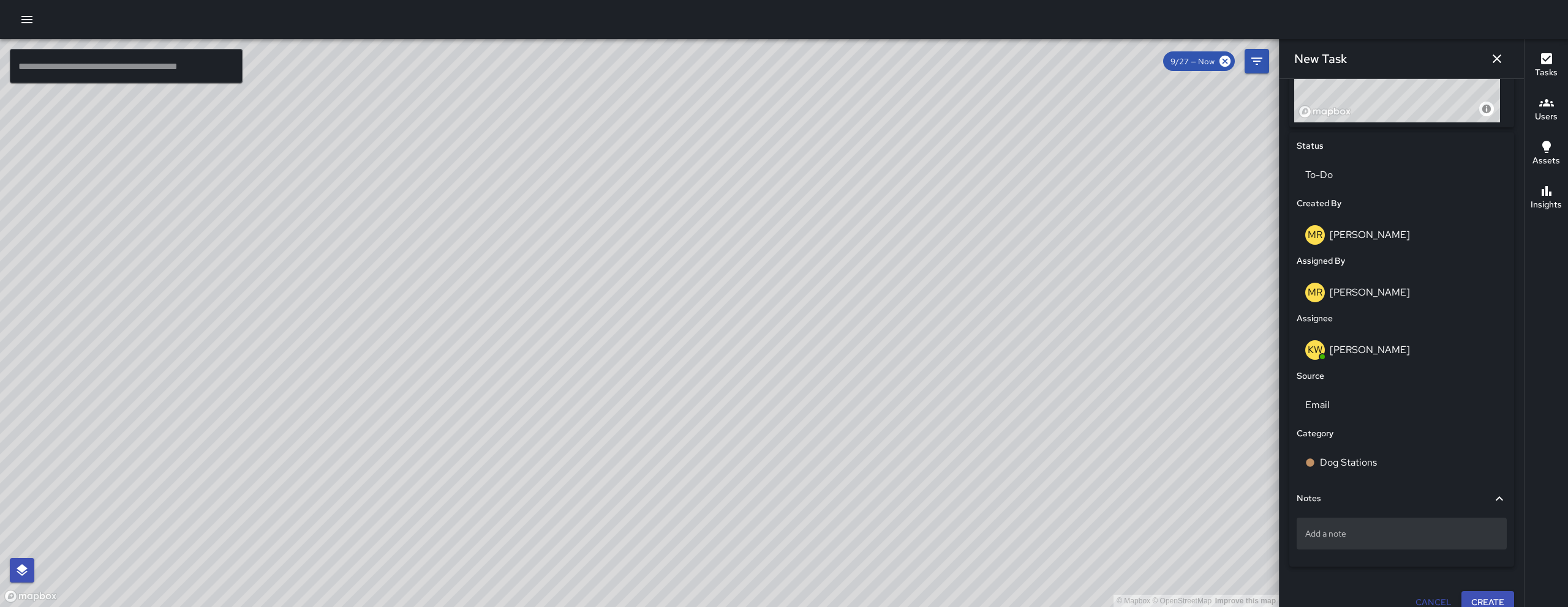
click at [1356, 537] on p "Add a note" at bounding box center [1401, 533] width 193 height 12
click at [1339, 536] on p "Add a note" at bounding box center [1401, 533] width 193 height 12
type textarea "**********"
click at [1476, 602] on div "Cancel Create" at bounding box center [1401, 615] width 235 height 33
click at [1476, 605] on button "Create" at bounding box center [1487, 602] width 52 height 23
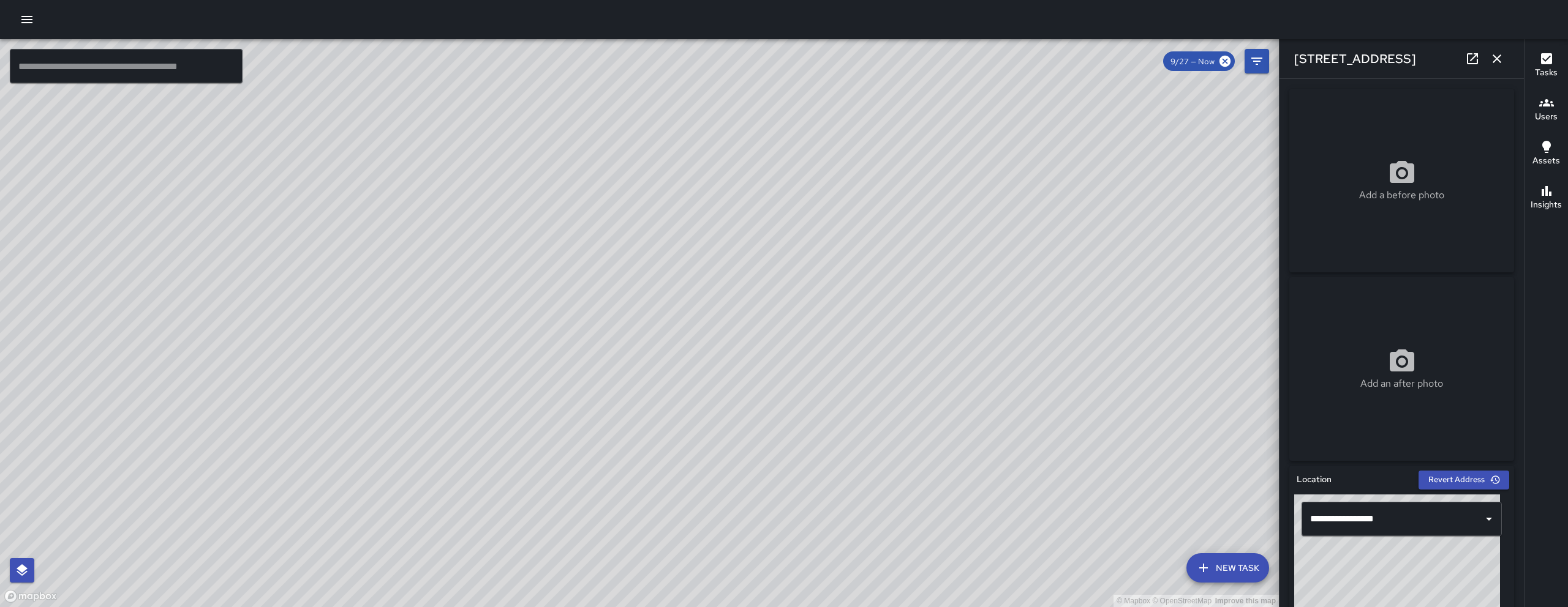
click at [1493, 54] on icon "button" at bounding box center [1497, 59] width 15 height 15
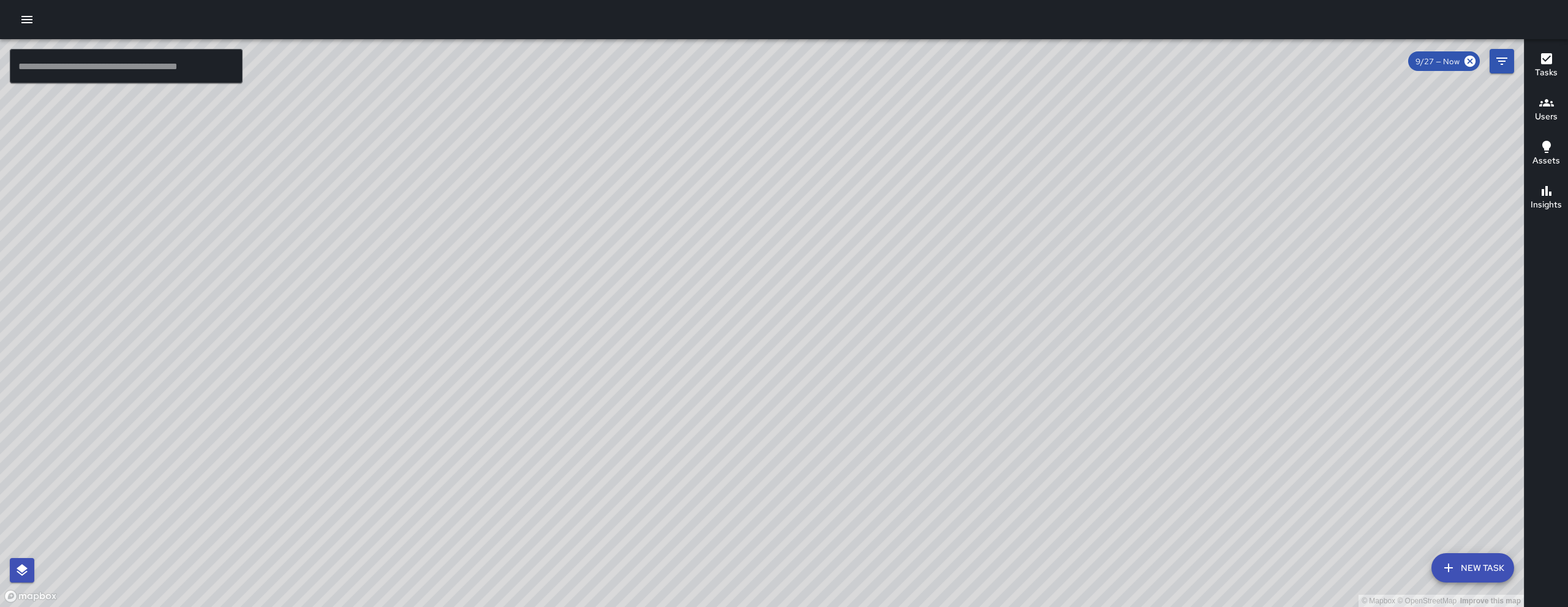
click at [763, 325] on div "© Mapbox © OpenStreetMap Improve this map" at bounding box center [762, 323] width 1524 height 568
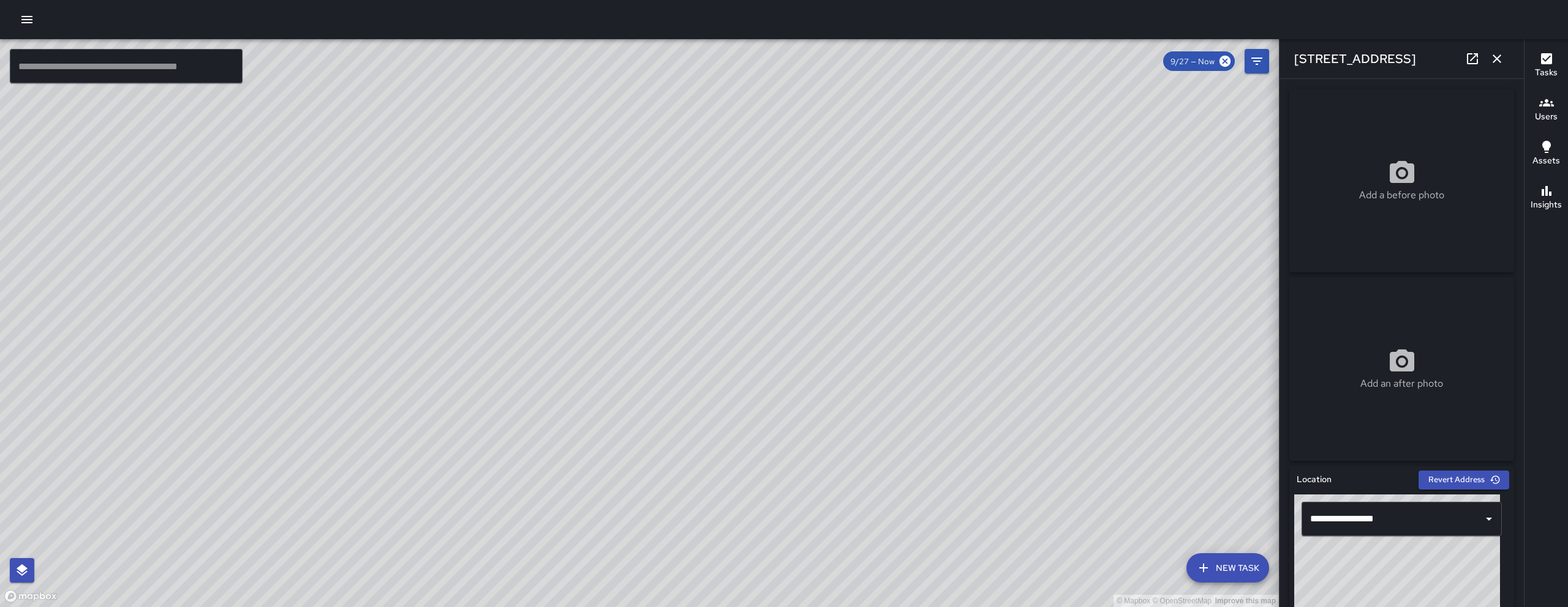
click at [1473, 62] on icon at bounding box center [1473, 59] width 15 height 15
click at [1507, 60] on button "button" at bounding box center [1497, 59] width 25 height 25
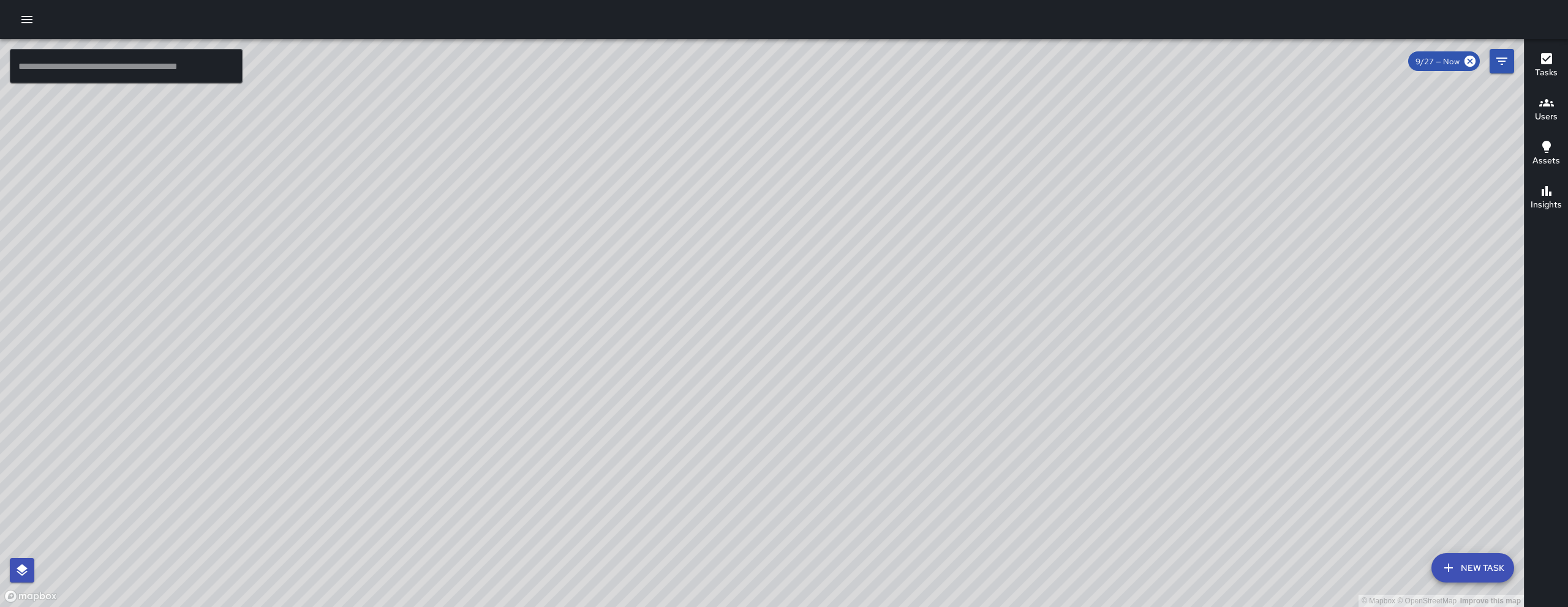
drag, startPoint x: 1191, startPoint y: 442, endPoint x: 926, endPoint y: 248, distance: 328.4
click at [926, 248] on div "© Mapbox © OpenStreetMap Improve this map" at bounding box center [762, 323] width 1524 height 568
drag, startPoint x: 929, startPoint y: 260, endPoint x: 934, endPoint y: 274, distance: 14.9
click at [934, 274] on div "© Mapbox © OpenStreetMap Improve this map" at bounding box center [762, 323] width 1524 height 568
drag, startPoint x: 821, startPoint y: 541, endPoint x: 650, endPoint y: 551, distance: 171.3
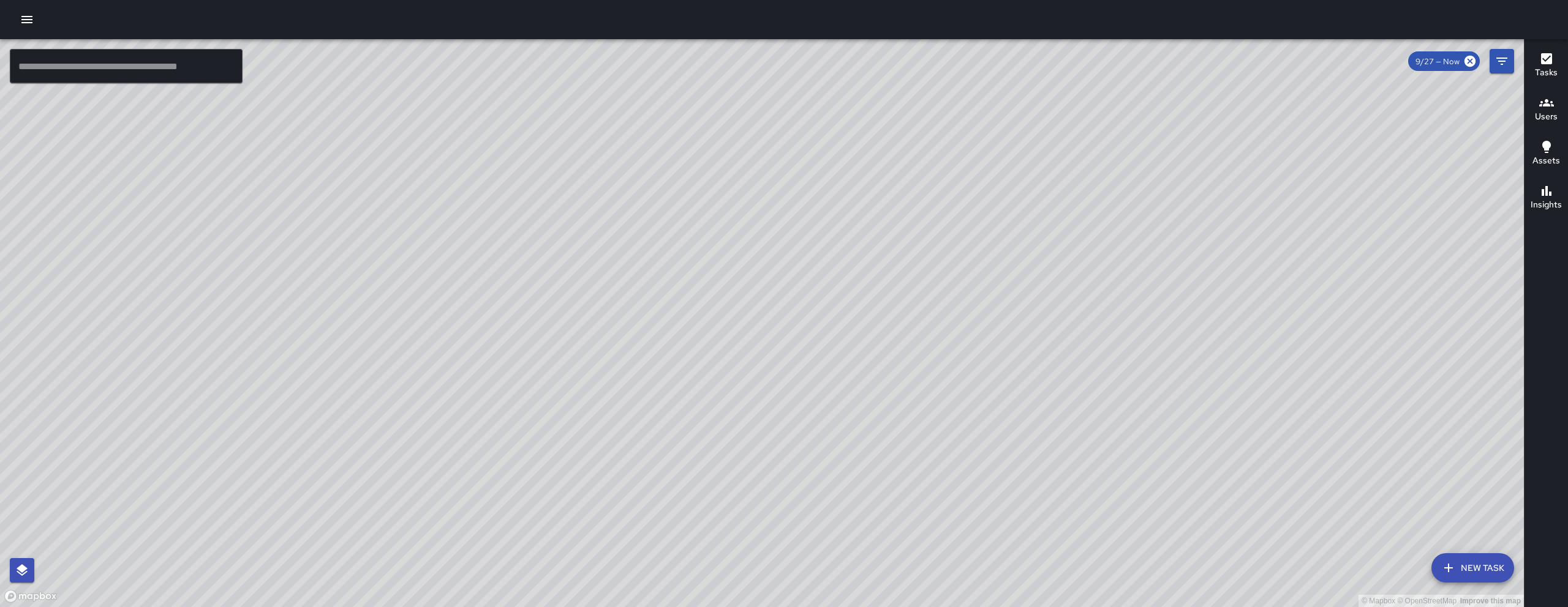
click at [656, 551] on div "© Mapbox © OpenStreetMap Improve this map" at bounding box center [762, 323] width 1524 height 568
drag, startPoint x: 745, startPoint y: 571, endPoint x: 732, endPoint y: 575, distance: 13.6
click at [708, 606] on div "© Mapbox © OpenStreetMap Improve this map" at bounding box center [762, 323] width 1524 height 568
drag, startPoint x: 969, startPoint y: 539, endPoint x: 762, endPoint y: 475, distance: 216.7
click at [763, 486] on div "© Mapbox © OpenStreetMap Improve this map" at bounding box center [762, 323] width 1524 height 568
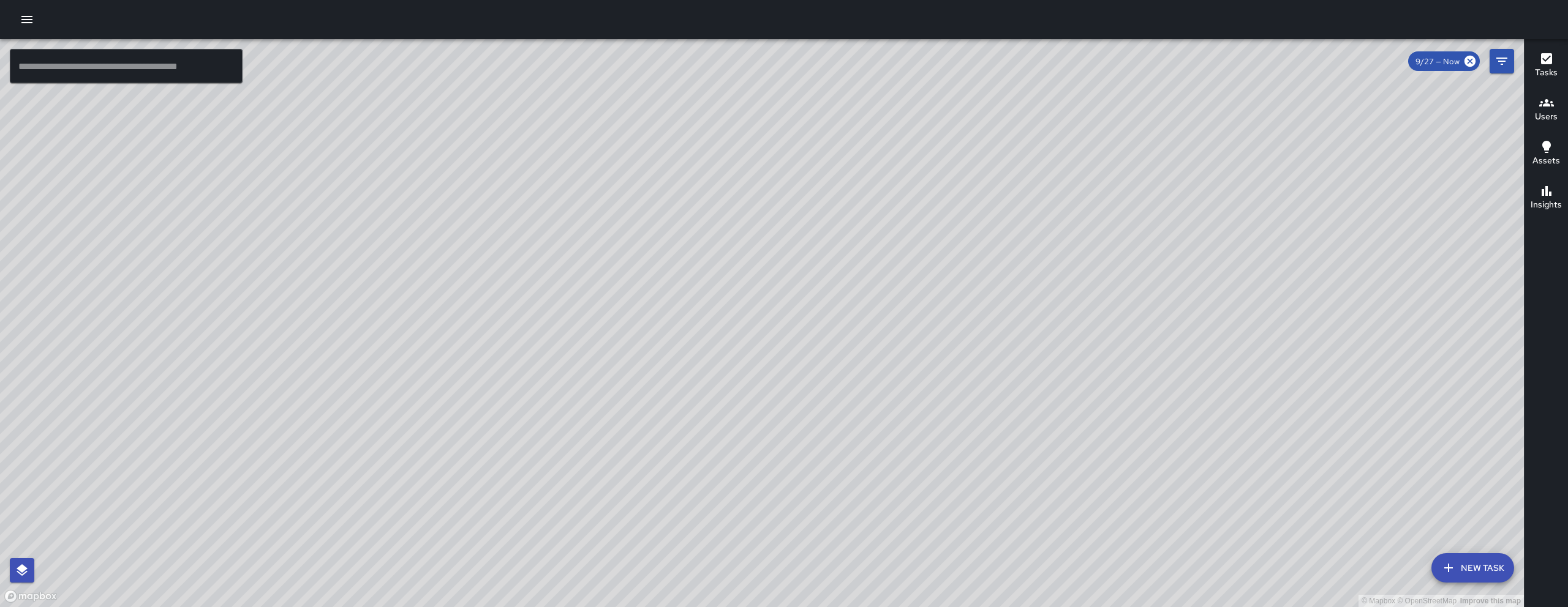
drag, startPoint x: 889, startPoint y: 488, endPoint x: 988, endPoint y: 333, distance: 183.9
click at [1026, 277] on div "© Mapbox © OpenStreetMap Improve this map" at bounding box center [762, 323] width 1524 height 568
drag, startPoint x: 1056, startPoint y: 295, endPoint x: 869, endPoint y: 437, distance: 234.8
click at [848, 460] on div "© Mapbox © OpenStreetMap Improve this map" at bounding box center [762, 323] width 1524 height 568
drag, startPoint x: 961, startPoint y: 410, endPoint x: 876, endPoint y: 466, distance: 101.8
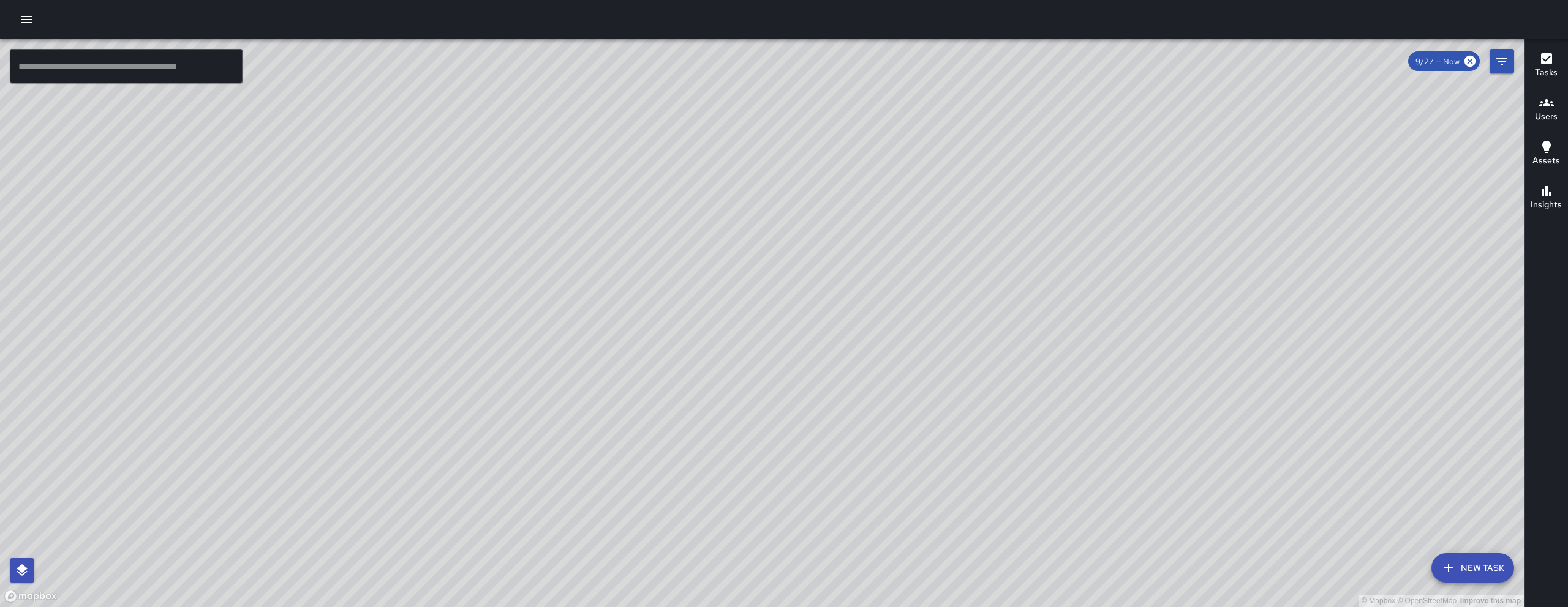
click at [876, 466] on div "© Mapbox © OpenStreetMap Improve this map" at bounding box center [762, 323] width 1524 height 568
drag, startPoint x: 834, startPoint y: 215, endPoint x: 708, endPoint y: 329, distance: 169.9
click at [706, 348] on div "© Mapbox © OpenStreetMap Improve this map" at bounding box center [762, 323] width 1524 height 568
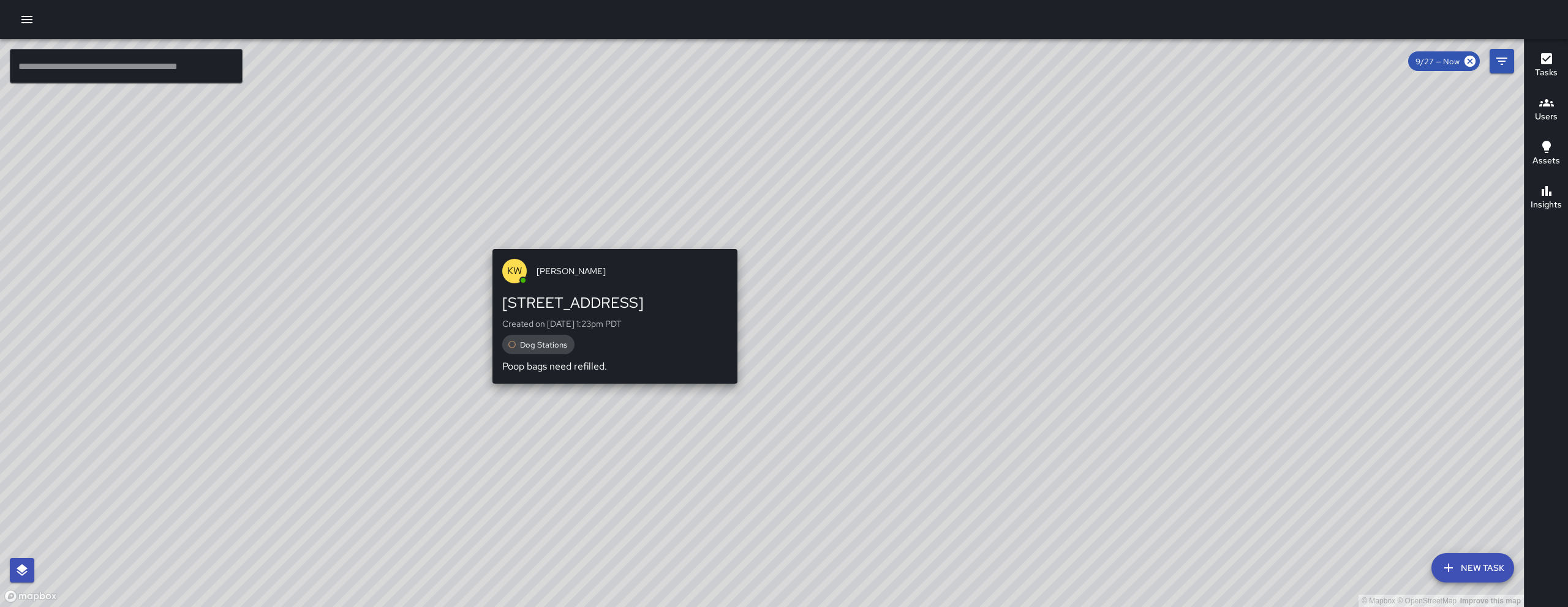
click at [612, 241] on div "© Mapbox © OpenStreetMap Improve this map KW Kenneth Ware 555 Natoma Street Cre…" at bounding box center [762, 323] width 1524 height 568
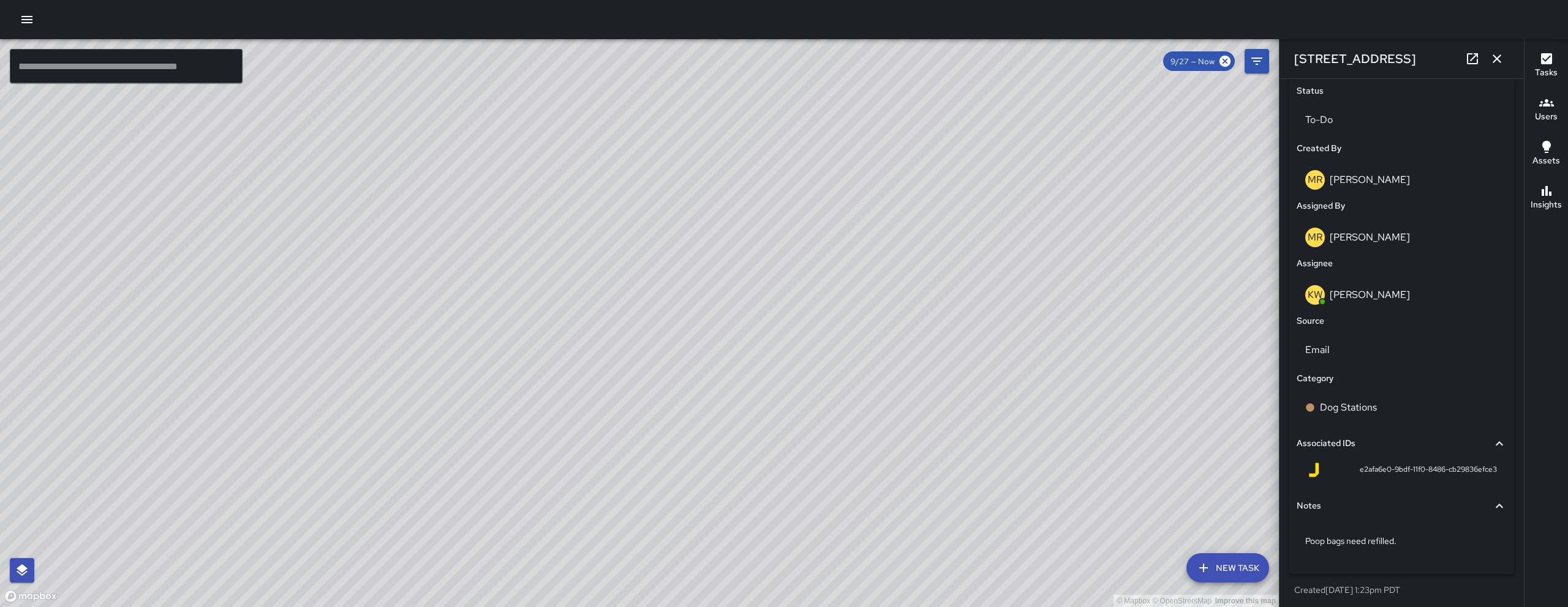
scroll to position [584, 0]
click at [1450, 536] on p "Poop bags need refilled." at bounding box center [1401, 537] width 193 height 12
type textarea "**********"
click at [1457, 555] on textarea "**********" at bounding box center [1397, 544] width 184 height 25
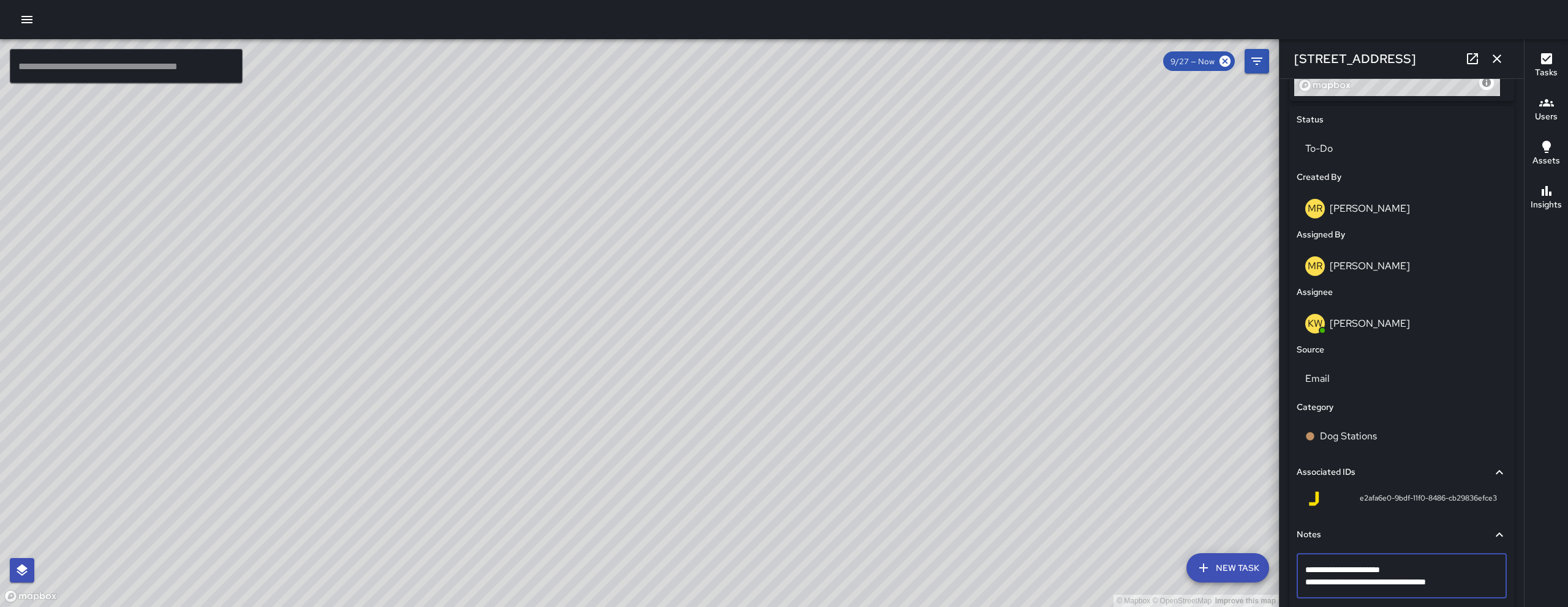
scroll to position [480, 0]
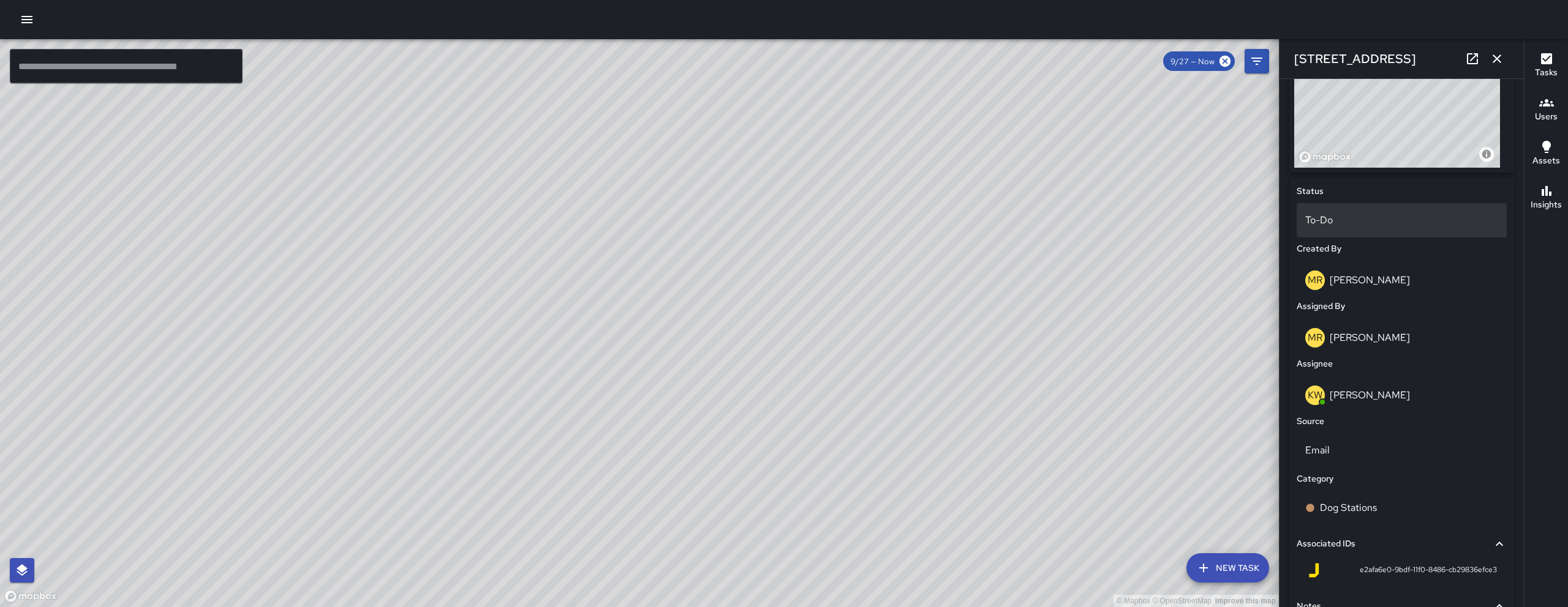
click at [1368, 205] on div "To-Do" at bounding box center [1401, 220] width 210 height 34
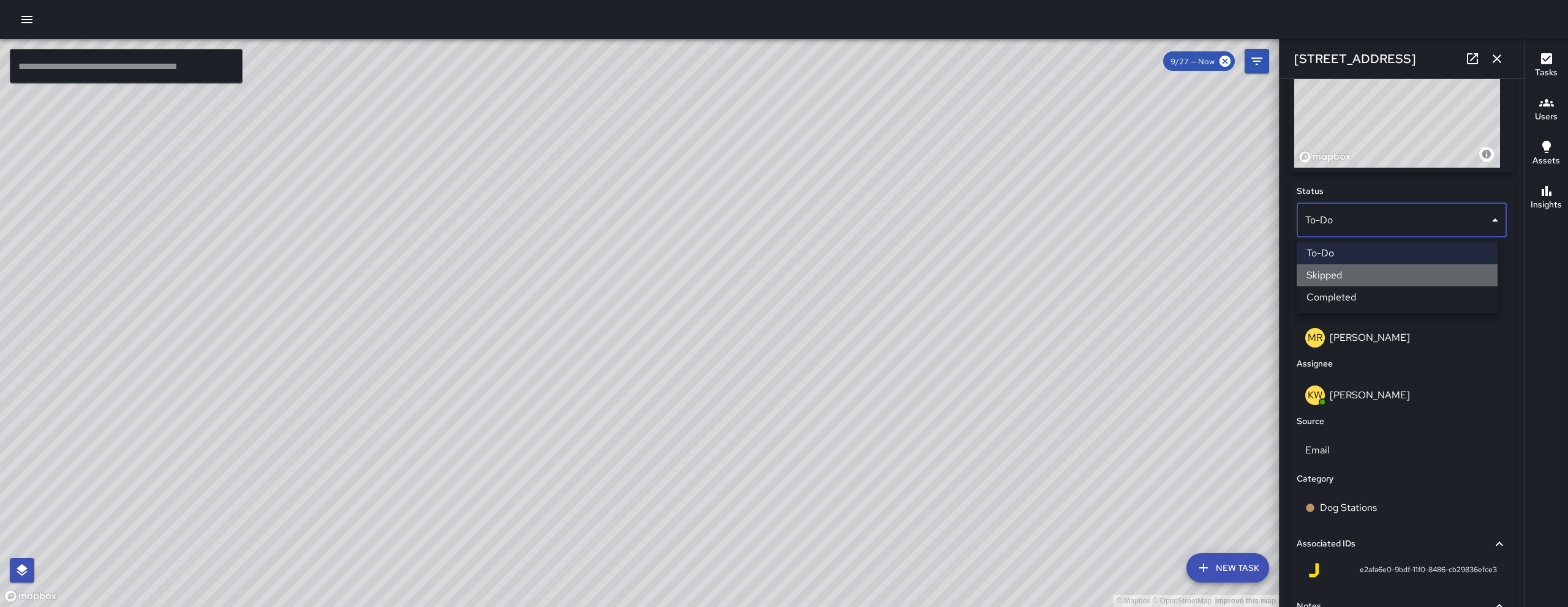
click at [1332, 273] on li "Skipped" at bounding box center [1397, 275] width 201 height 22
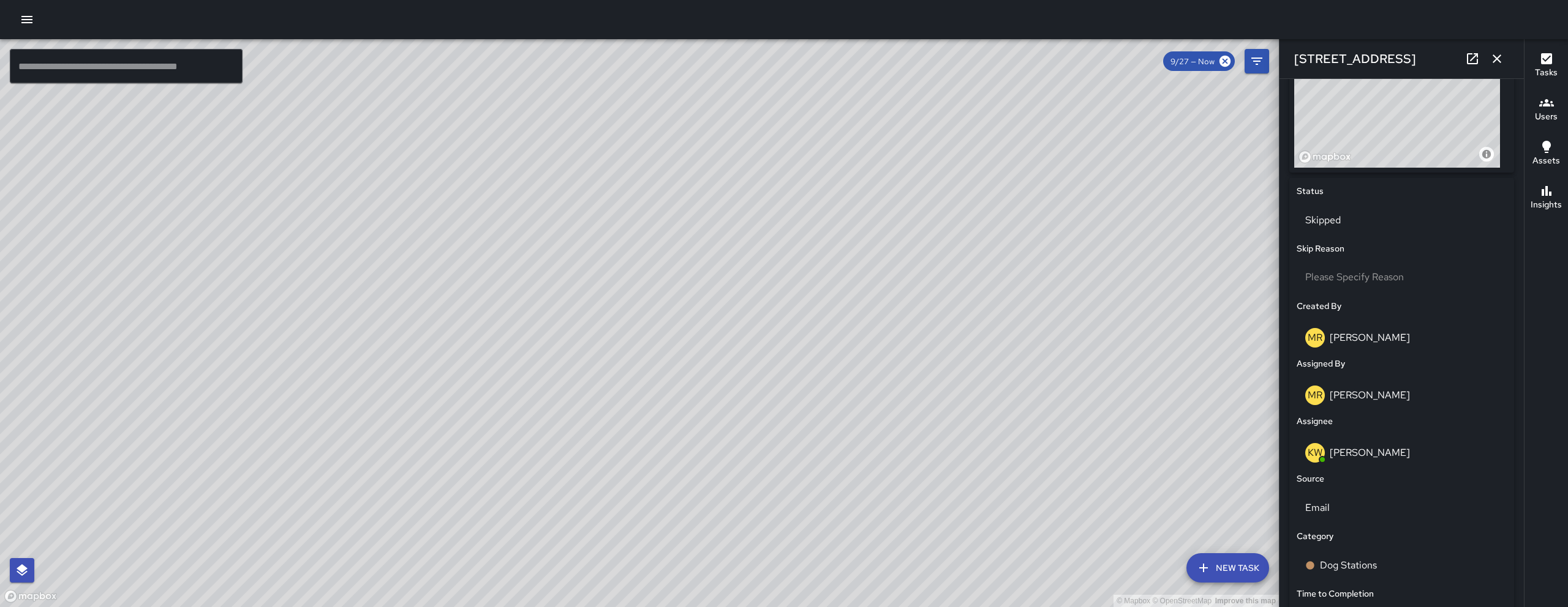
click at [1347, 258] on div "Please Specify Reason" at bounding box center [1401, 278] width 215 height 39
click at [1353, 274] on span "Please Specify Reason" at bounding box center [1354, 277] width 98 height 13
click at [1367, 372] on li "Other" at bounding box center [1397, 377] width 201 height 22
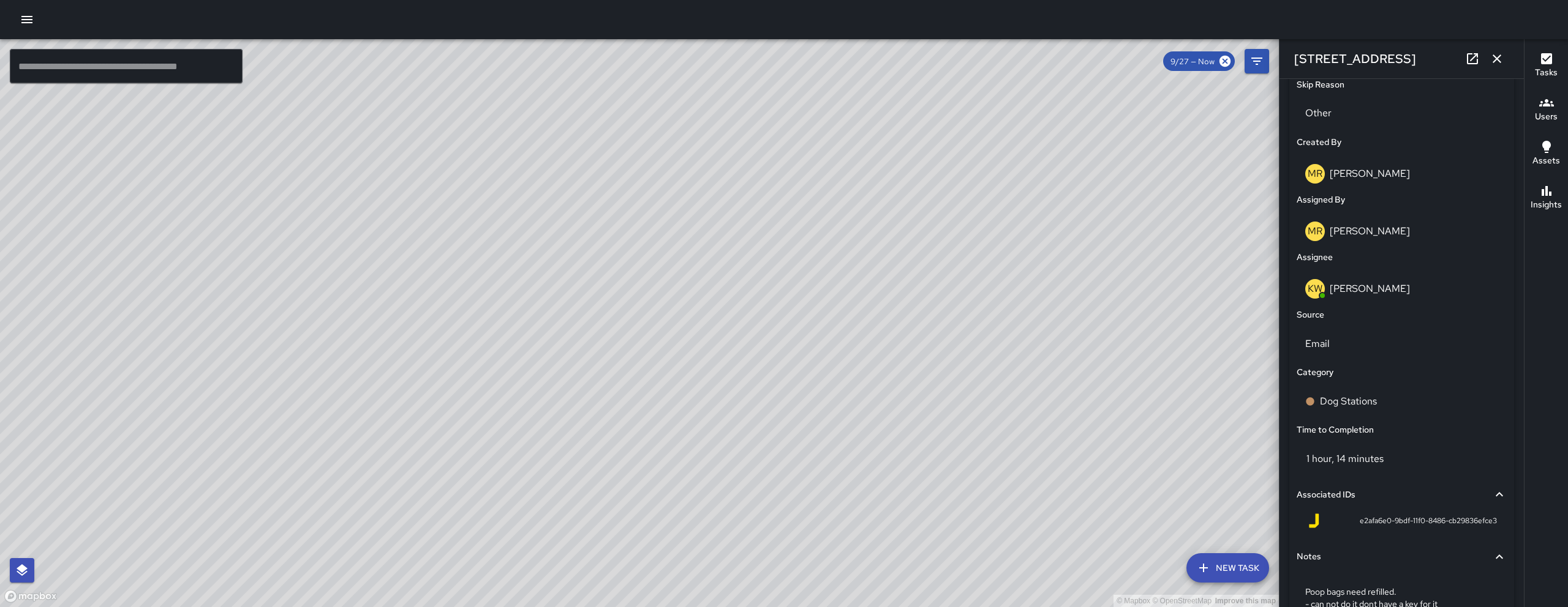
scroll to position [729, 0]
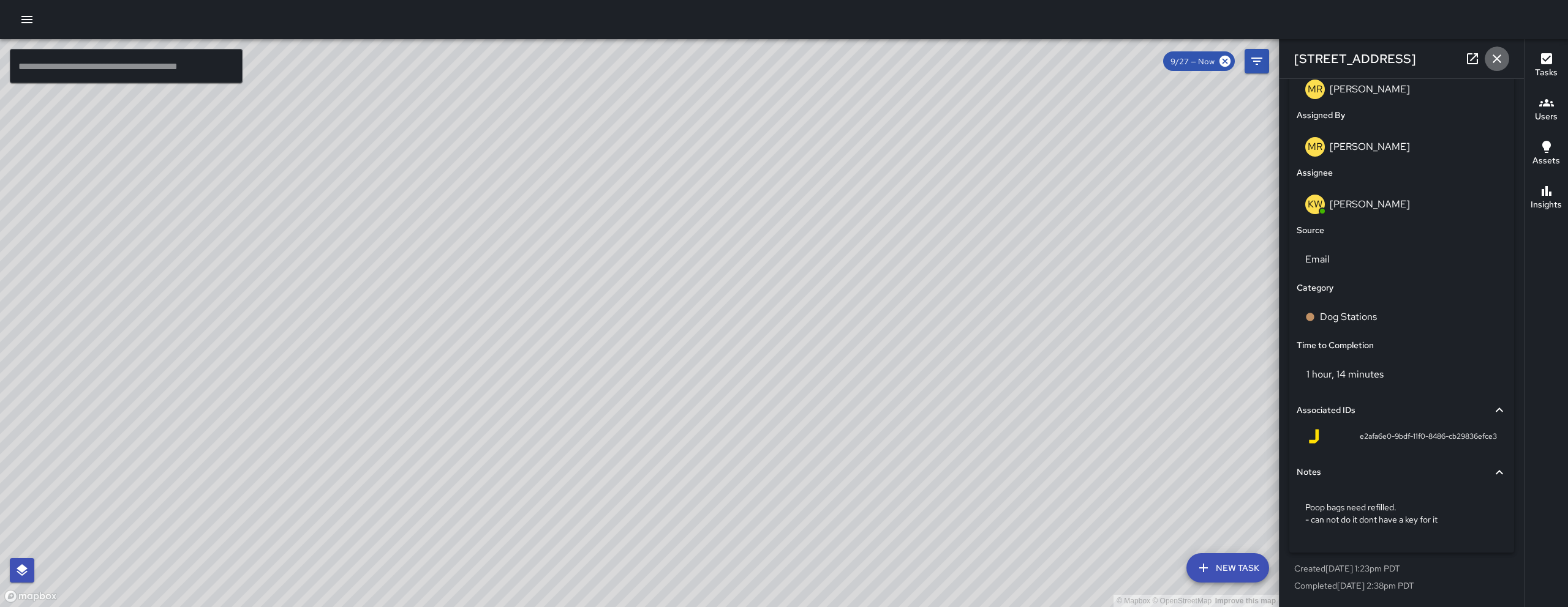
click at [1500, 60] on icon "button" at bounding box center [1497, 59] width 15 height 15
